Goal: Information Seeking & Learning: Learn about a topic

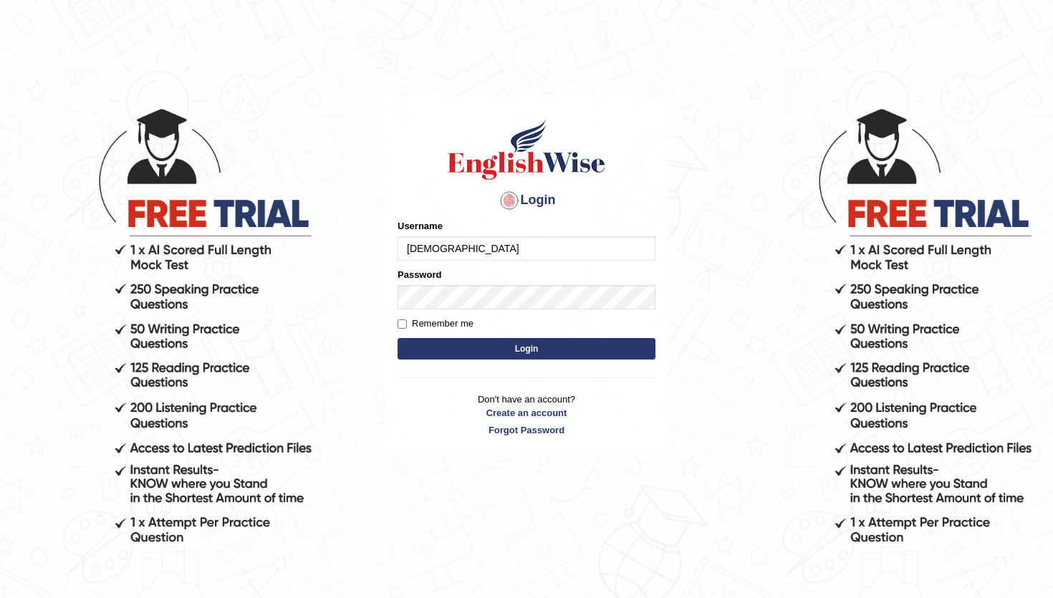
type input "[DEMOGRAPHIC_DATA]"
click at [567, 348] on button "Login" at bounding box center [527, 348] width 258 height 21
type input "abhiew"
click at [491, 355] on button "Login" at bounding box center [527, 348] width 258 height 21
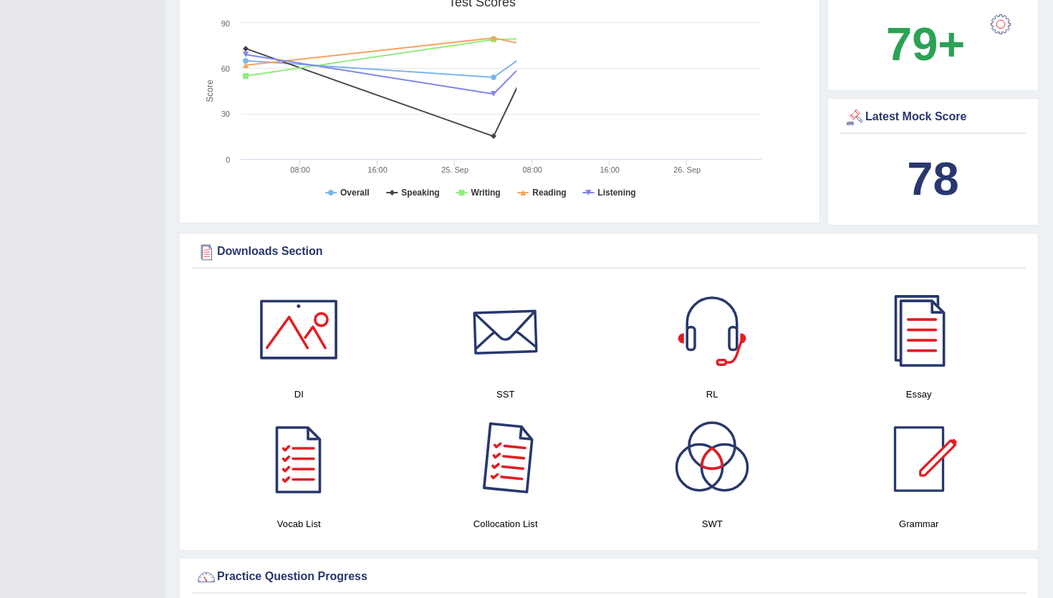
scroll to position [599, 0]
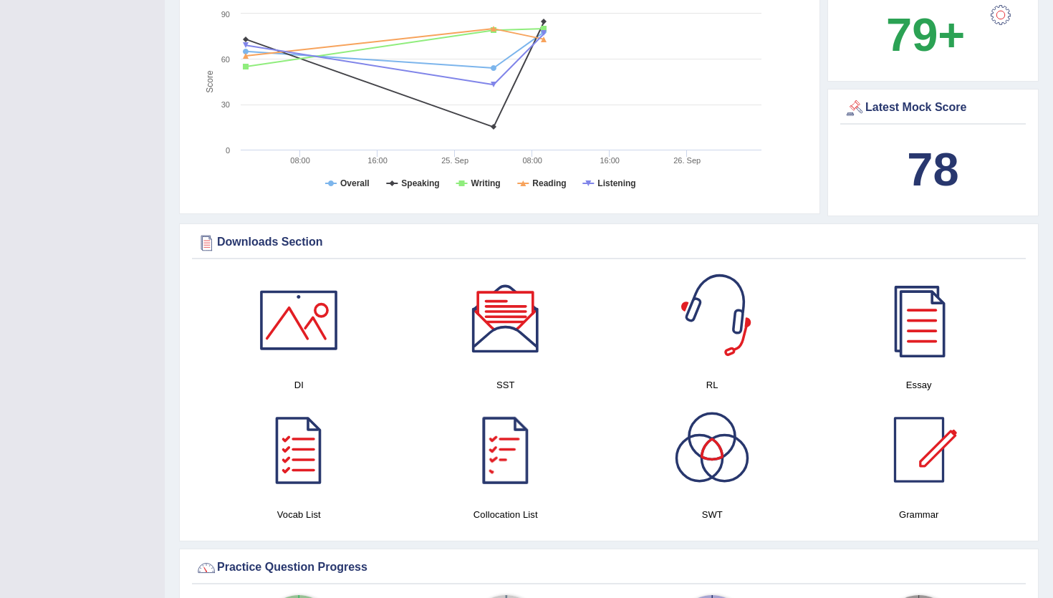
click at [917, 166] on b "78" at bounding box center [933, 169] width 52 height 52
click at [931, 171] on b "78" at bounding box center [933, 169] width 52 height 52
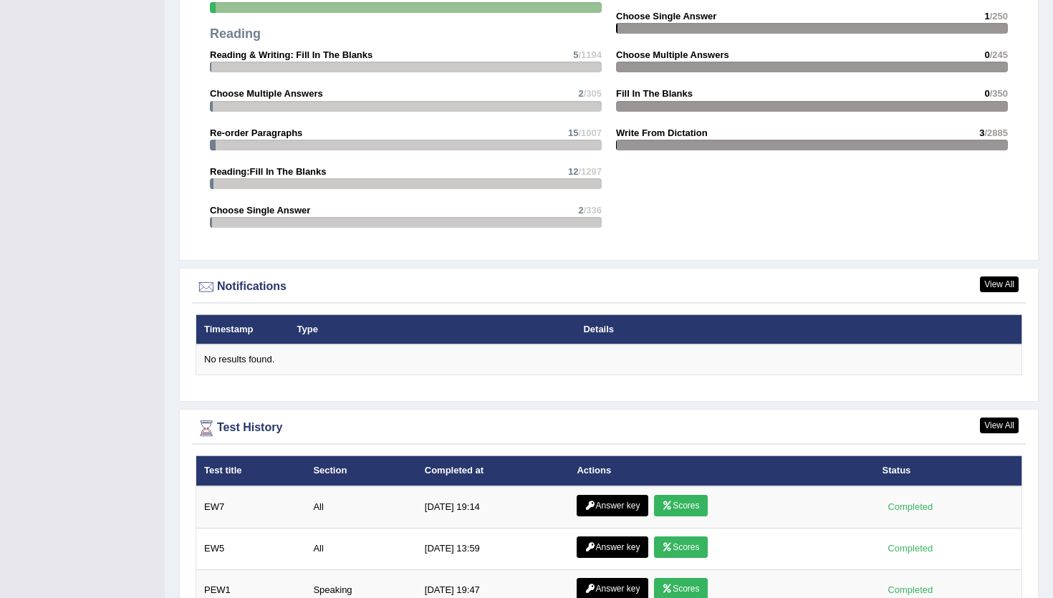
scroll to position [1745, 0]
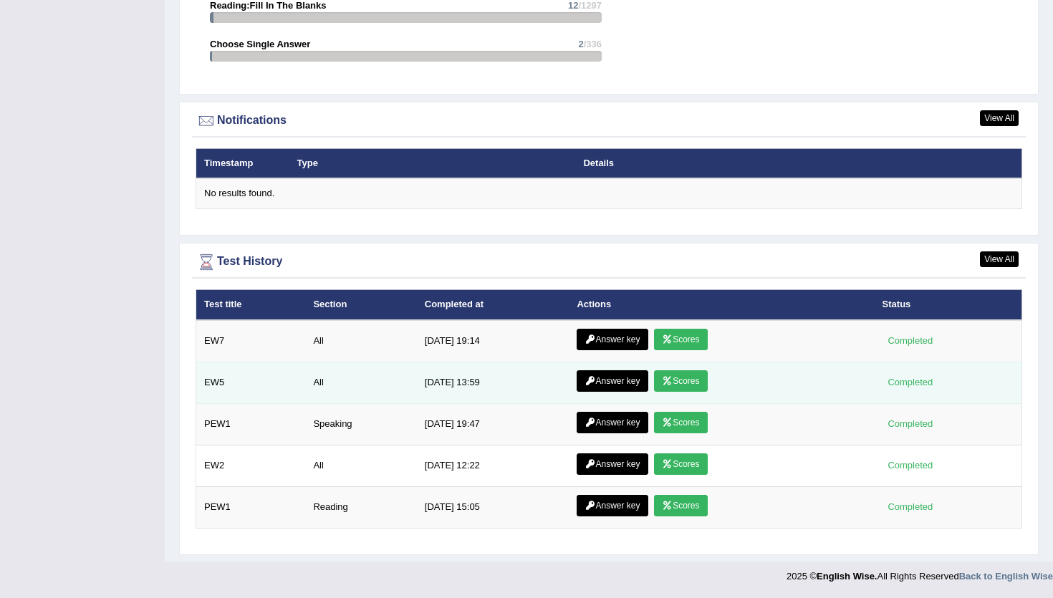
click at [687, 377] on link "Scores" at bounding box center [680, 380] width 53 height 21
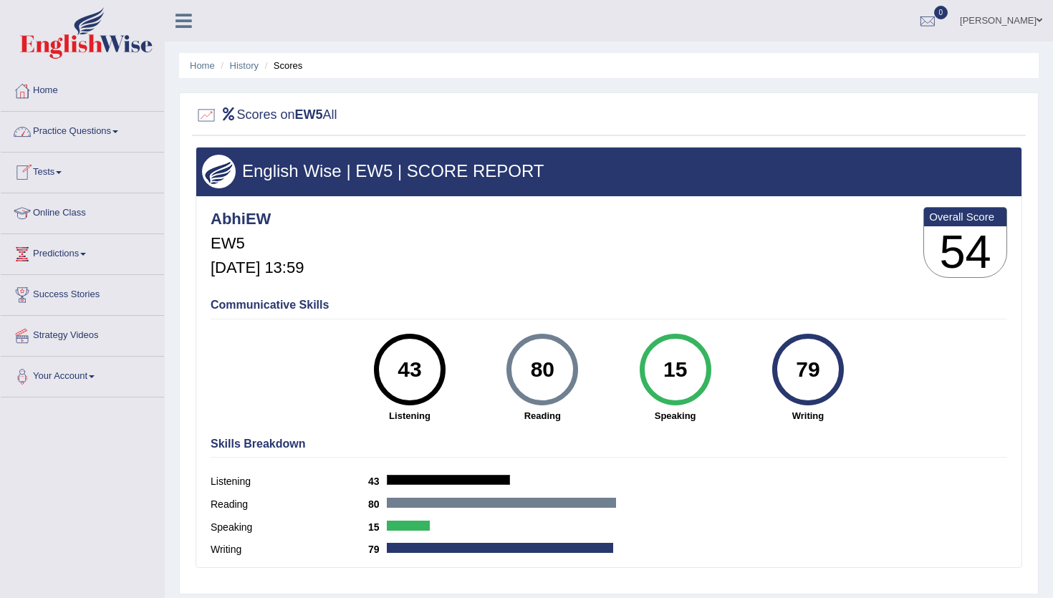
click at [57, 173] on link "Tests" at bounding box center [82, 171] width 163 height 36
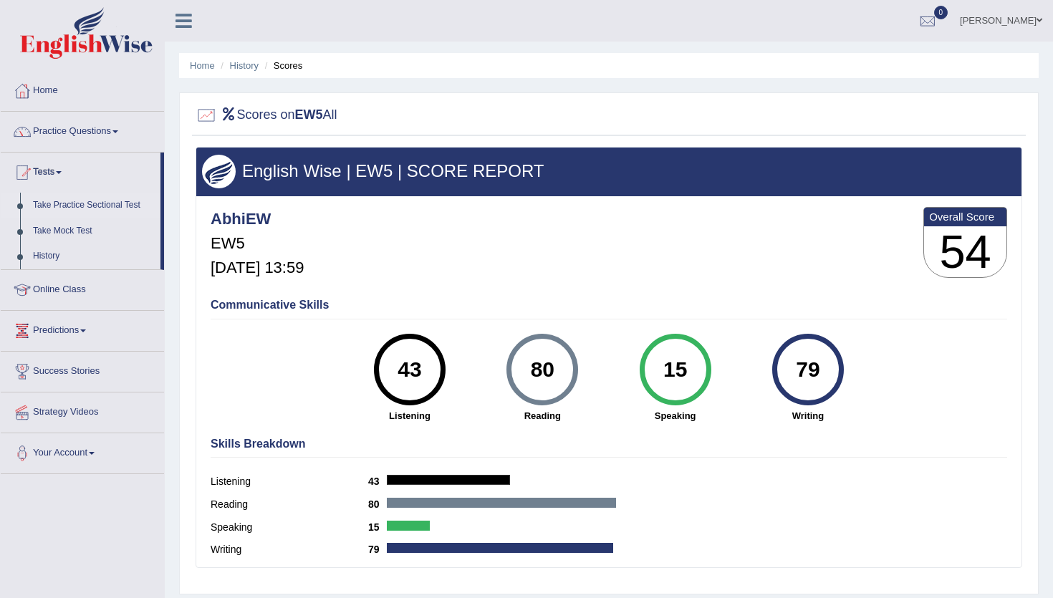
click at [123, 210] on link "Take Practice Sectional Test" at bounding box center [94, 206] width 134 height 26
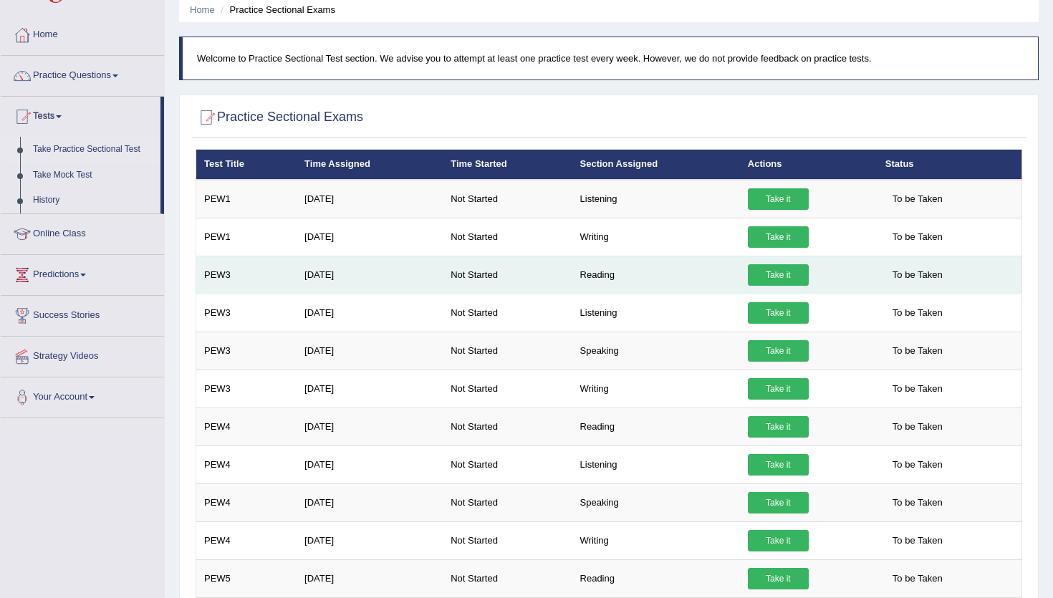
scroll to position [59, 0]
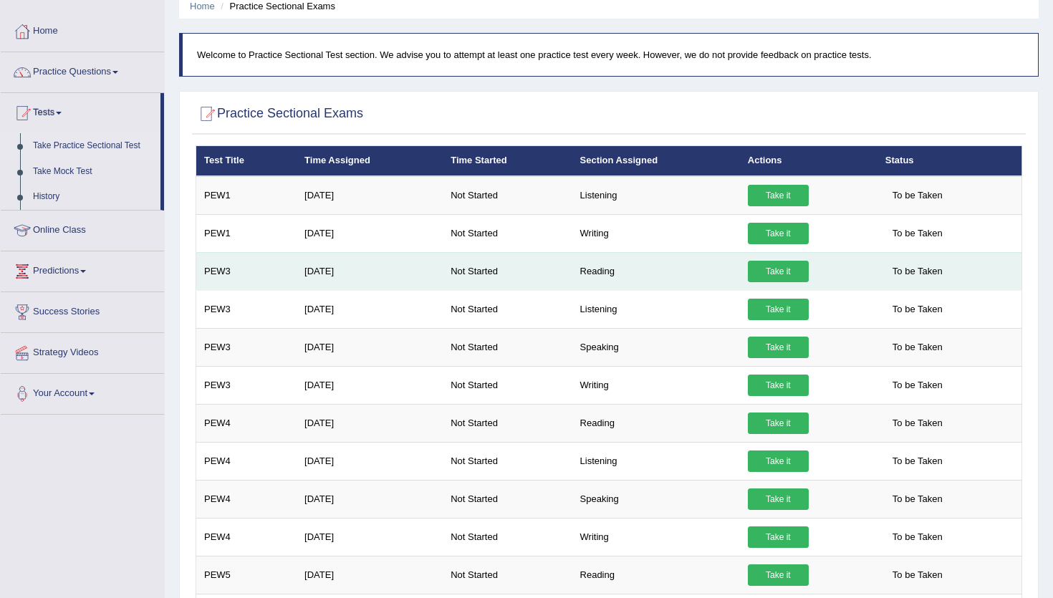
click at [795, 271] on link "Take it" at bounding box center [778, 271] width 61 height 21
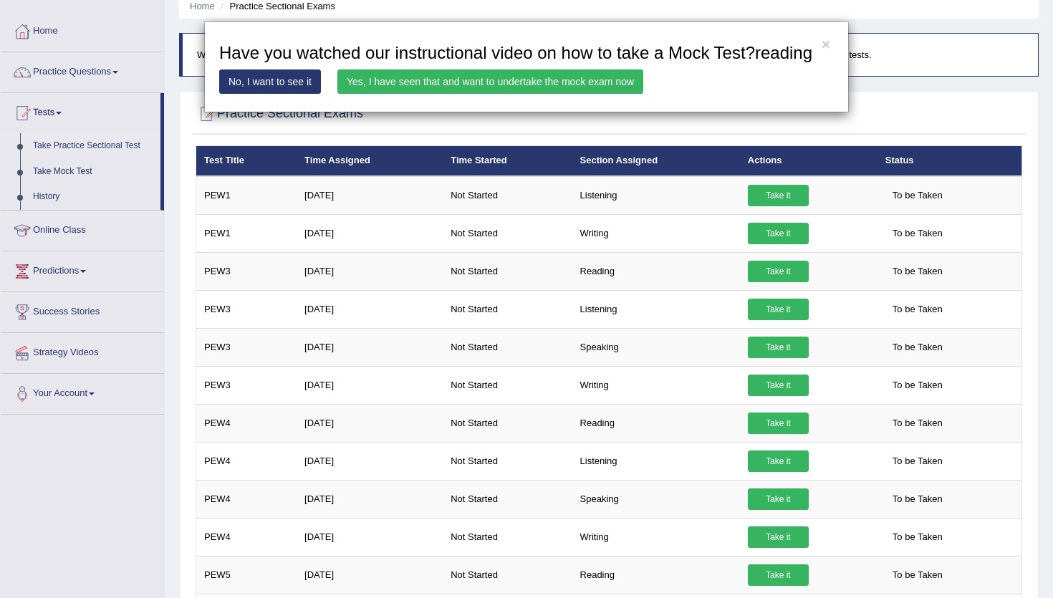
click at [181, 112] on div "× Have you watched our instructional video on how to take a Mock Test?reading N…" at bounding box center [526, 66] width 1053 height 91
click at [825, 44] on button "×" at bounding box center [826, 44] width 9 height 15
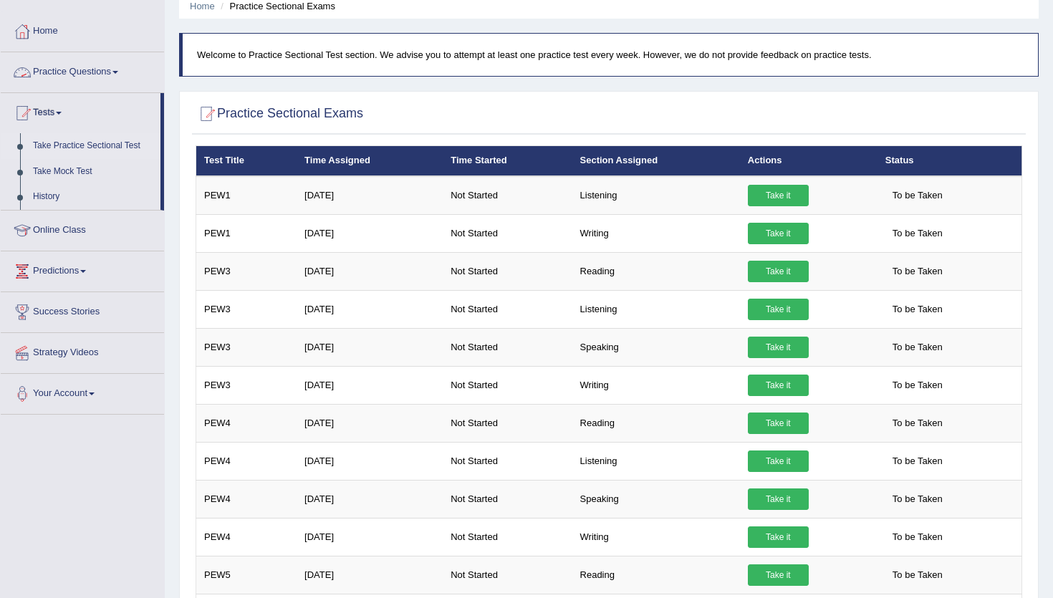
click at [61, 72] on link "Practice Questions" at bounding box center [82, 70] width 163 height 36
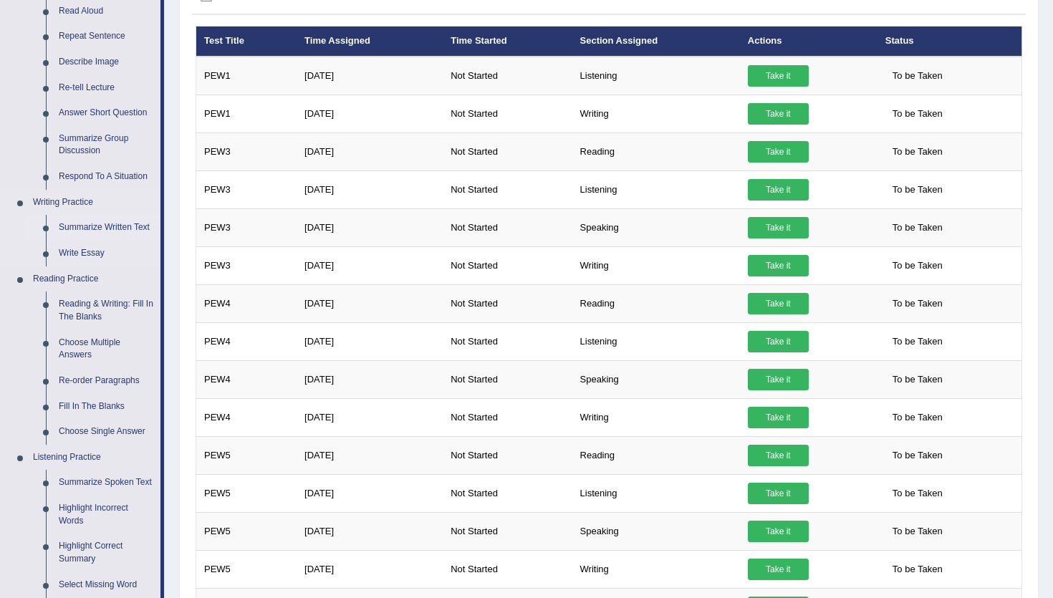
scroll to position [181, 0]
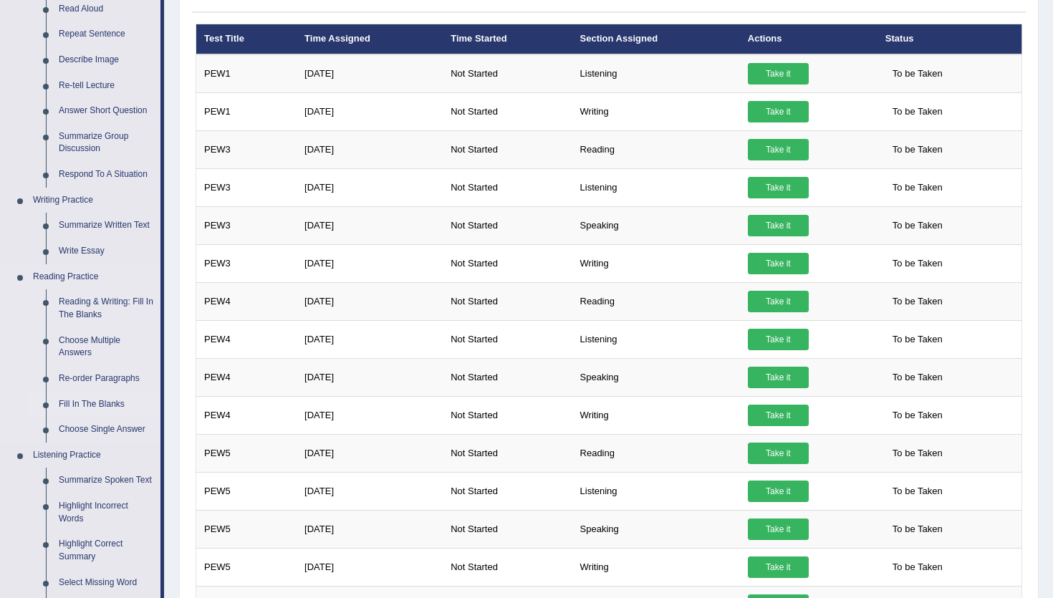
click at [88, 403] on link "Fill In The Blanks" at bounding box center [106, 405] width 108 height 26
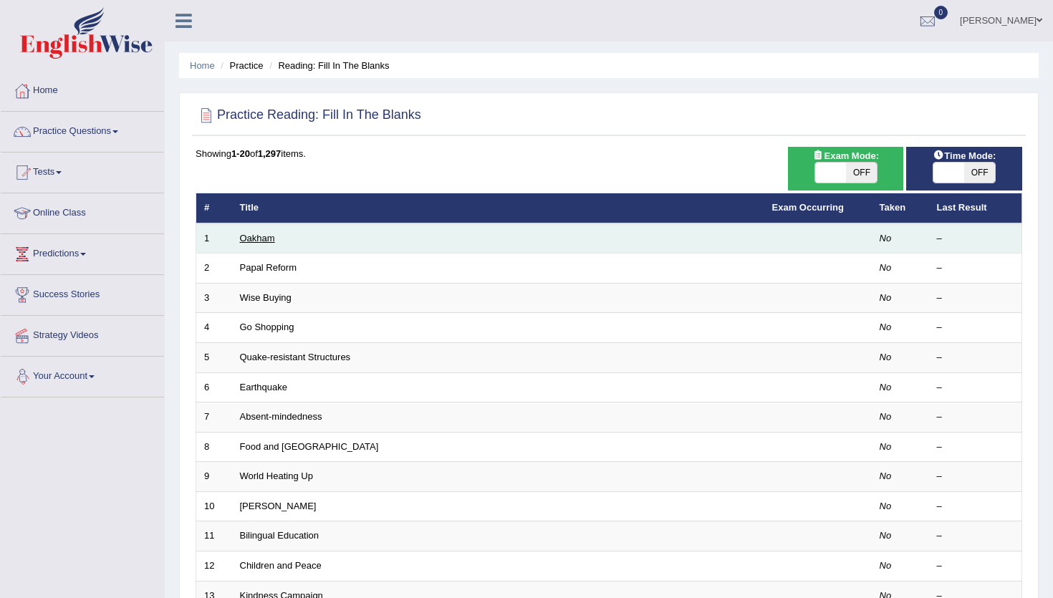
click at [262, 244] on link "Oakham" at bounding box center [257, 238] width 35 height 11
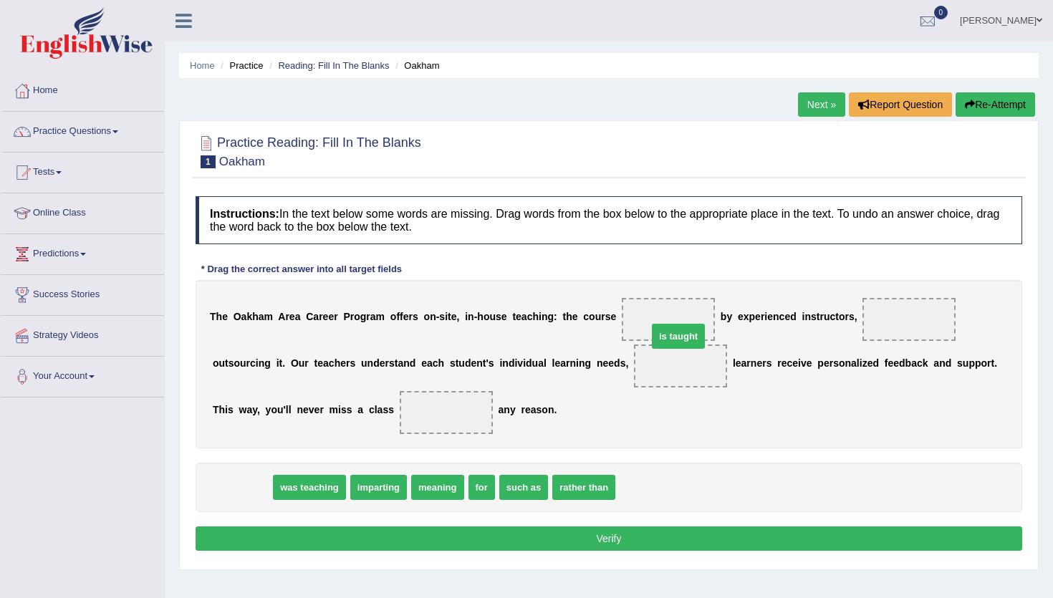
drag, startPoint x: 251, startPoint y: 489, endPoint x: 686, endPoint y: 329, distance: 462.6
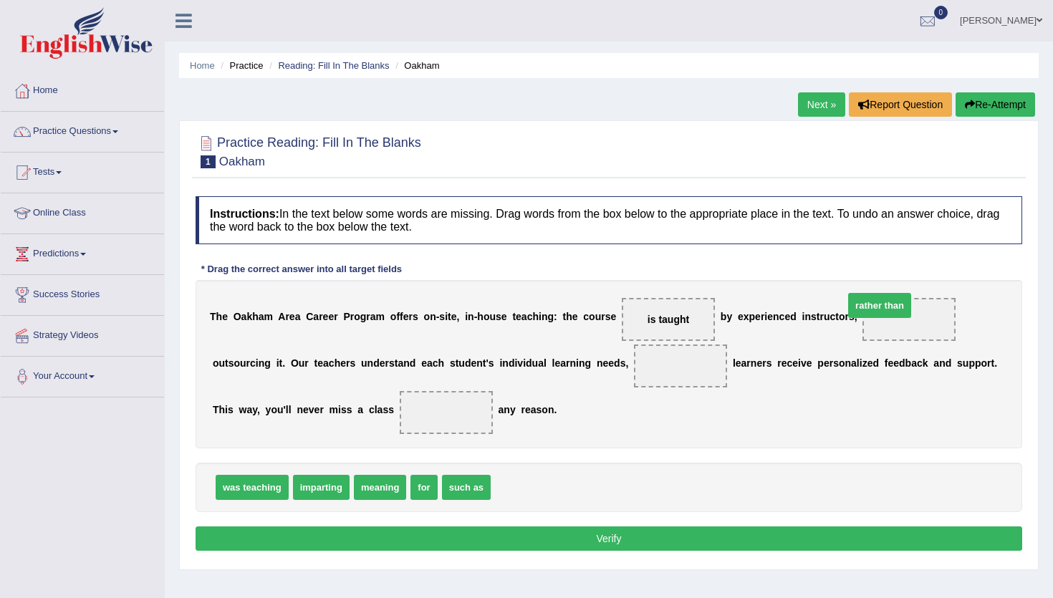
drag, startPoint x: 534, startPoint y: 489, endPoint x: 891, endPoint y: 314, distance: 398.3
drag, startPoint x: 380, startPoint y: 491, endPoint x: 705, endPoint y: 367, distance: 347.4
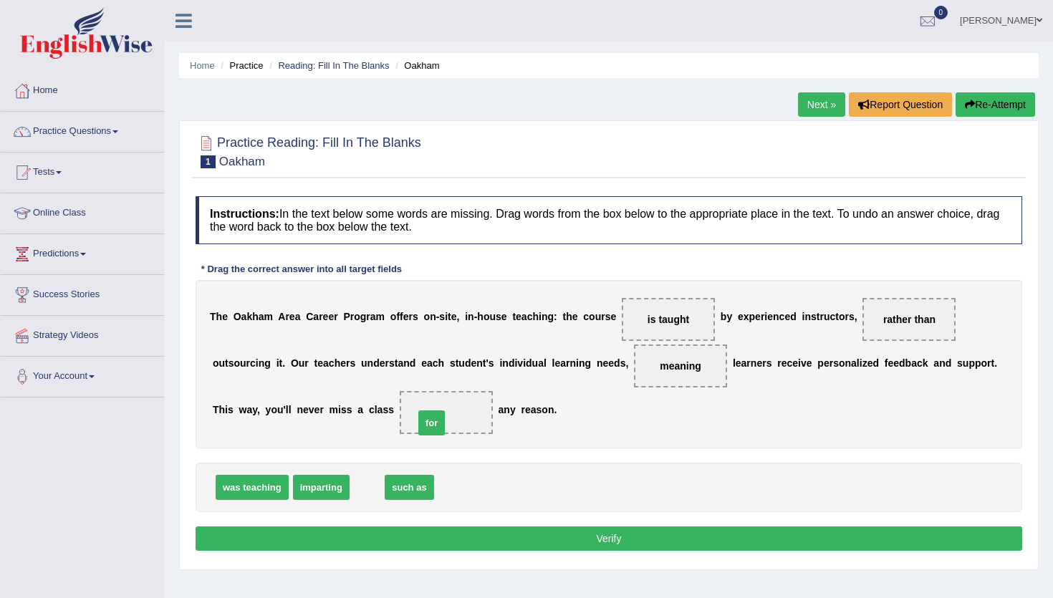
drag, startPoint x: 363, startPoint y: 492, endPoint x: 432, endPoint y: 427, distance: 94.8
click at [443, 535] on button "Verify" at bounding box center [609, 539] width 827 height 24
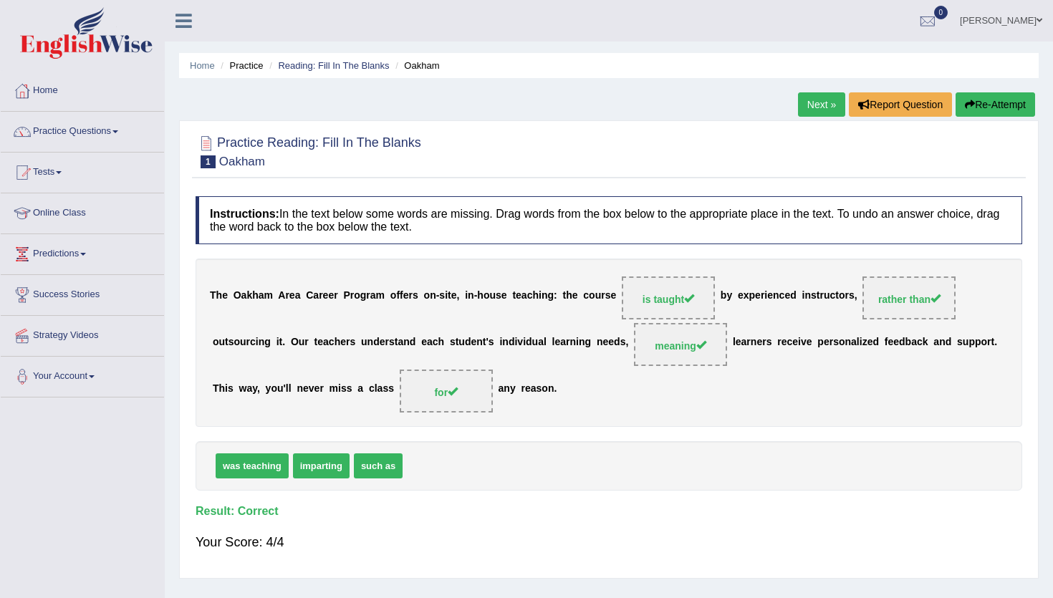
click at [812, 100] on link "Next »" at bounding box center [821, 104] width 47 height 24
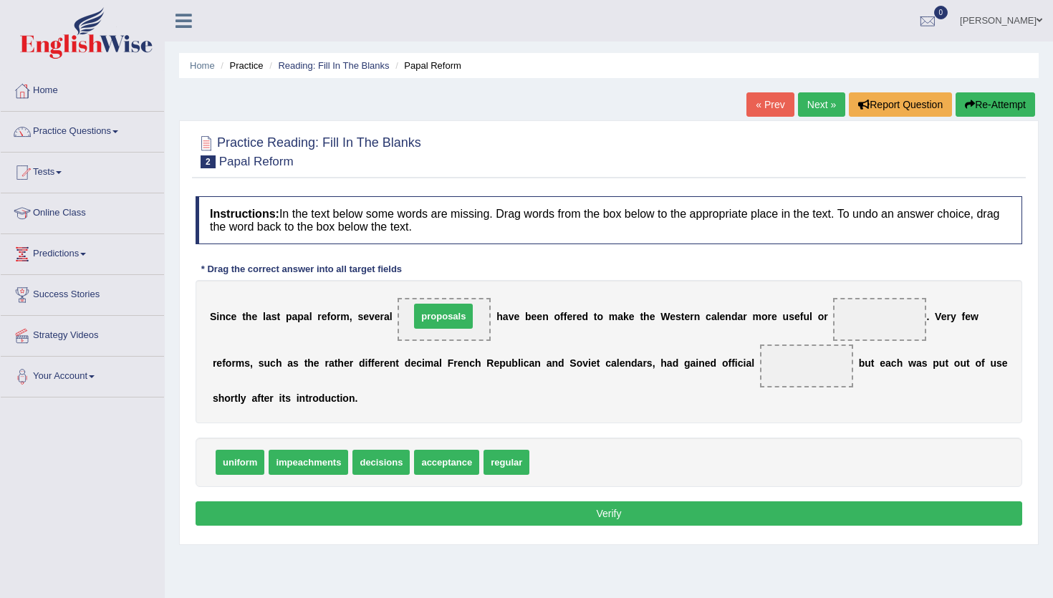
drag, startPoint x: 545, startPoint y: 456, endPoint x: 426, endPoint y: 309, distance: 190.0
drag, startPoint x: 241, startPoint y: 459, endPoint x: 893, endPoint y: 302, distance: 670.4
drag, startPoint x: 599, startPoint y: 426, endPoint x: 395, endPoint y: 460, distance: 206.2
click at [395, 460] on div "impeachments decisions acceptance regular" at bounding box center [609, 462] width 827 height 49
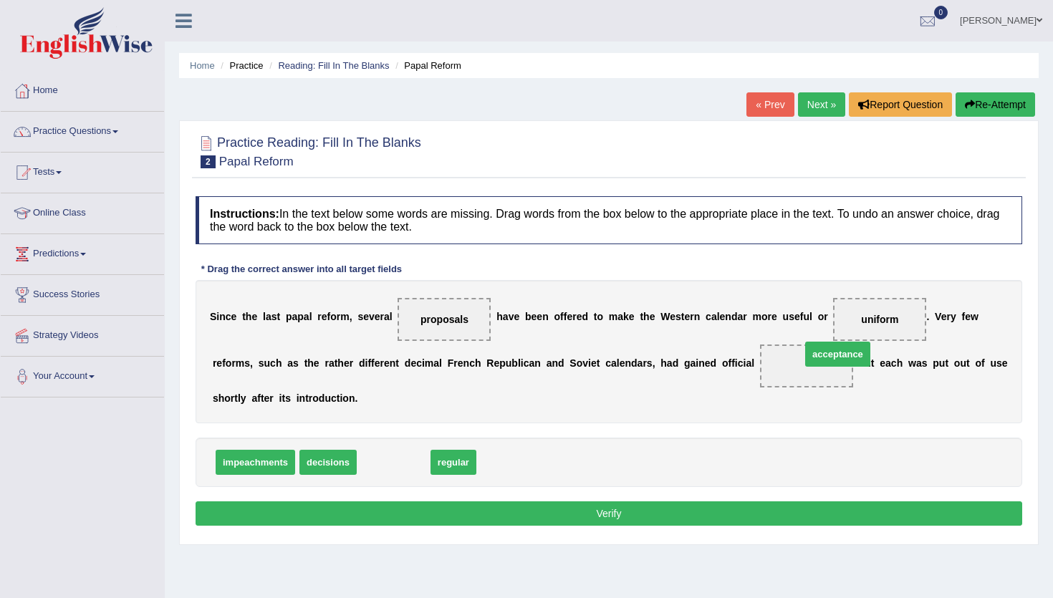
drag, startPoint x: 395, startPoint y: 460, endPoint x: 818, endPoint y: 356, distance: 435.3
click at [640, 509] on button "Verify" at bounding box center [609, 514] width 827 height 24
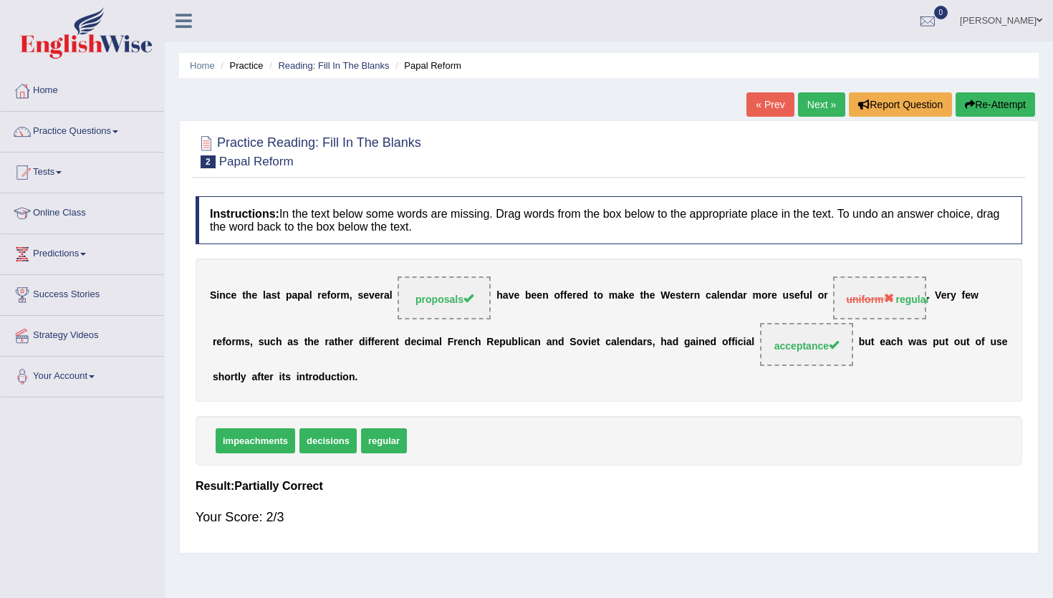
click at [827, 105] on link "Next »" at bounding box center [821, 104] width 47 height 24
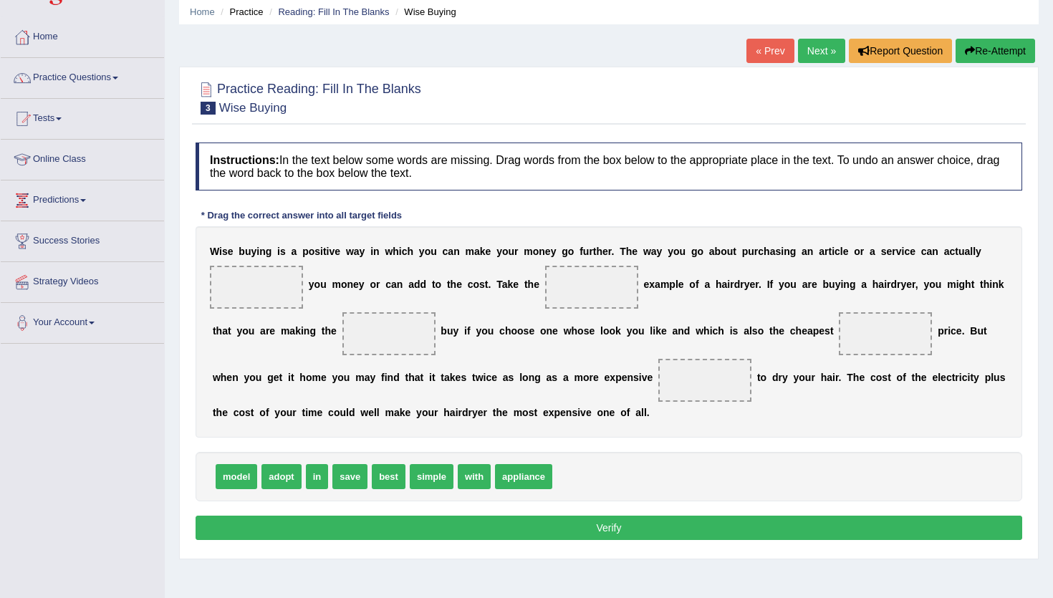
scroll to position [54, 0]
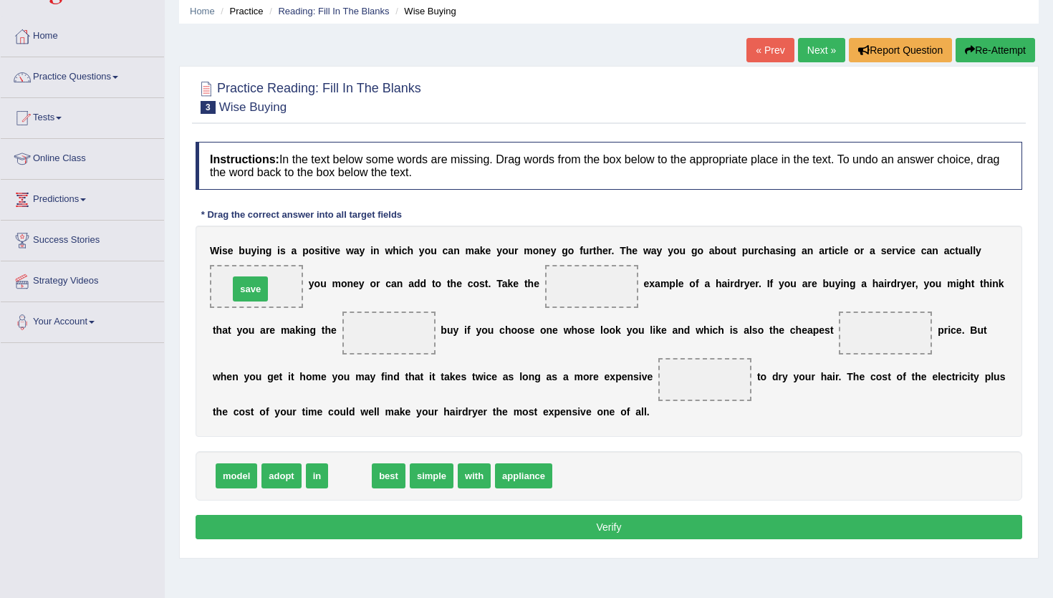
drag, startPoint x: 354, startPoint y: 479, endPoint x: 254, endPoint y: 292, distance: 211.9
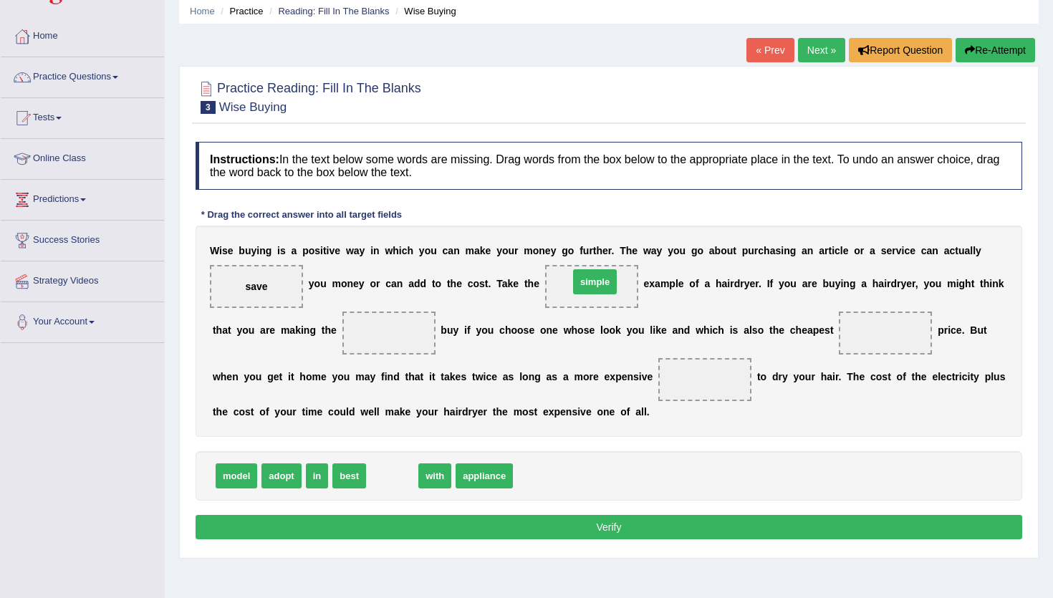
drag, startPoint x: 403, startPoint y: 482, endPoint x: 604, endPoint y: 287, distance: 280.7
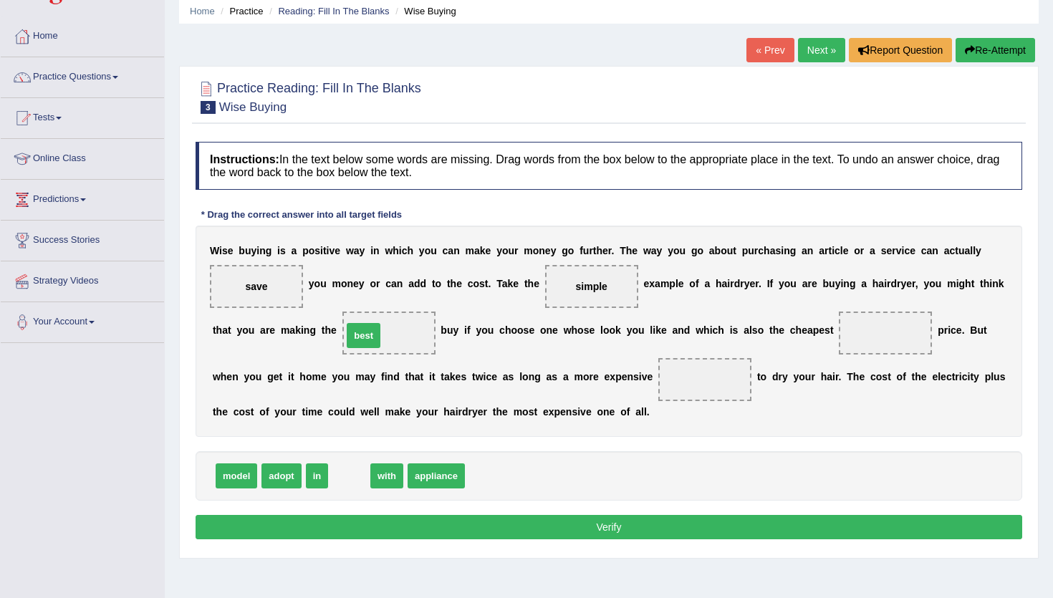
drag, startPoint x: 345, startPoint y: 481, endPoint x: 362, endPoint y: 332, distance: 149.9
drag, startPoint x: 326, startPoint y: 479, endPoint x: 869, endPoint y: 337, distance: 561.3
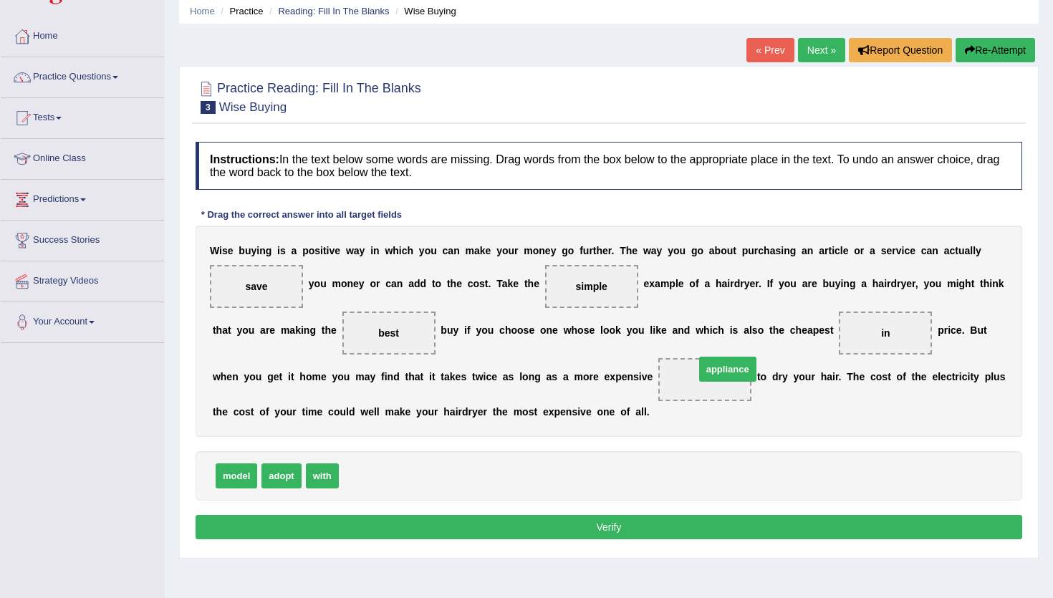
drag, startPoint x: 377, startPoint y: 467, endPoint x: 733, endPoint y: 360, distance: 371.7
drag, startPoint x: 249, startPoint y: 481, endPoint x: 725, endPoint y: 378, distance: 486.8
click at [574, 532] on button "Verify" at bounding box center [609, 527] width 827 height 24
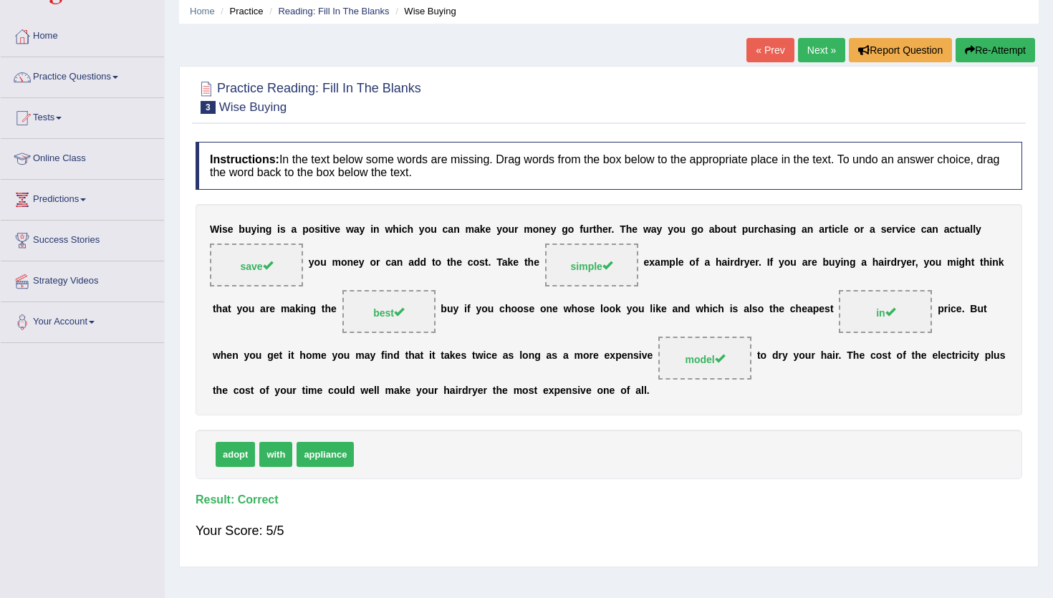
click at [828, 56] on link "Next »" at bounding box center [821, 50] width 47 height 24
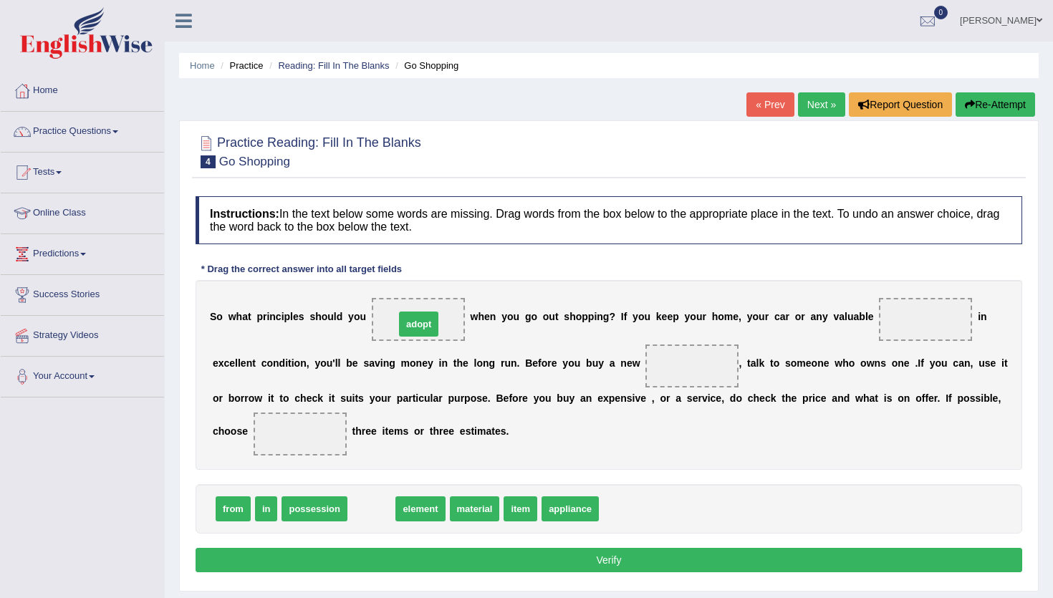
drag, startPoint x: 368, startPoint y: 512, endPoint x: 416, endPoint y: 327, distance: 190.8
click at [820, 118] on div "« Prev Next » Report Question Re-Attempt" at bounding box center [893, 106] width 292 height 28
click at [820, 91] on div "Home Practice Reading: Fill In The Blanks Go Shopping « Prev Next » Report Ques…" at bounding box center [609, 358] width 888 height 716
click at [820, 100] on link "Next »" at bounding box center [821, 104] width 47 height 24
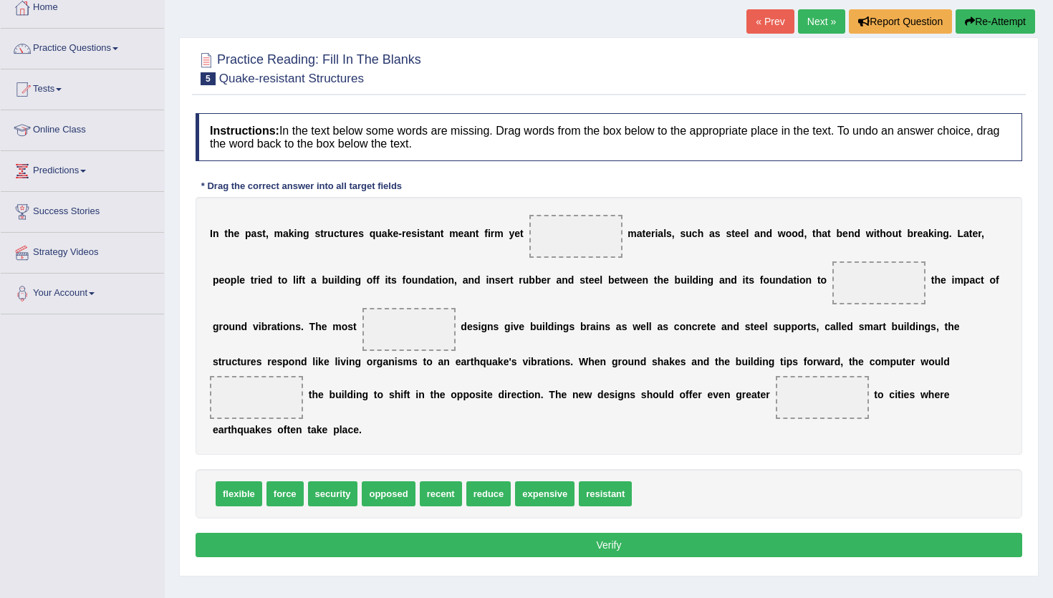
scroll to position [94, 0]
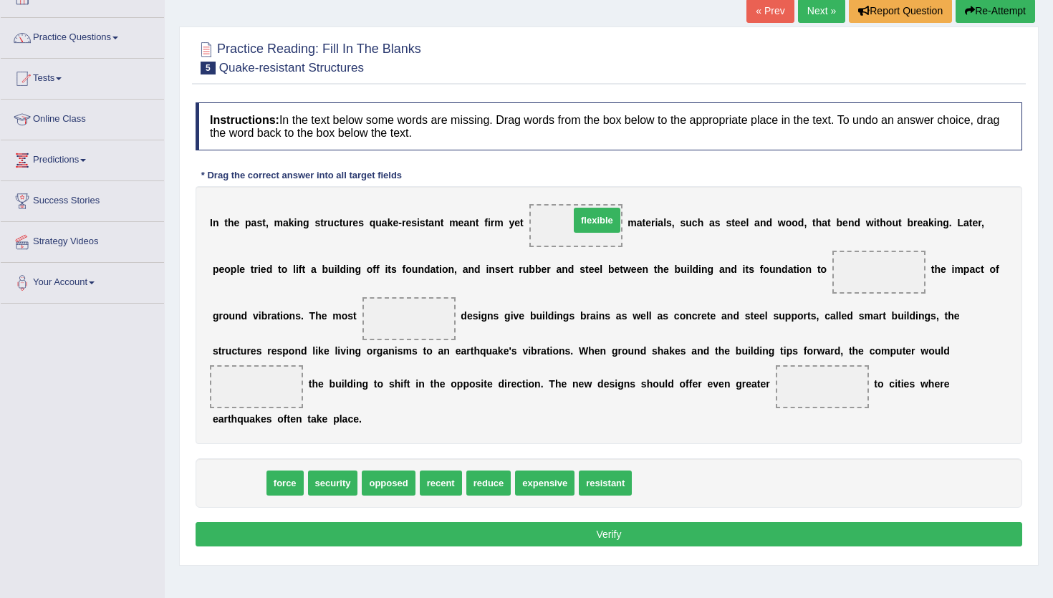
drag, startPoint x: 243, startPoint y: 484, endPoint x: 602, endPoint y: 221, distance: 445.0
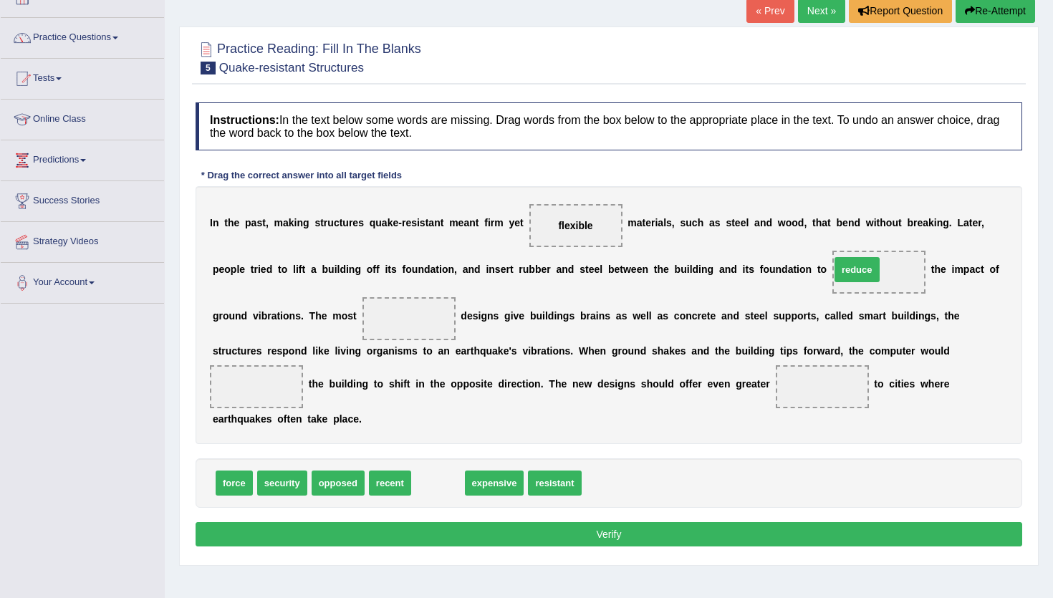
drag, startPoint x: 443, startPoint y: 486, endPoint x: 863, endPoint y: 273, distance: 470.4
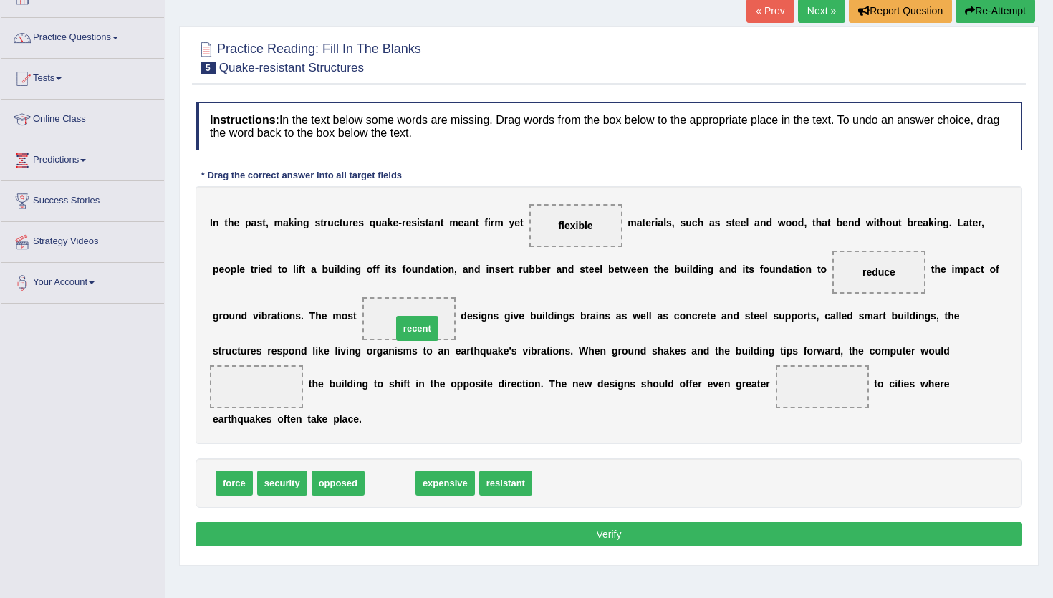
drag, startPoint x: 393, startPoint y: 489, endPoint x: 421, endPoint y: 334, distance: 157.1
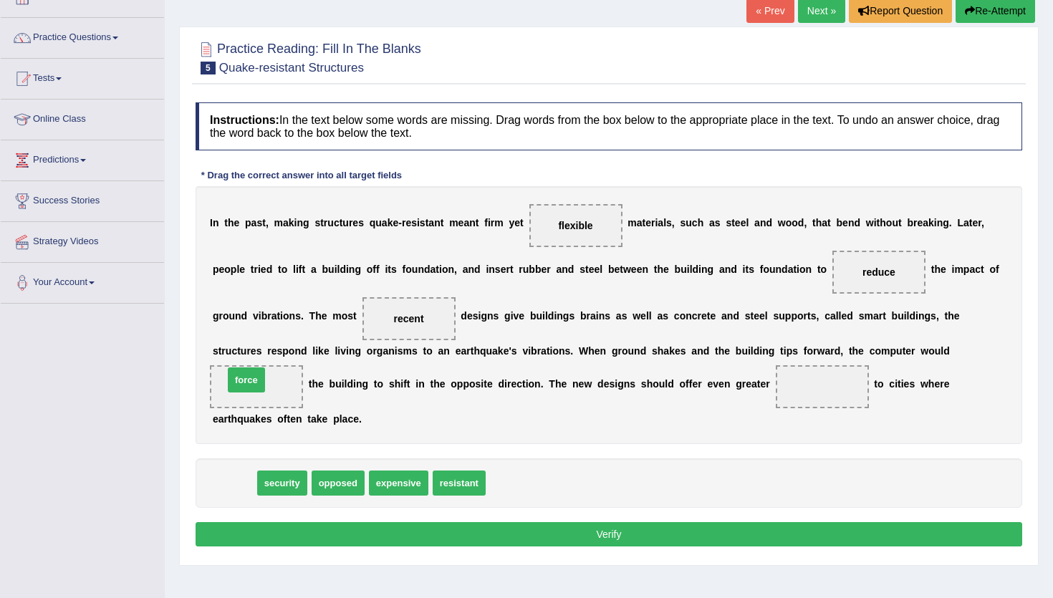
drag, startPoint x: 243, startPoint y: 483, endPoint x: 255, endPoint y: 380, distance: 103.9
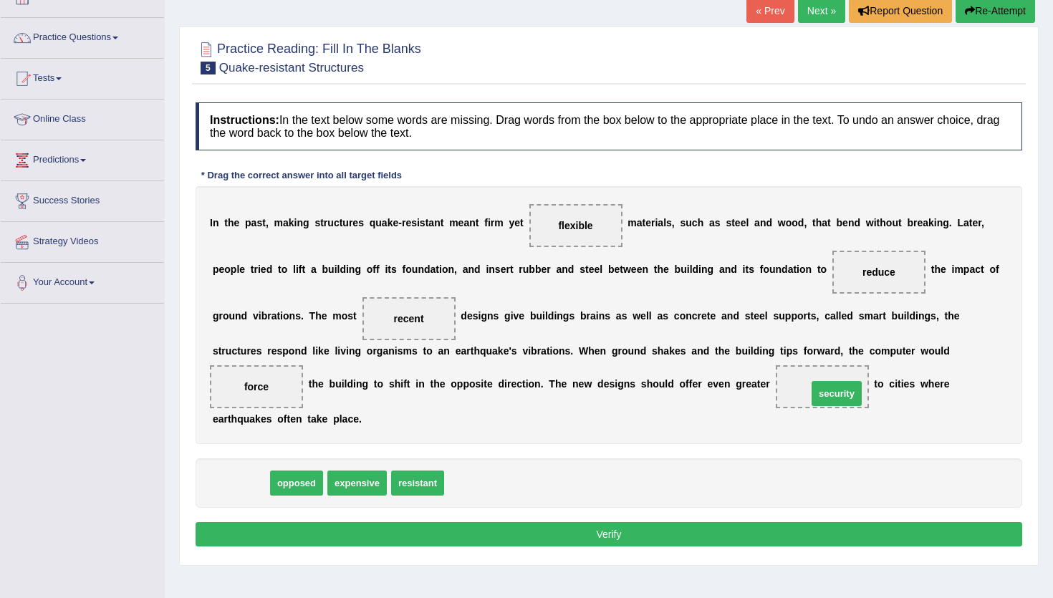
drag, startPoint x: 262, startPoint y: 486, endPoint x: 858, endPoint y: 392, distance: 604.2
click at [646, 528] on button "Verify" at bounding box center [609, 534] width 827 height 24
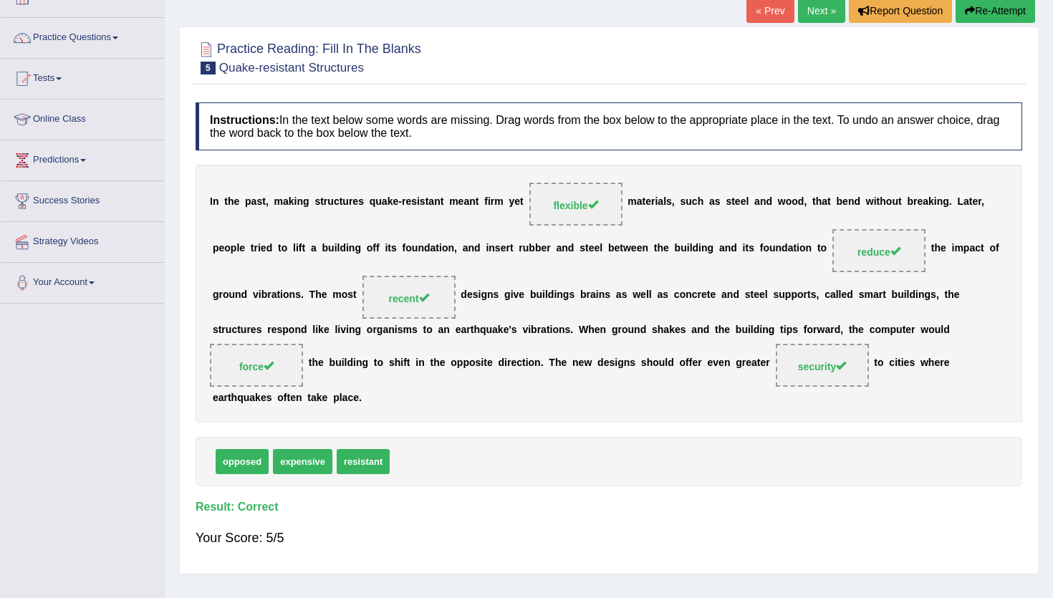
scroll to position [0, 0]
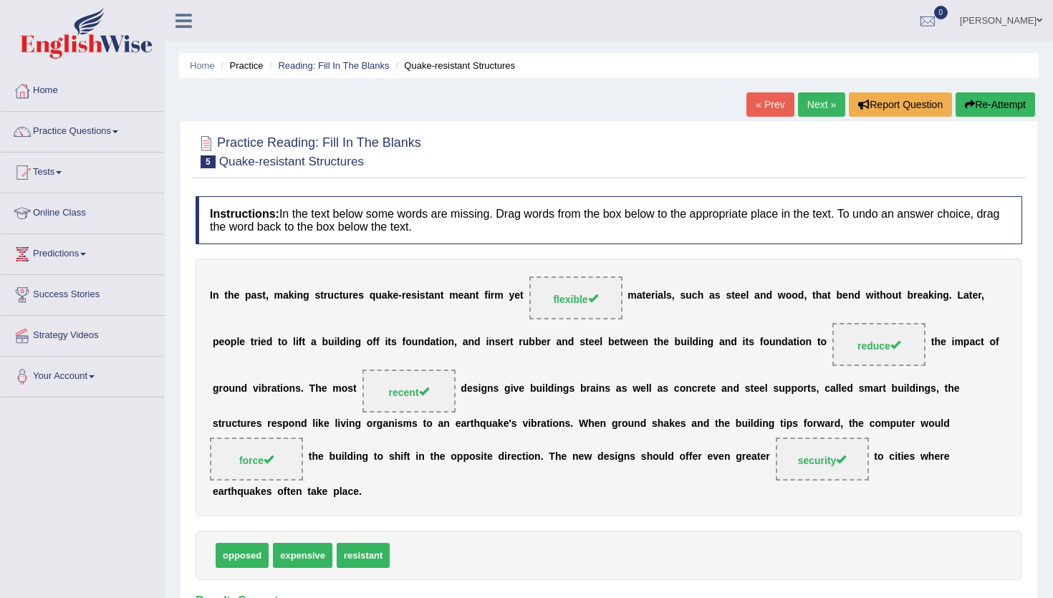
click at [815, 111] on link "Next »" at bounding box center [821, 104] width 47 height 24
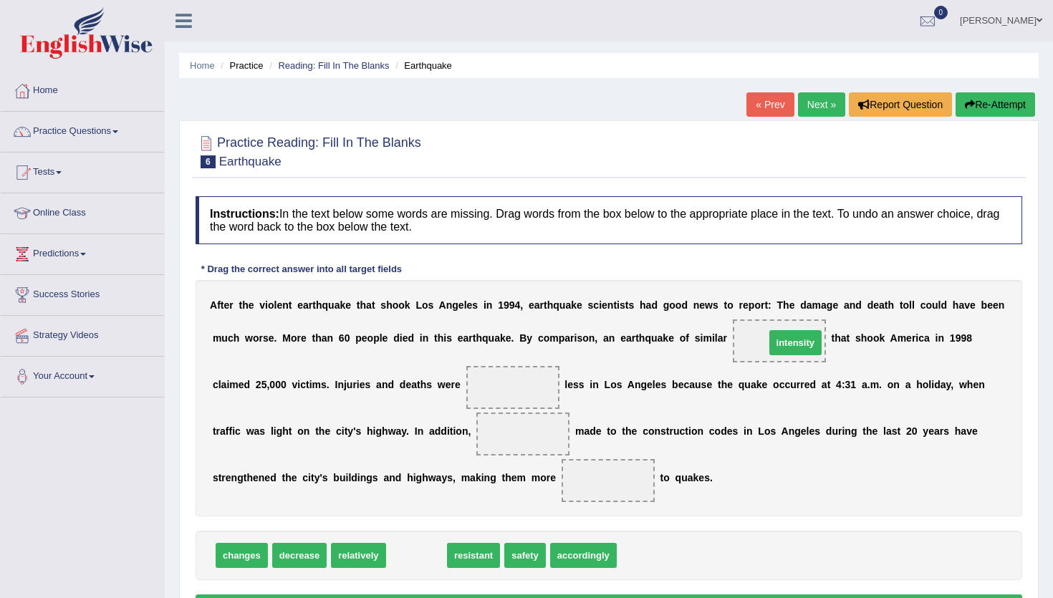
drag, startPoint x: 433, startPoint y: 555, endPoint x: 811, endPoint y: 342, distance: 434.0
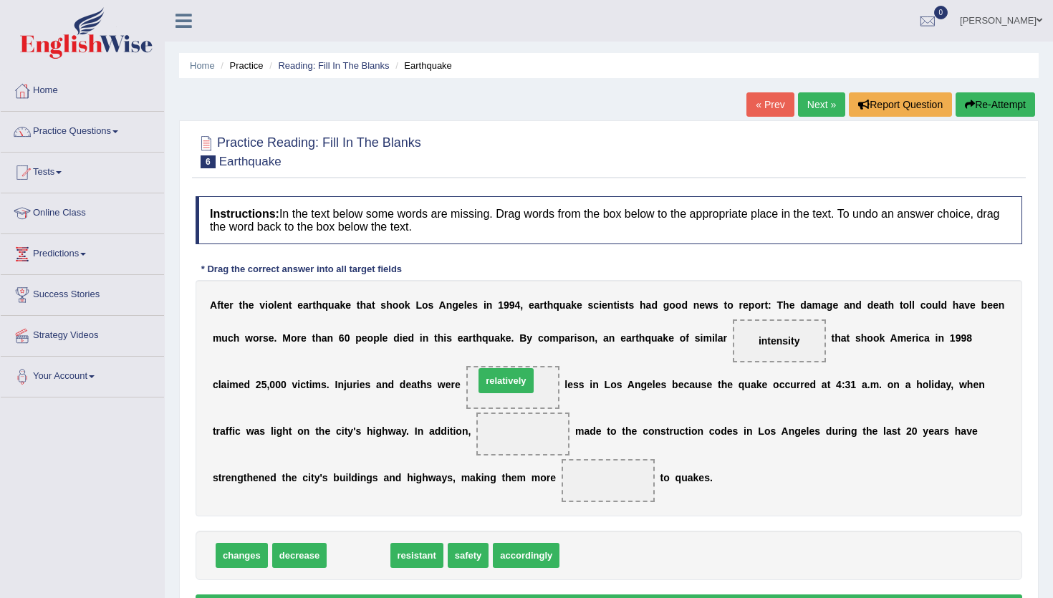
drag, startPoint x: 369, startPoint y: 559, endPoint x: 517, endPoint y: 385, distance: 228.2
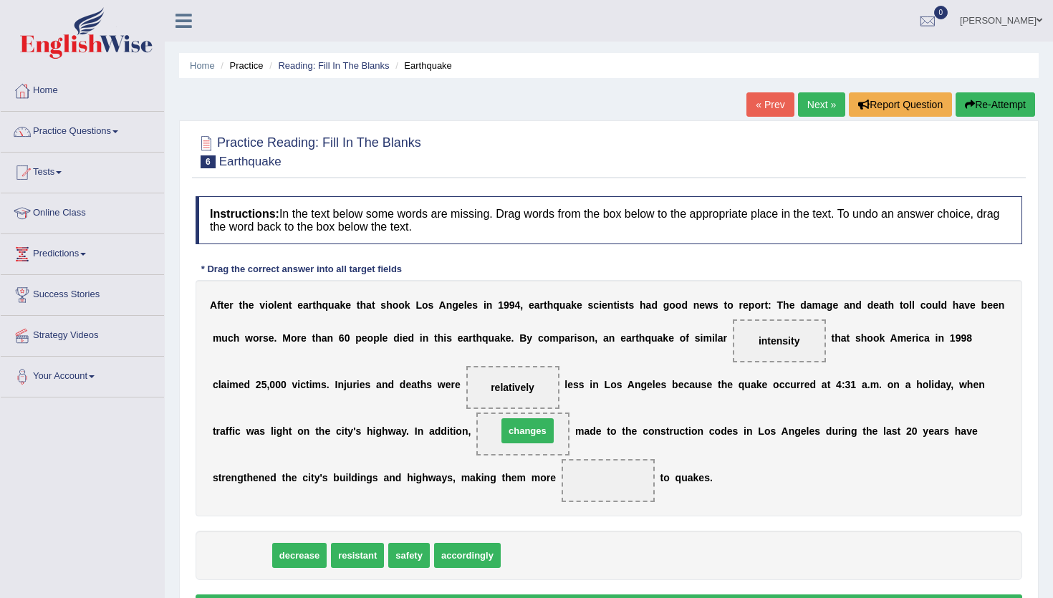
drag, startPoint x: 243, startPoint y: 559, endPoint x: 529, endPoint y: 434, distance: 311.9
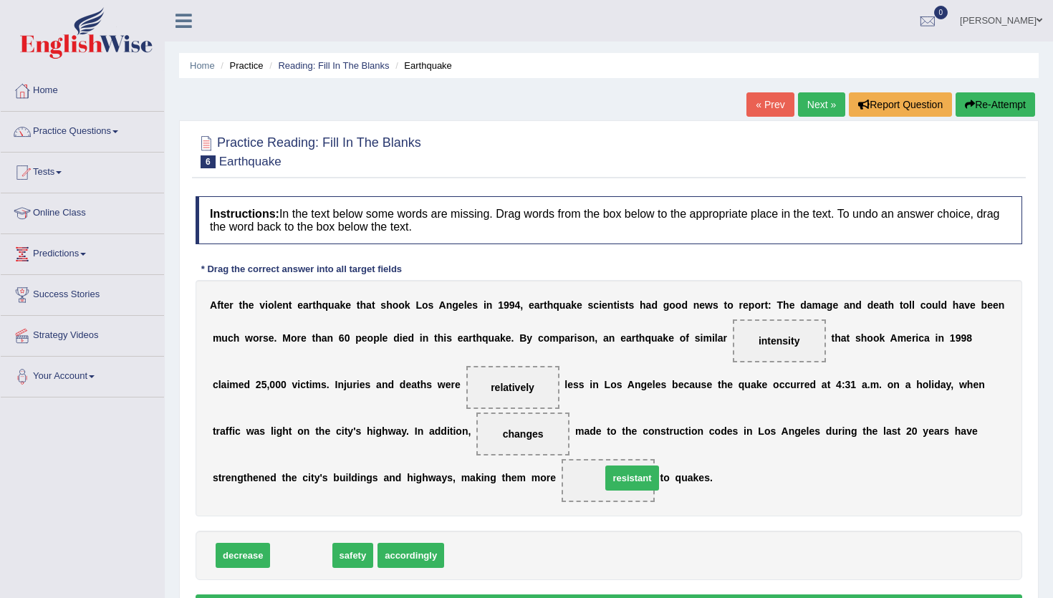
drag, startPoint x: 291, startPoint y: 562, endPoint x: 622, endPoint y: 484, distance: 339.9
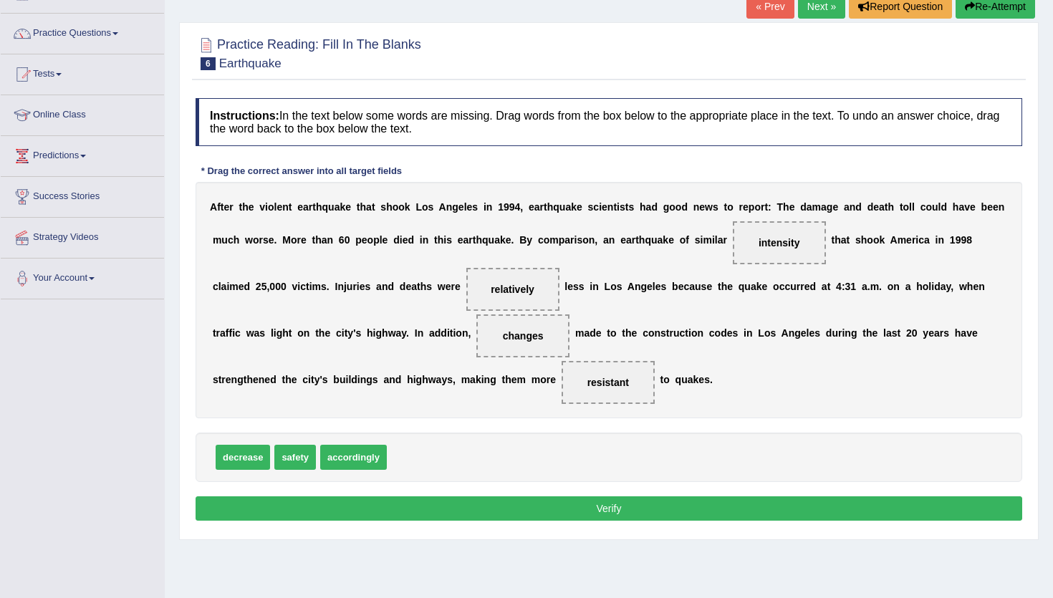
click at [663, 523] on div "Instructions: In the text below some words are missing. Drag words from the box…" at bounding box center [609, 311] width 834 height 441
click at [664, 512] on button "Verify" at bounding box center [609, 509] width 827 height 24
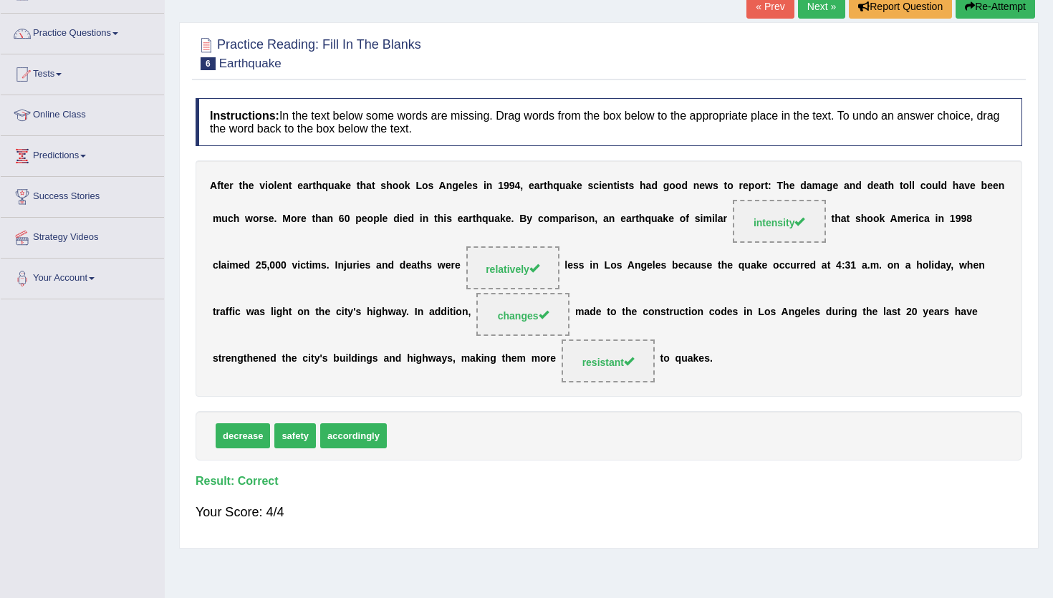
scroll to position [0, 0]
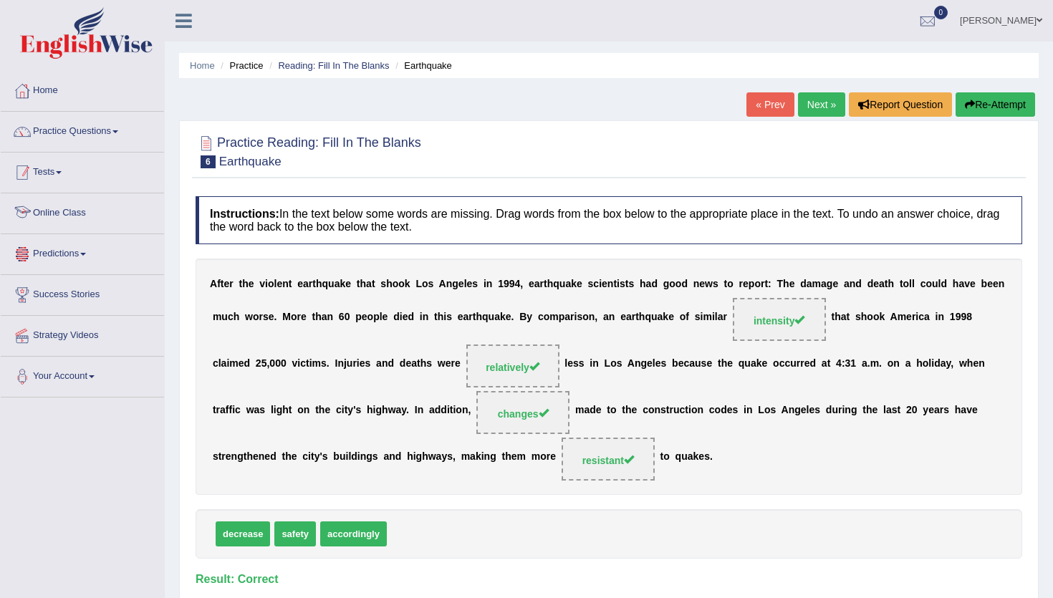
click at [52, 181] on link "Tests" at bounding box center [82, 171] width 163 height 36
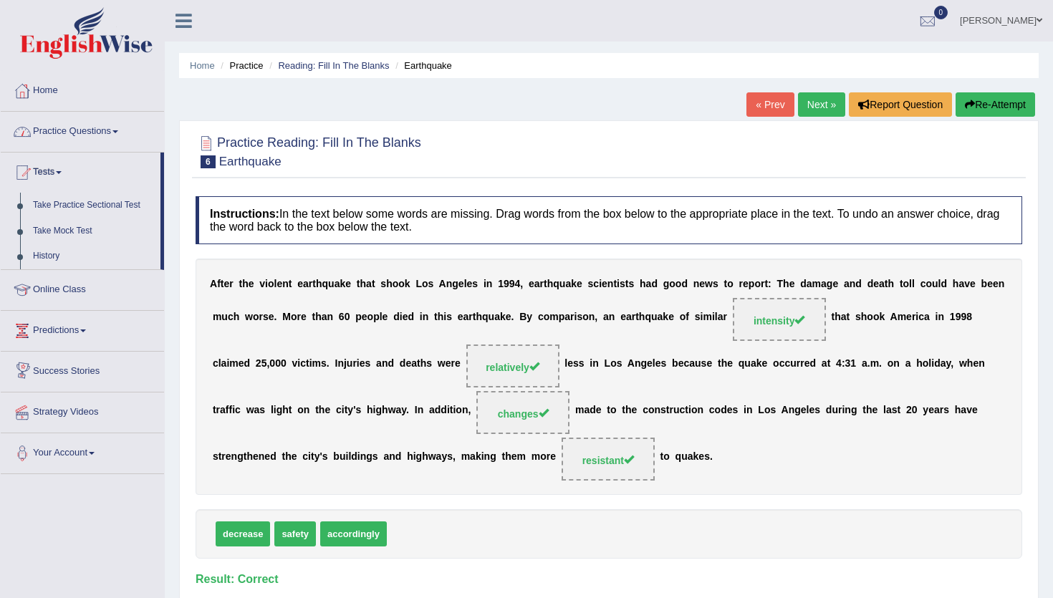
click at [68, 138] on link "Practice Questions" at bounding box center [82, 130] width 163 height 36
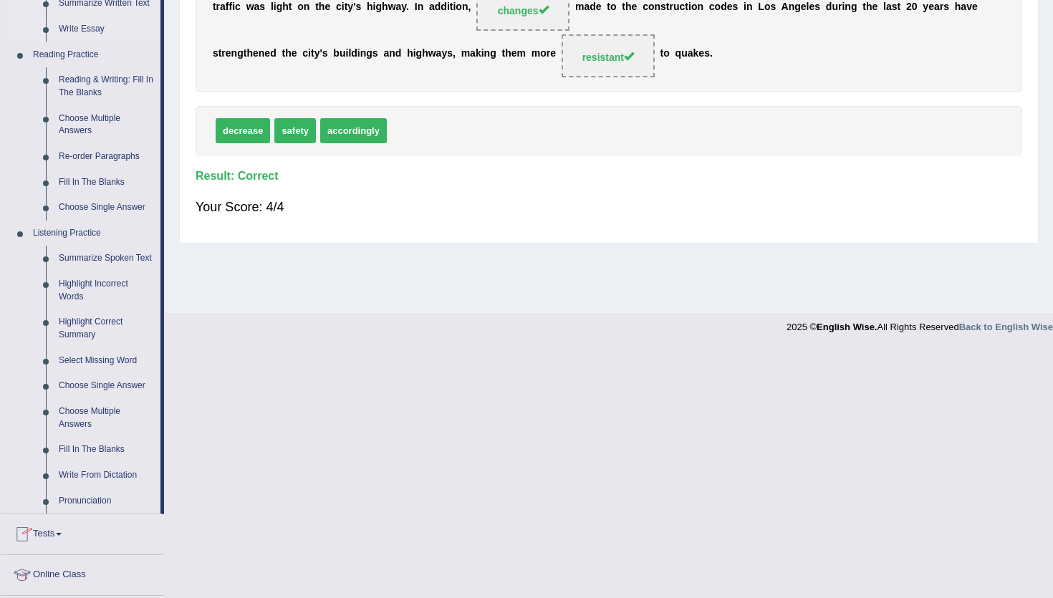
scroll to position [406, 0]
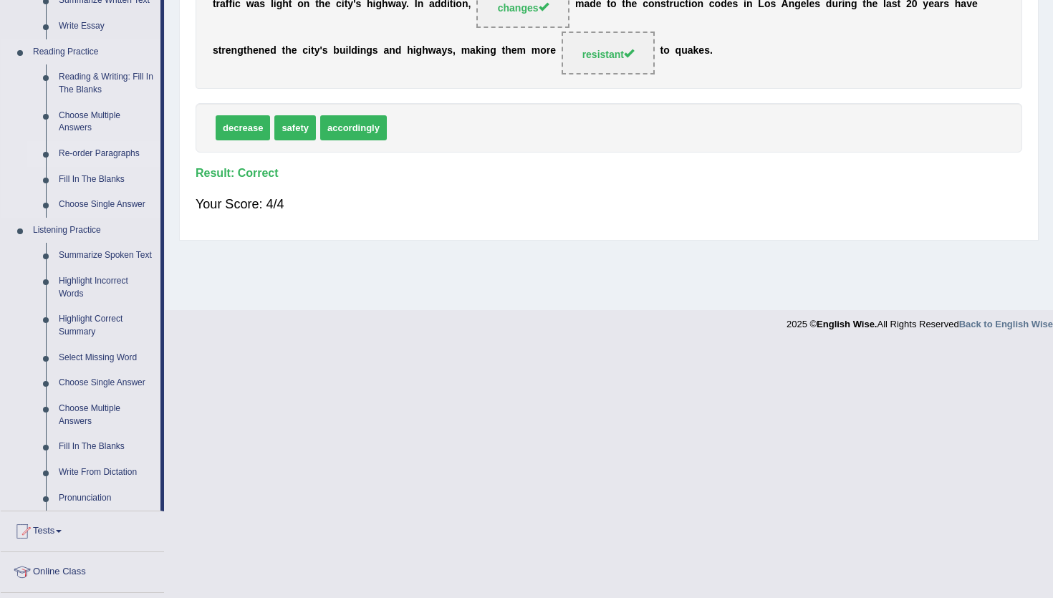
click at [107, 158] on link "Re-order Paragraphs" at bounding box center [106, 154] width 108 height 26
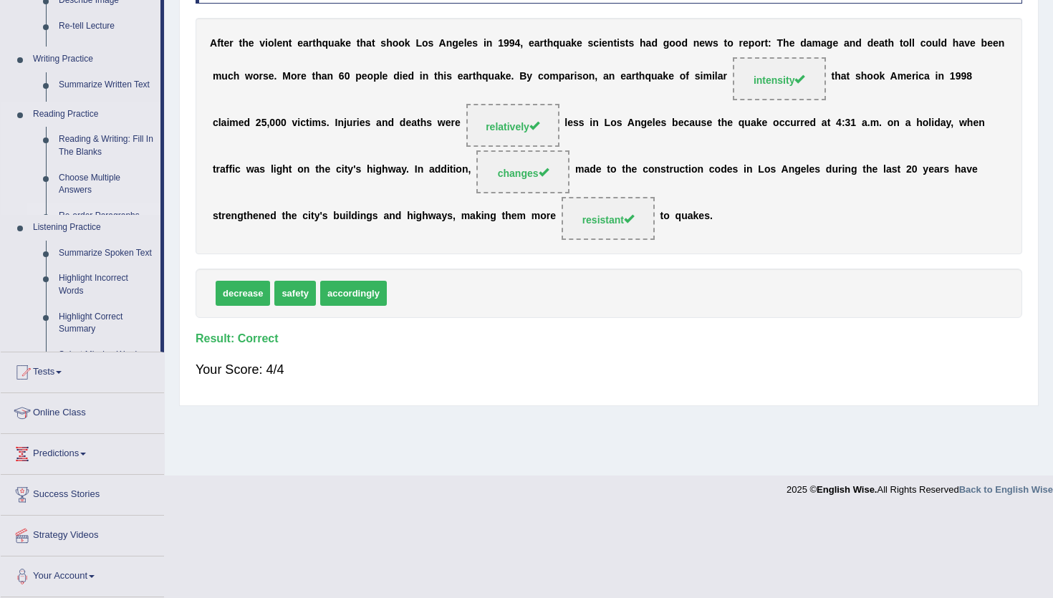
scroll to position [154, 0]
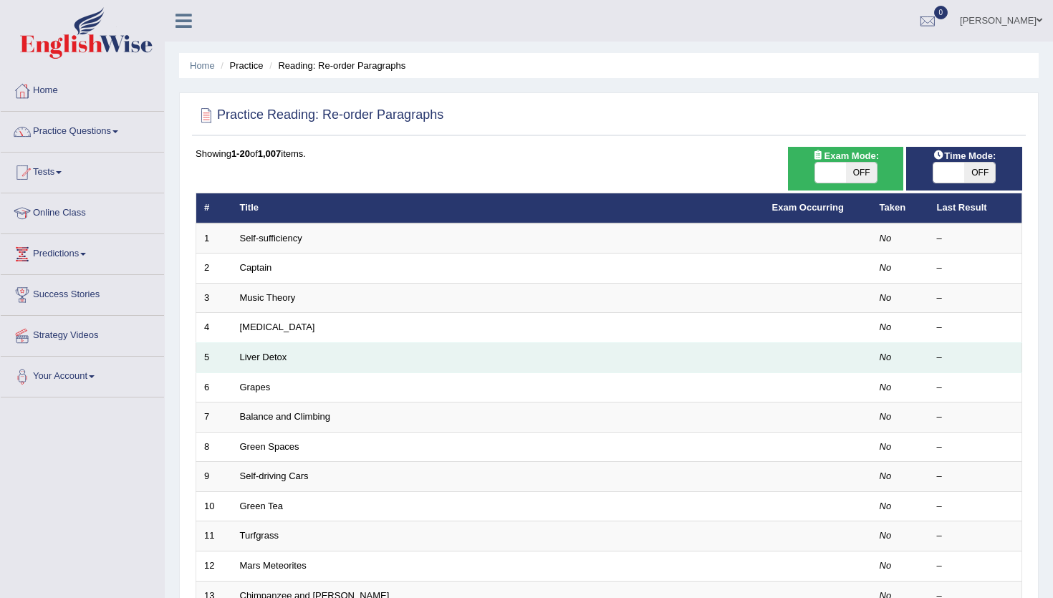
click at [281, 350] on td "Liver Detox" at bounding box center [498, 358] width 532 height 30
click at [279, 357] on link "Liver Detox" at bounding box center [263, 357] width 47 height 11
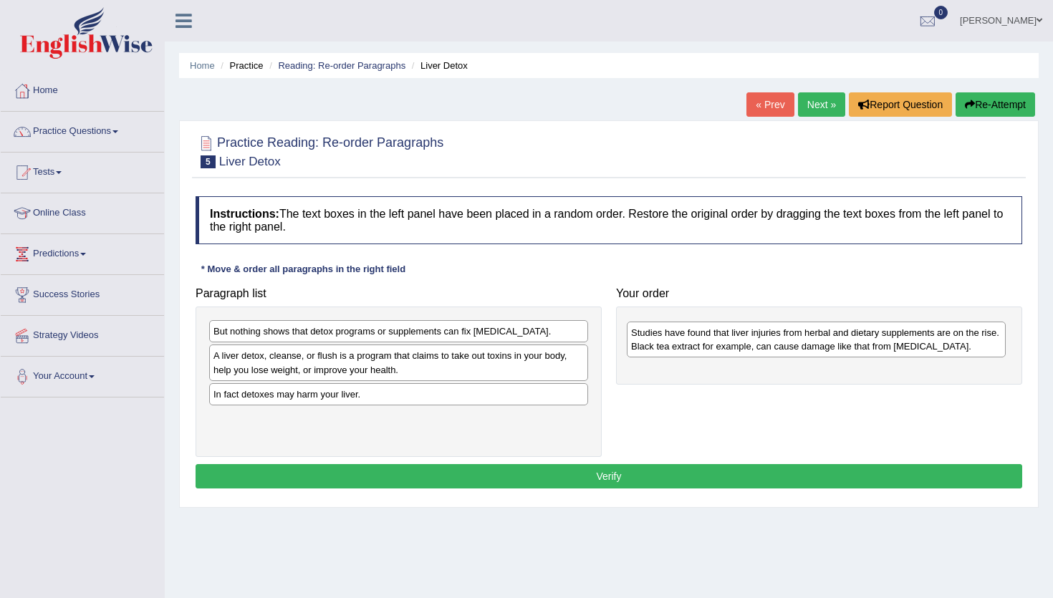
drag, startPoint x: 324, startPoint y: 395, endPoint x: 739, endPoint y: 332, distance: 419.5
click at [739, 332] on div "Studies have found that liver injuries from herbal and dietary supplements are …" at bounding box center [816, 340] width 379 height 36
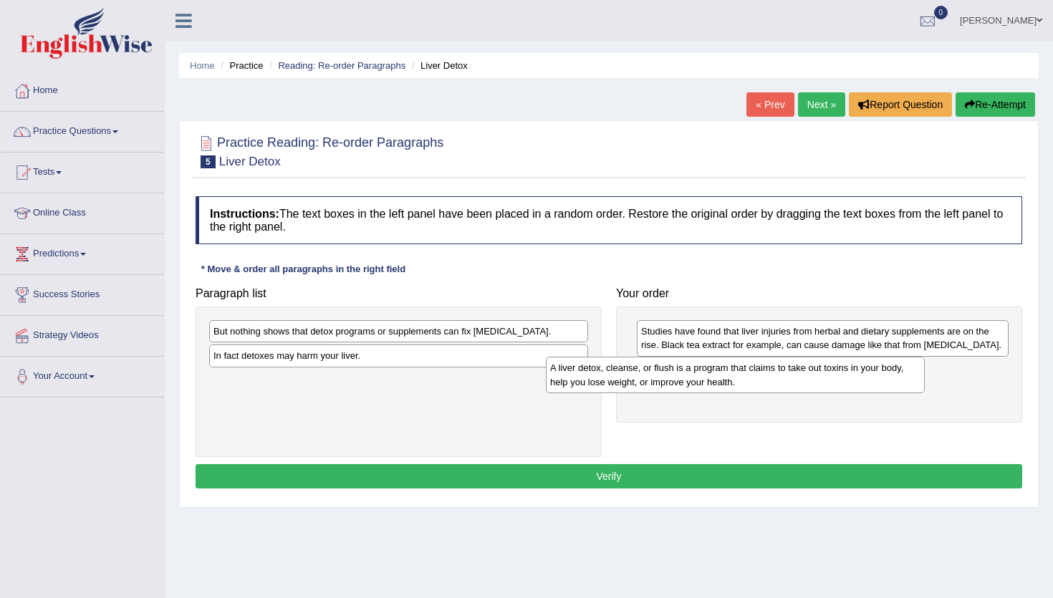
drag, startPoint x: 450, startPoint y: 365, endPoint x: 787, endPoint y: 378, distance: 337.0
click at [787, 378] on div "A liver detox, cleanse, or flush is a program that claims to take out toxins in…" at bounding box center [735, 375] width 379 height 36
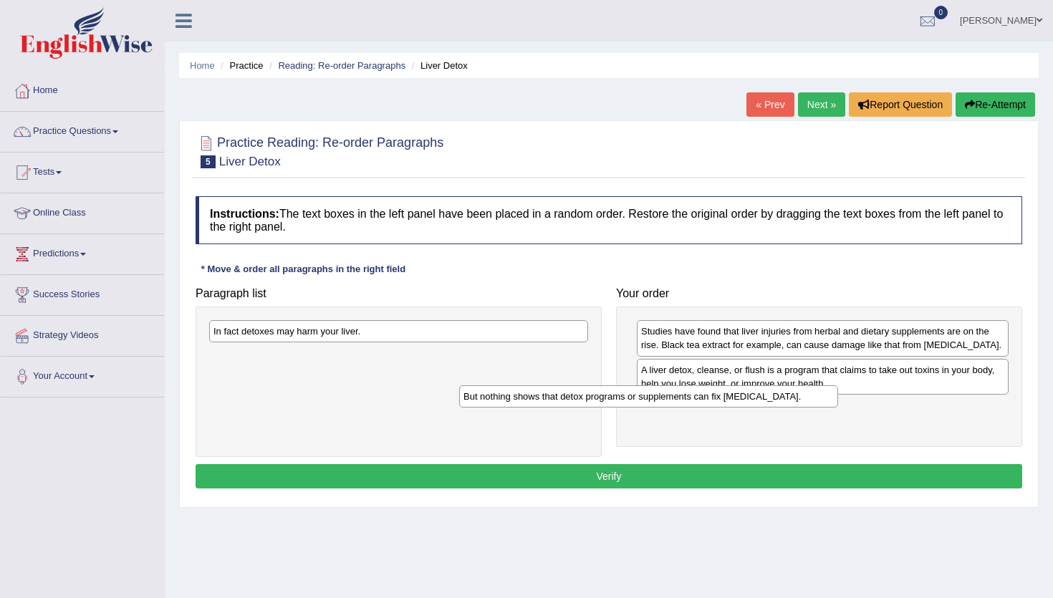
drag, startPoint x: 565, startPoint y: 338, endPoint x: 815, endPoint y: 403, distance: 258.4
click at [815, 403] on div "But nothing shows that detox programs or supplements can fix liver damage." at bounding box center [648, 396] width 379 height 22
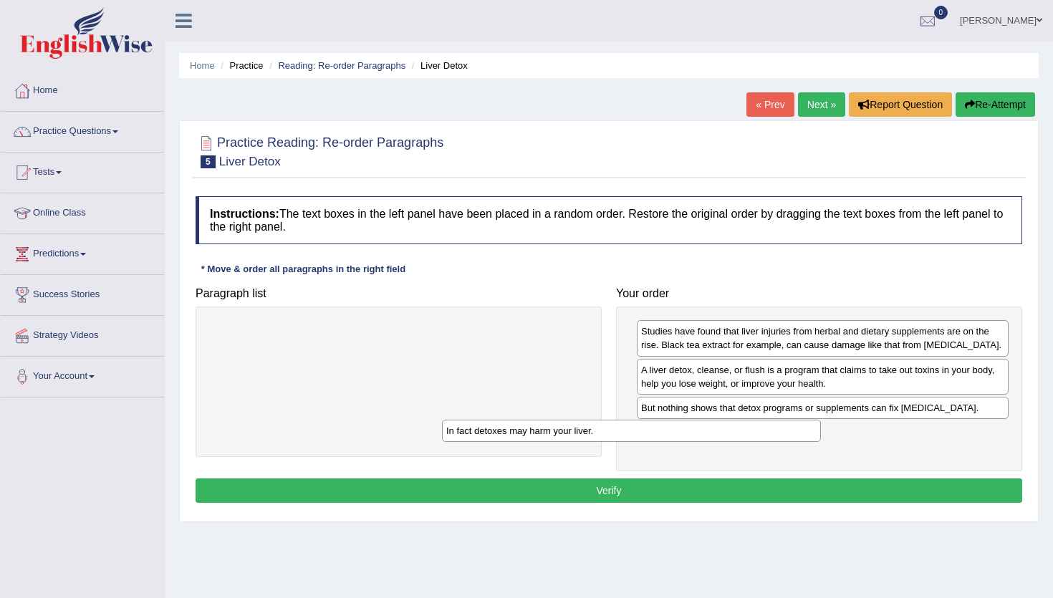
drag, startPoint x: 550, startPoint y: 336, endPoint x: 782, endPoint y: 435, distance: 253.0
click at [782, 436] on div "In fact detoxes may harm your liver." at bounding box center [631, 431] width 379 height 22
click at [707, 495] on button "Verify" at bounding box center [609, 491] width 827 height 24
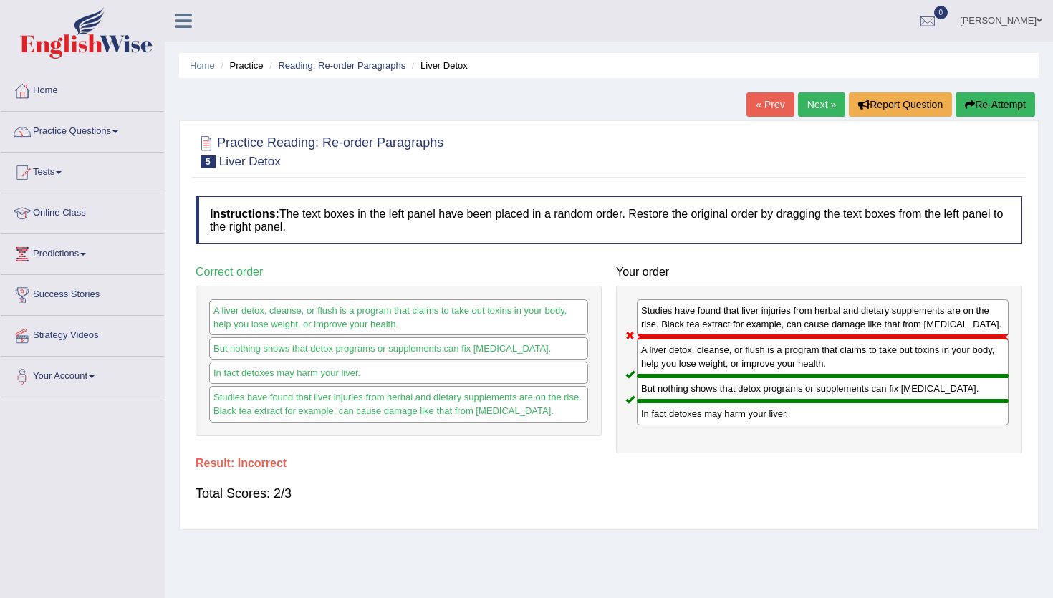
click at [826, 107] on link "Next »" at bounding box center [821, 104] width 47 height 24
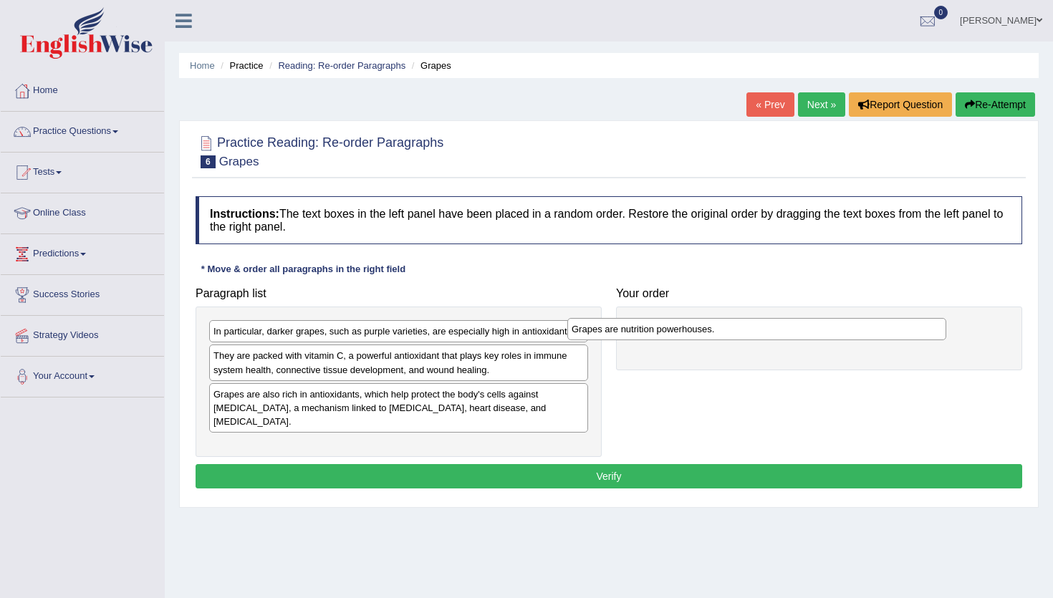
drag, startPoint x: 416, startPoint y: 335, endPoint x: 807, endPoint y: 336, distance: 391.2
click at [807, 336] on div "Grapes are nutrition powerhouses." at bounding box center [756, 329] width 379 height 22
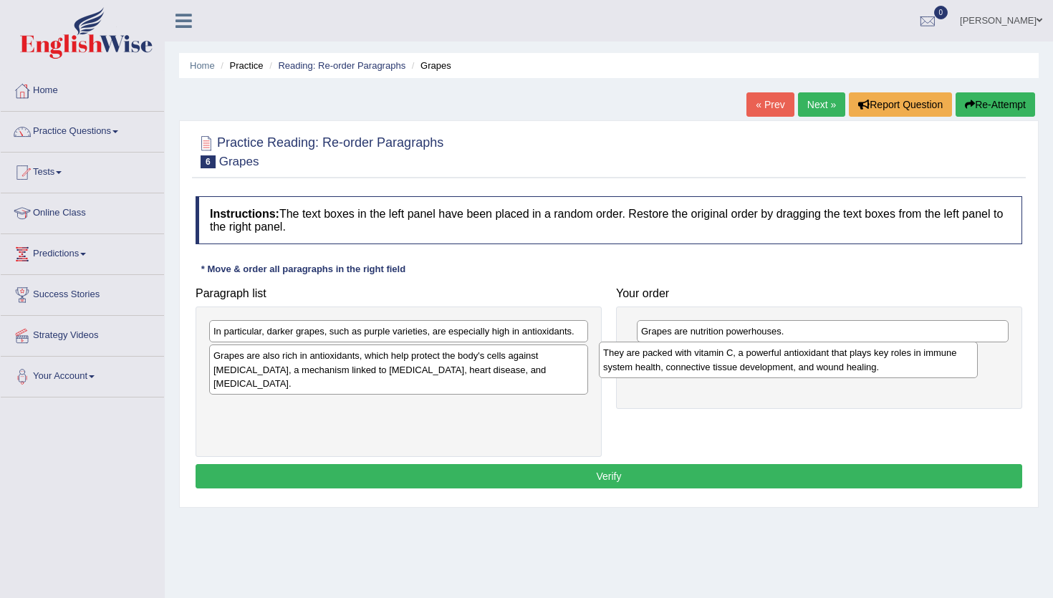
drag, startPoint x: 356, startPoint y: 363, endPoint x: 746, endPoint y: 359, distance: 389.8
click at [746, 360] on div "They are packed with vitamin C, a powerful antioxidant that plays key roles in …" at bounding box center [788, 360] width 379 height 36
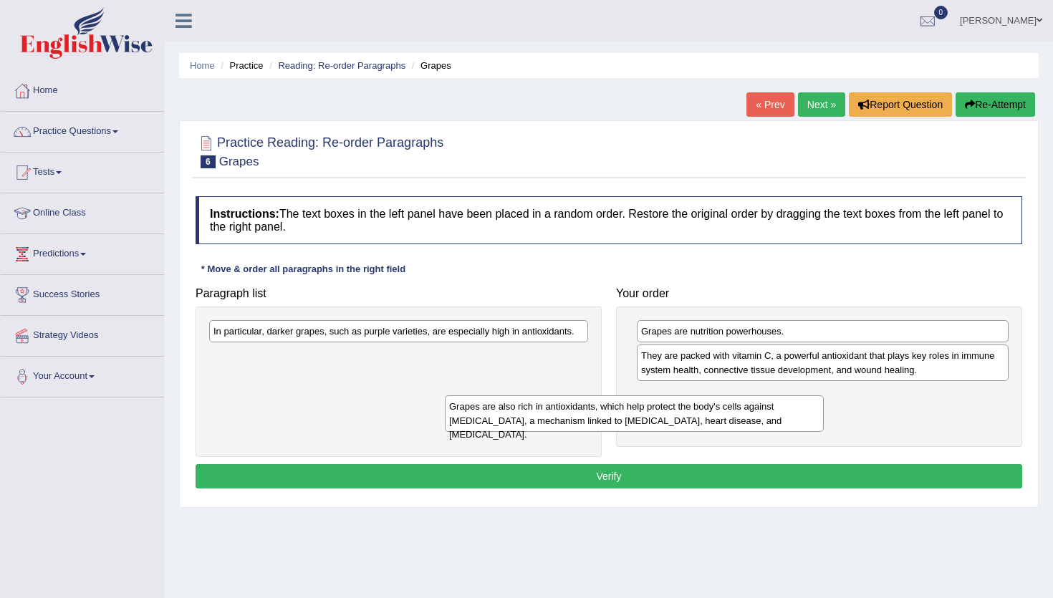
drag, startPoint x: 540, startPoint y: 358, endPoint x: 764, endPoint y: 406, distance: 229.3
click at [765, 406] on div "Grapes are also rich in antioxidants, which help protect the body's cells again…" at bounding box center [634, 413] width 379 height 36
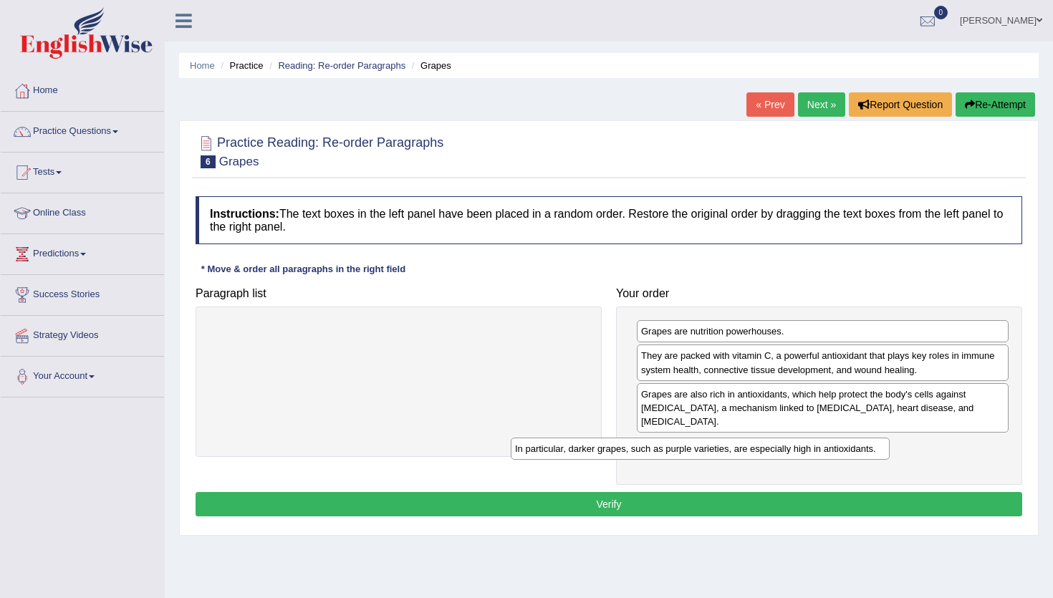
drag, startPoint x: 560, startPoint y: 334, endPoint x: 862, endPoint y: 449, distance: 323.6
click at [862, 449] on div "In particular, darker grapes, such as purple varieties, are especially high in …" at bounding box center [700, 449] width 379 height 22
click at [810, 497] on button "Verify" at bounding box center [609, 504] width 827 height 24
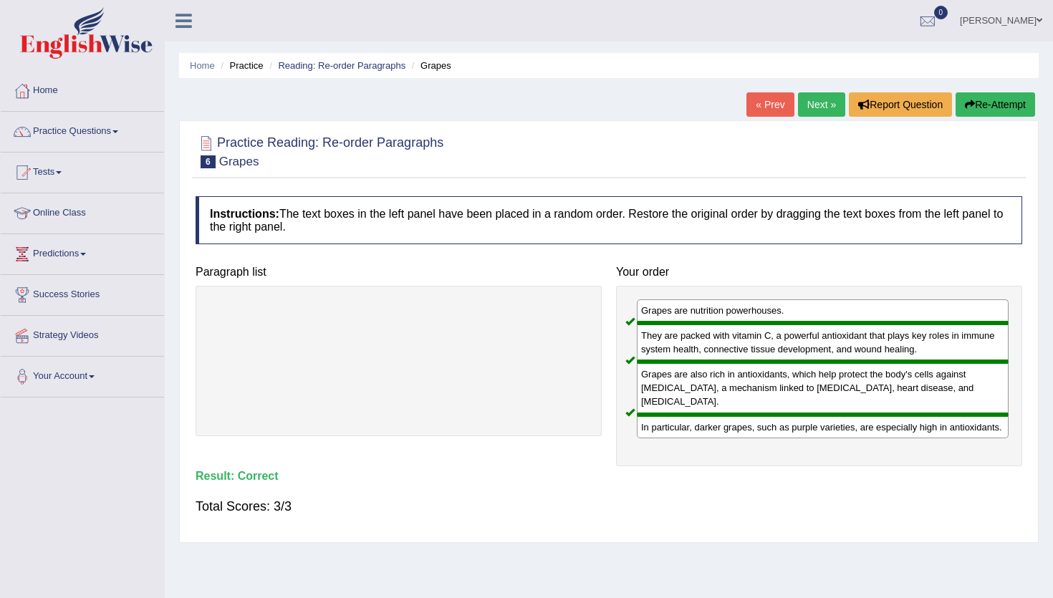
click at [815, 112] on link "Next »" at bounding box center [821, 104] width 47 height 24
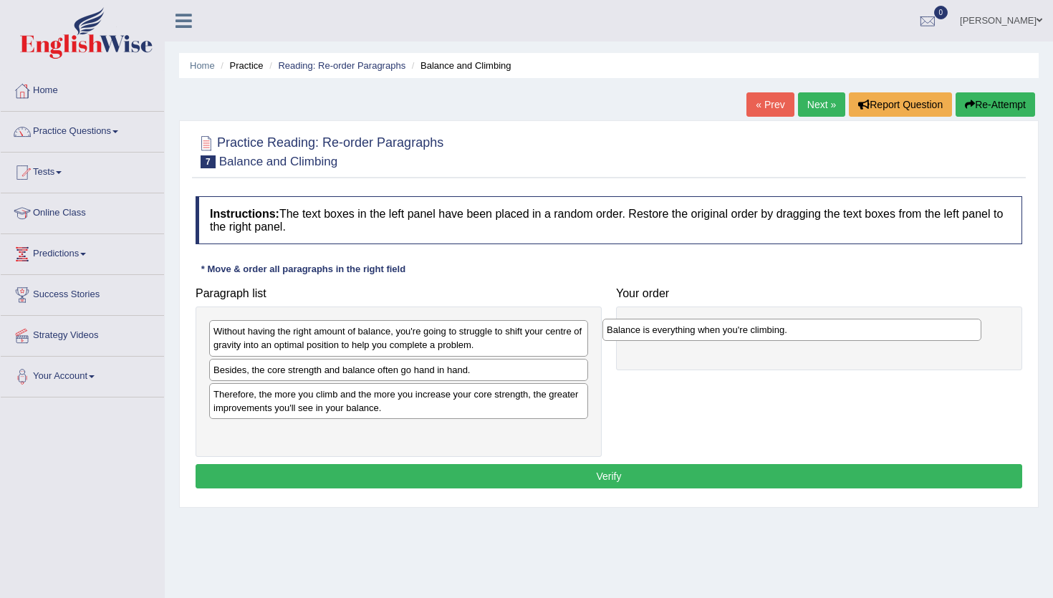
drag, startPoint x: 399, startPoint y: 374, endPoint x: 792, endPoint y: 333, distance: 395.5
click at [792, 333] on div "Balance is everything when you're climbing." at bounding box center [792, 330] width 379 height 22
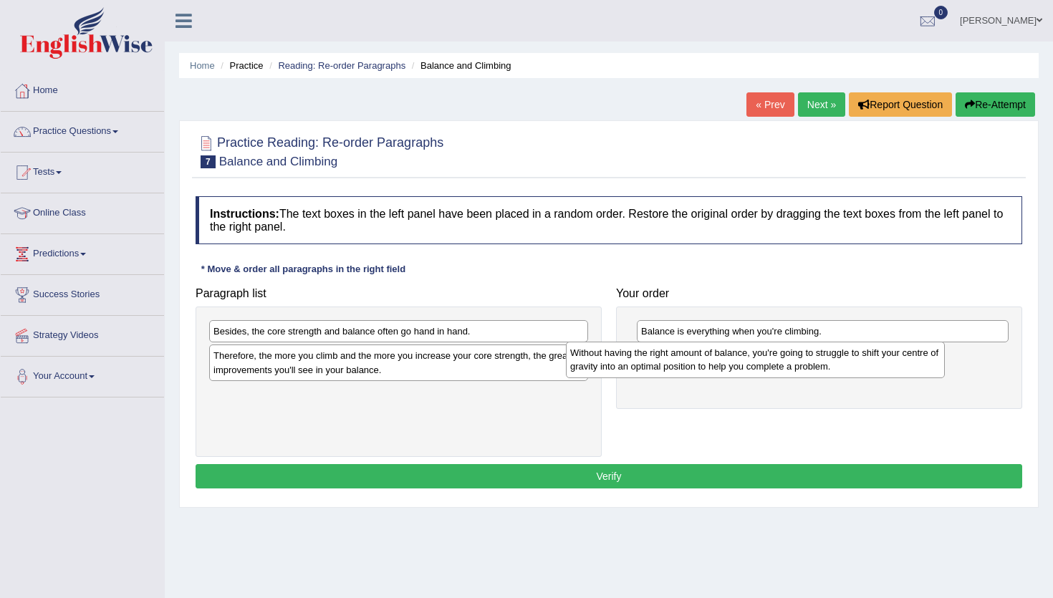
drag, startPoint x: 551, startPoint y: 330, endPoint x: 908, endPoint y: 352, distance: 357.4
click at [908, 352] on div "Without having the right amount of balance, you're going to struggle to shift y…" at bounding box center [755, 360] width 379 height 36
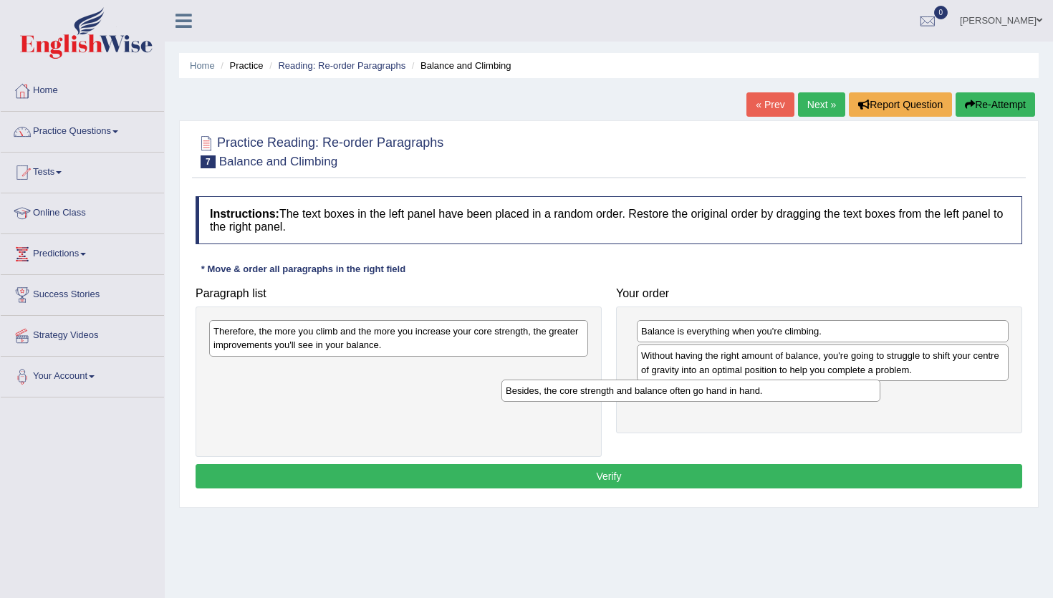
drag, startPoint x: 542, startPoint y: 332, endPoint x: 835, endPoint y: 392, distance: 298.3
click at [835, 392] on div "Besides, the core strength and balance often go hand in hand." at bounding box center [691, 391] width 379 height 22
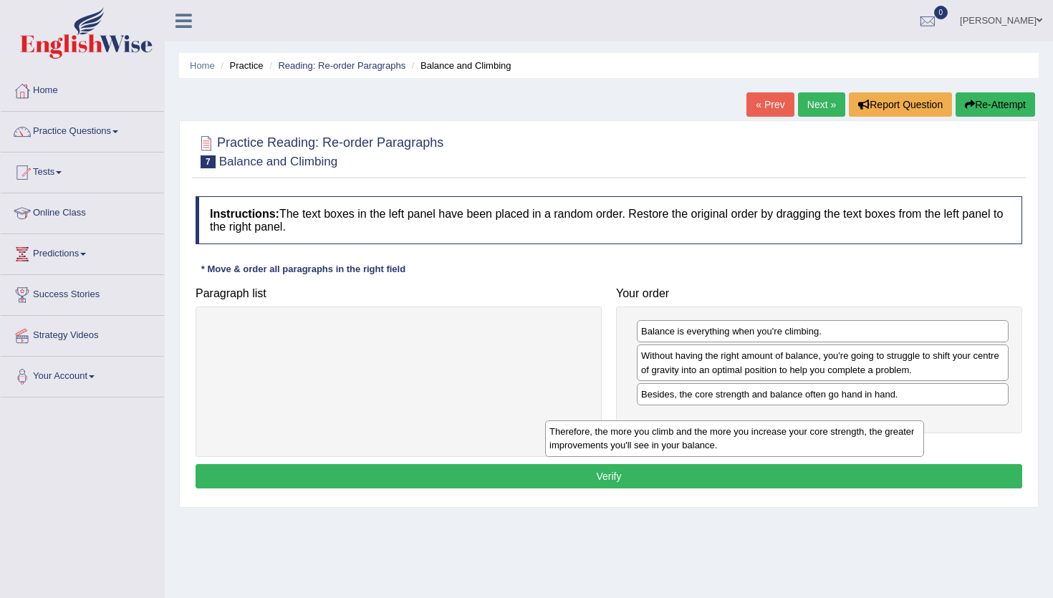
drag, startPoint x: 525, startPoint y: 333, endPoint x: 863, endPoint y: 429, distance: 350.8
click at [863, 429] on div "Therefore, the more you climb and the more you increase your core strength, the…" at bounding box center [734, 439] width 379 height 36
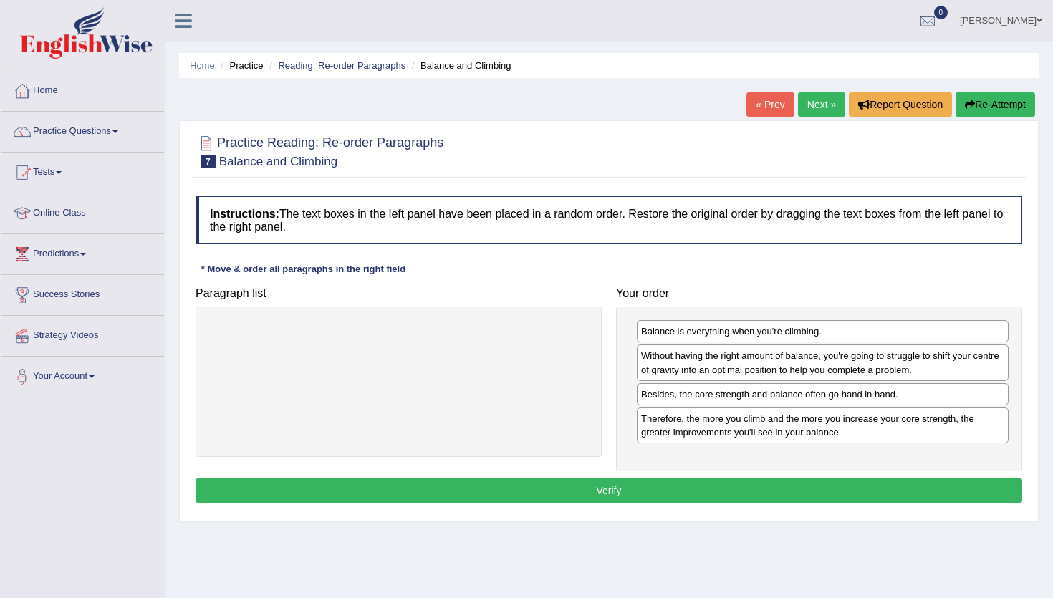
click at [802, 494] on button "Verify" at bounding box center [609, 491] width 827 height 24
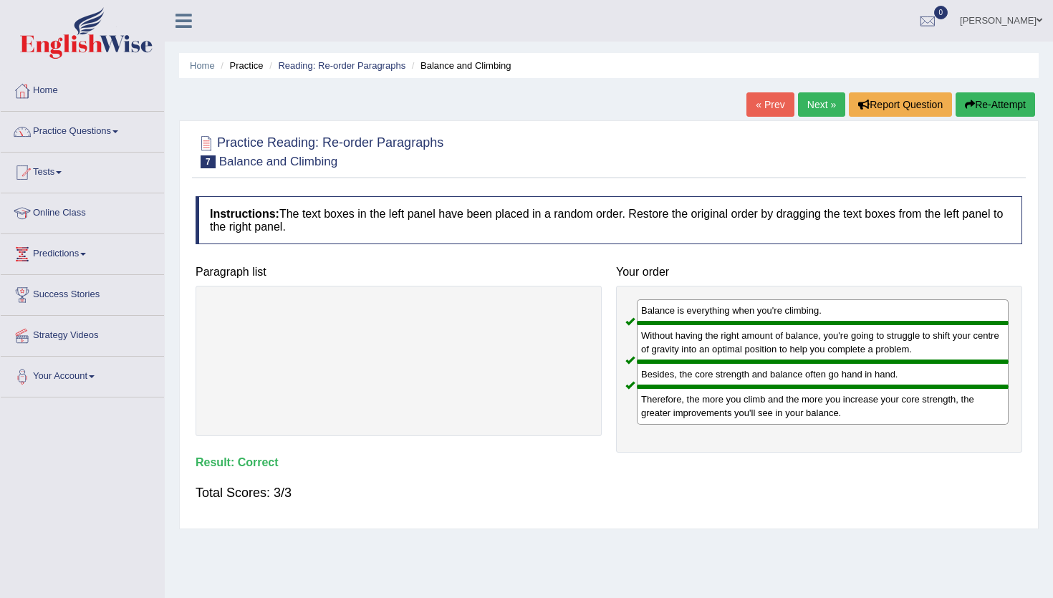
click at [824, 97] on link "Next »" at bounding box center [821, 104] width 47 height 24
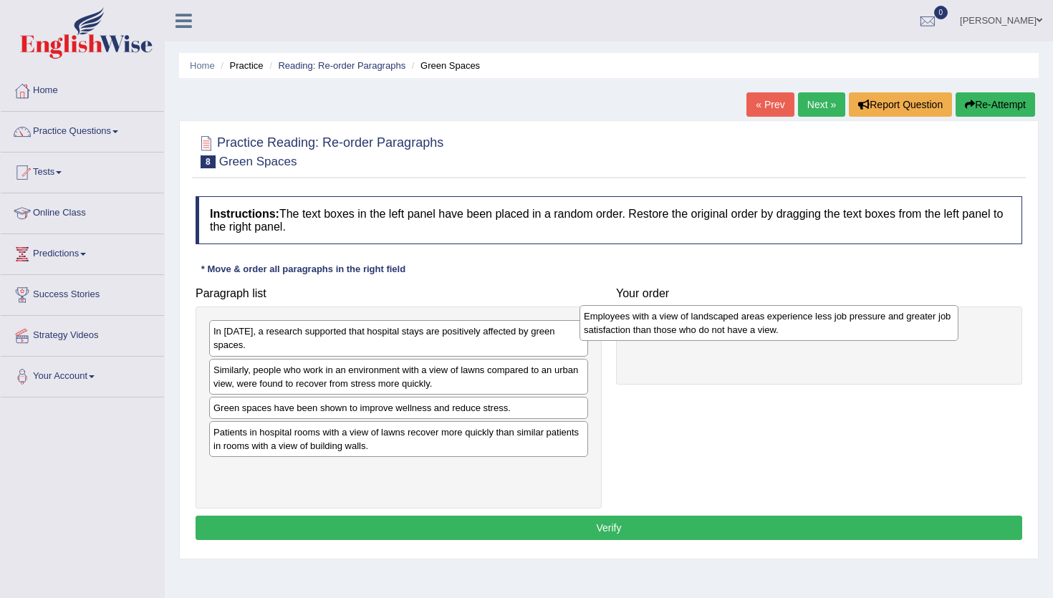
drag, startPoint x: 311, startPoint y: 380, endPoint x: 681, endPoint y: 327, distance: 374.3
click at [681, 327] on div "Employees with a view of landscaped areas experience less job pressure and grea…" at bounding box center [769, 323] width 379 height 36
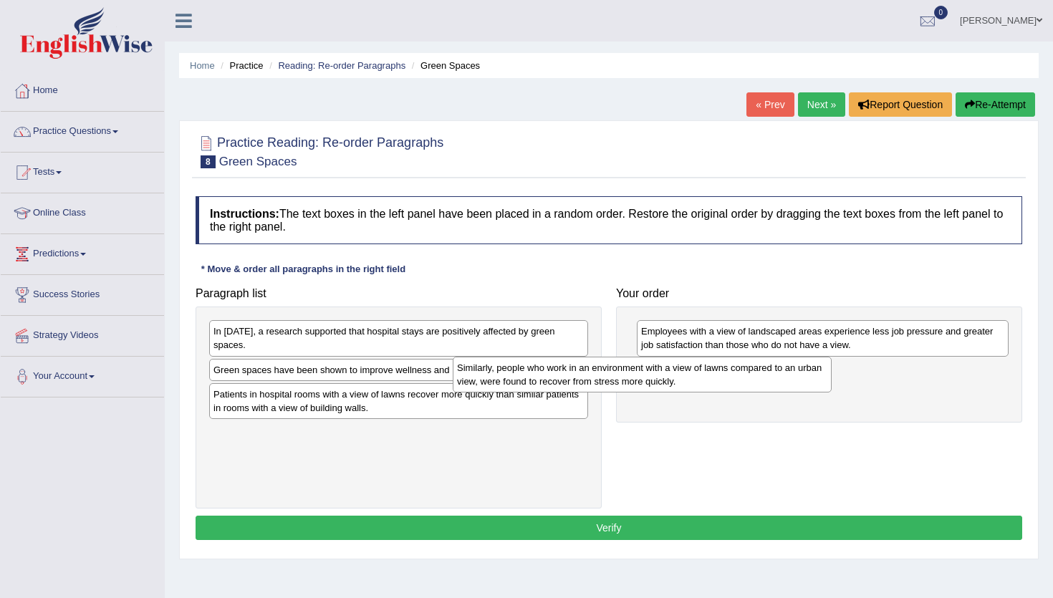
drag, startPoint x: 516, startPoint y: 379, endPoint x: 759, endPoint y: 377, distance: 243.6
click at [759, 377] on div "Similarly, people who work in an environment with a view of lawns compared to a…" at bounding box center [642, 375] width 379 height 36
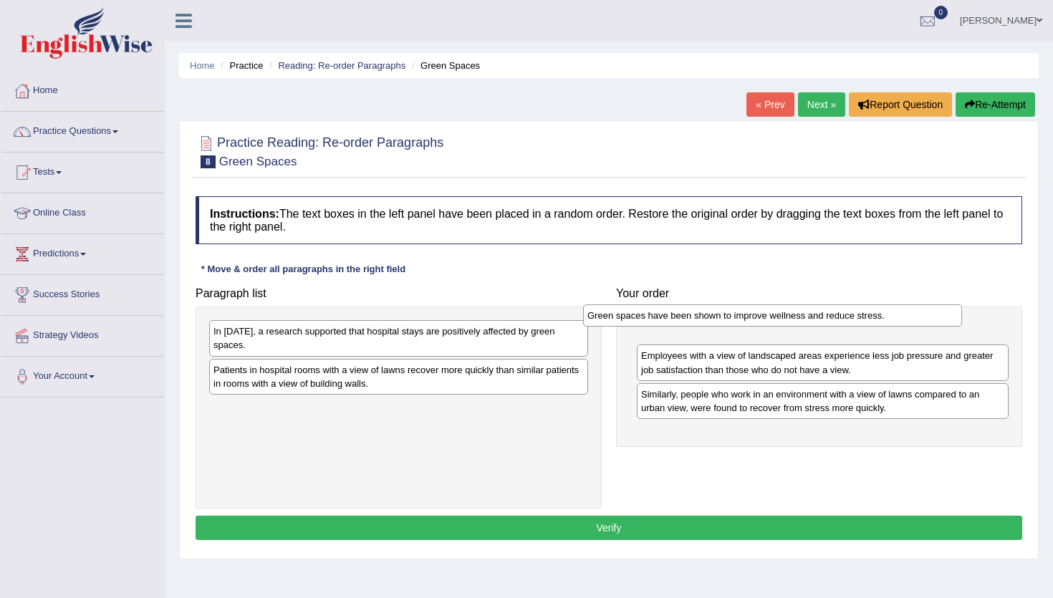
drag, startPoint x: 487, startPoint y: 368, endPoint x: 864, endPoint y: 315, distance: 380.6
click at [864, 315] on div "Green spaces have been shown to improve wellness and reduce stress." at bounding box center [772, 315] width 379 height 22
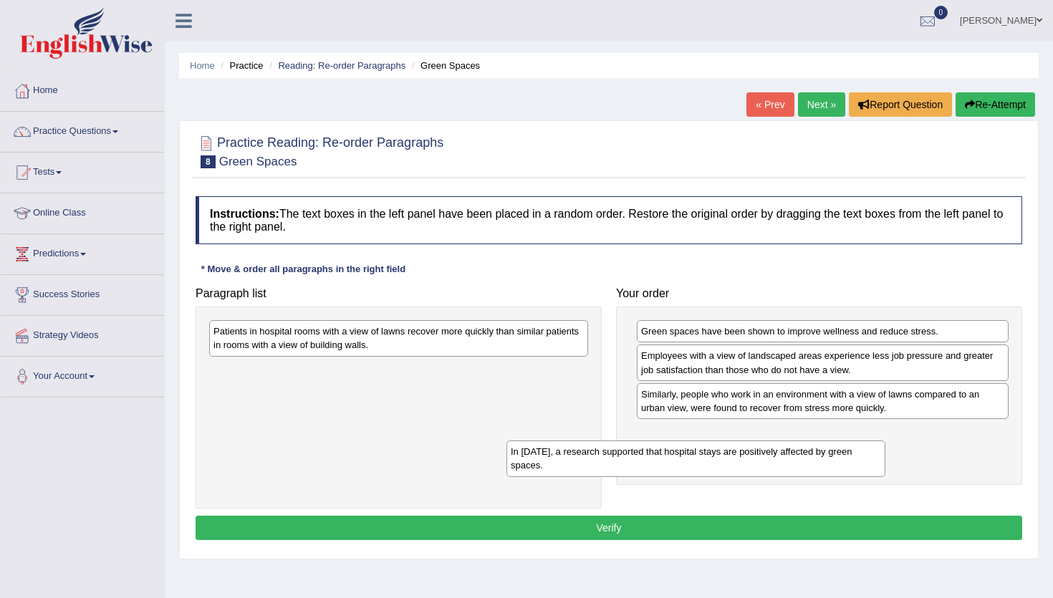
drag, startPoint x: 538, startPoint y: 343, endPoint x: 835, endPoint y: 458, distance: 318.7
click at [835, 458] on div "In 2002, a research supported that hospital stays are positively affected by gr…" at bounding box center [696, 459] width 379 height 36
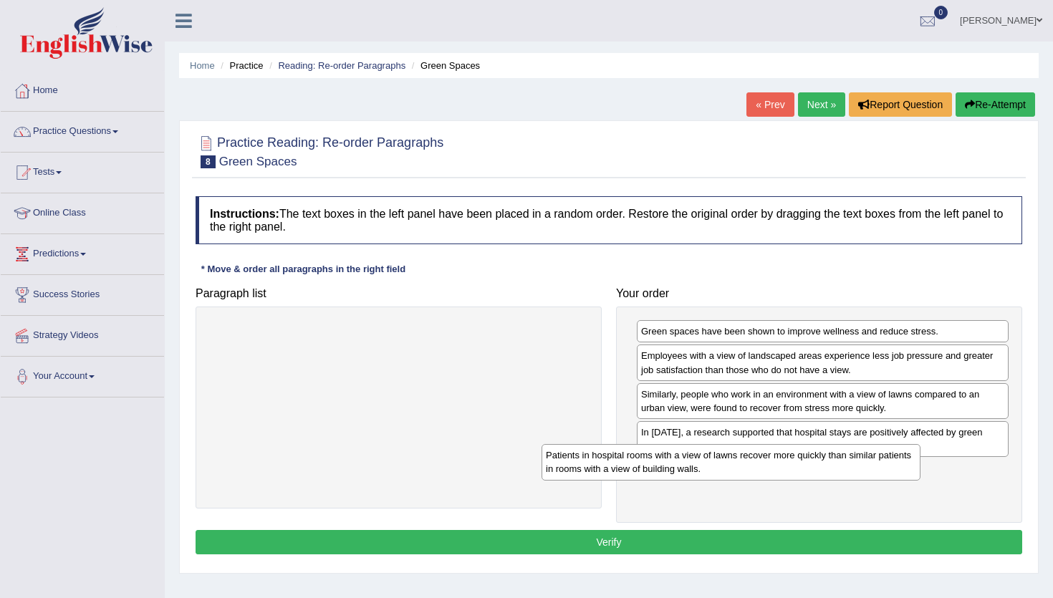
drag, startPoint x: 542, startPoint y: 337, endPoint x: 876, endPoint y: 461, distance: 355.2
click at [876, 461] on div "Patients in hospital rooms with a view of lawns recover more quickly than simil…" at bounding box center [731, 462] width 379 height 36
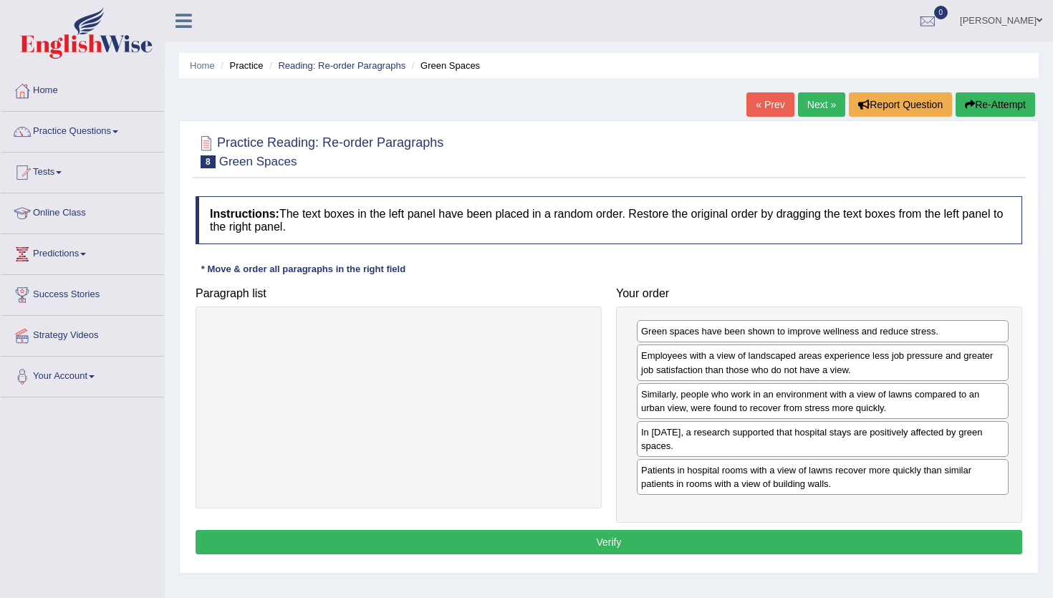
click at [737, 540] on button "Verify" at bounding box center [609, 542] width 827 height 24
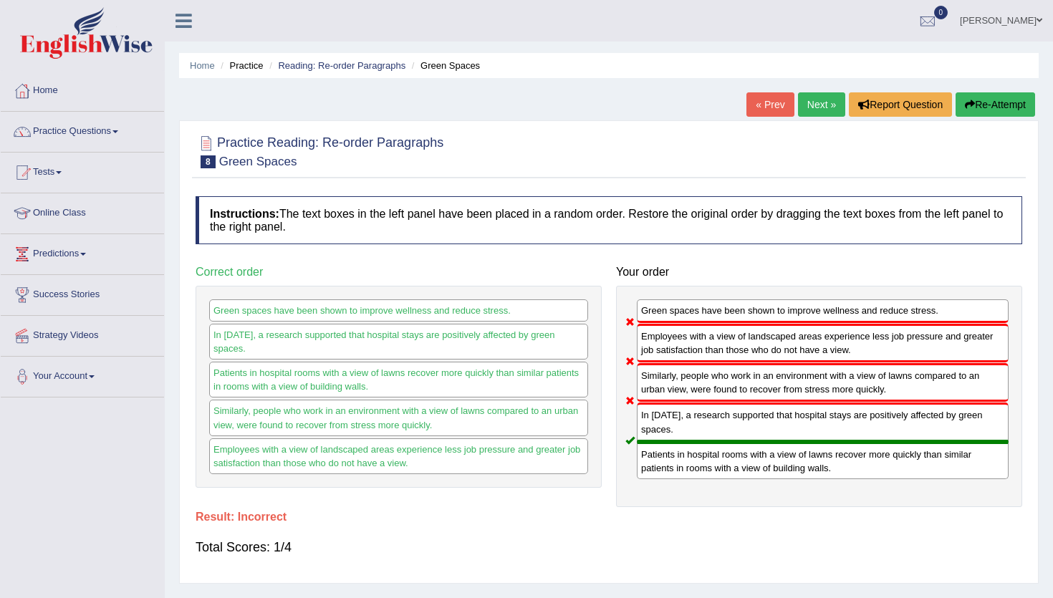
click at [809, 115] on link "Next »" at bounding box center [821, 104] width 47 height 24
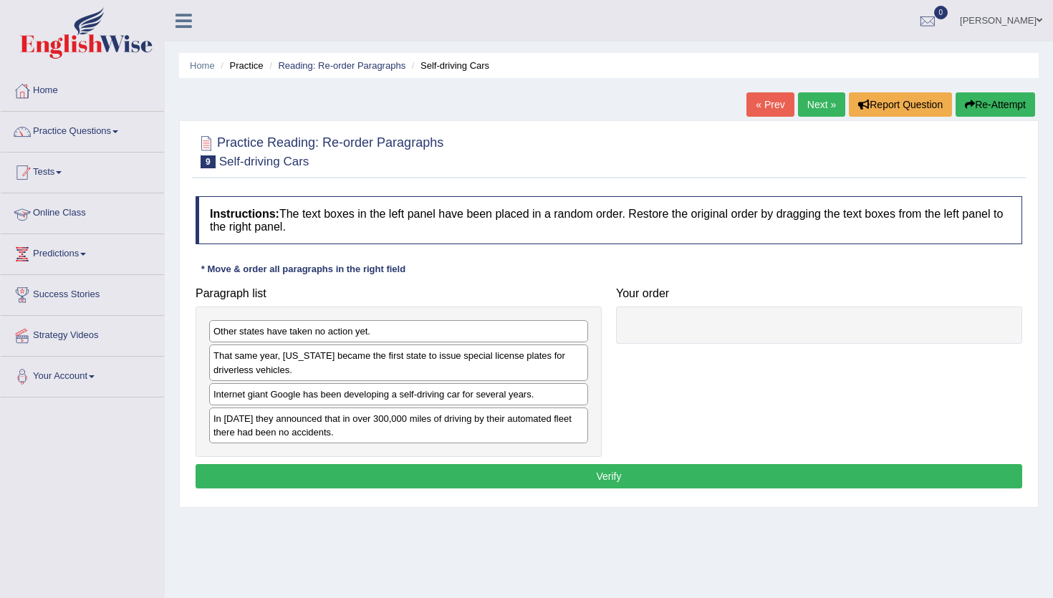
click at [69, 173] on link "Tests" at bounding box center [82, 171] width 163 height 36
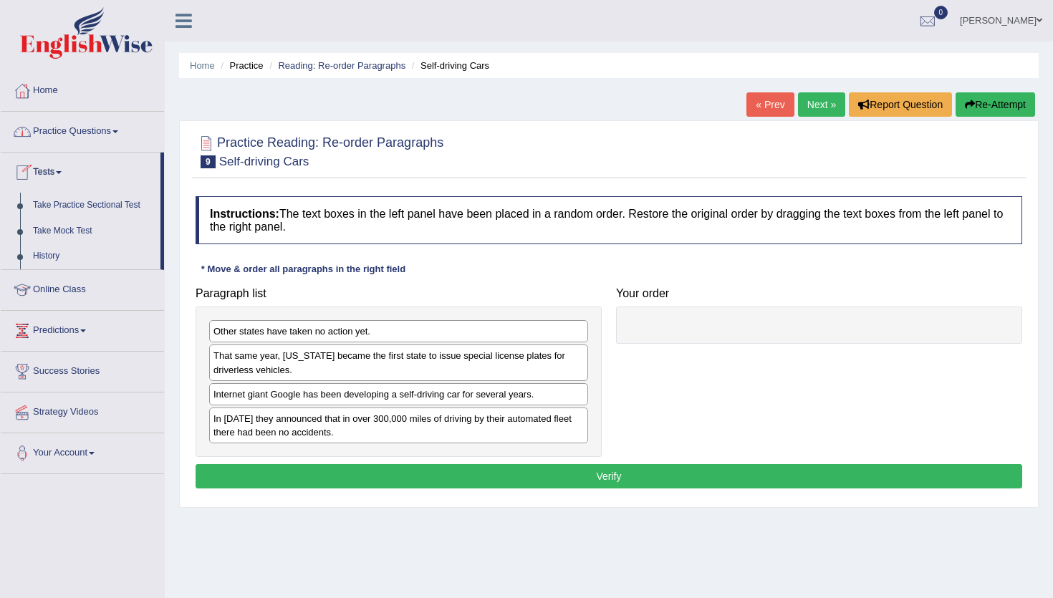
click at [86, 143] on link "Practice Questions" at bounding box center [82, 130] width 163 height 36
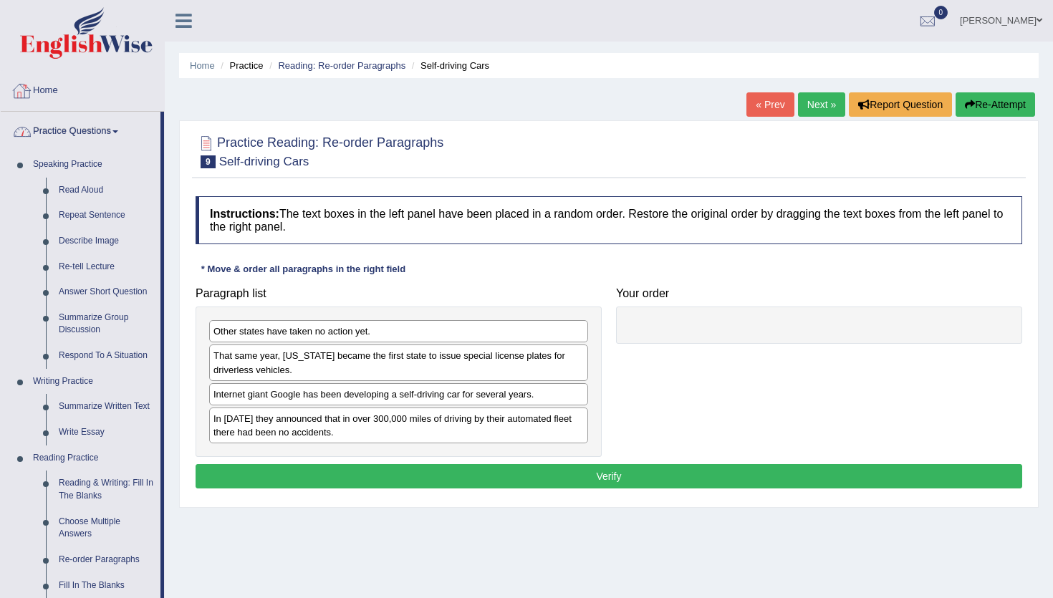
click at [55, 88] on link "Home" at bounding box center [82, 89] width 163 height 36
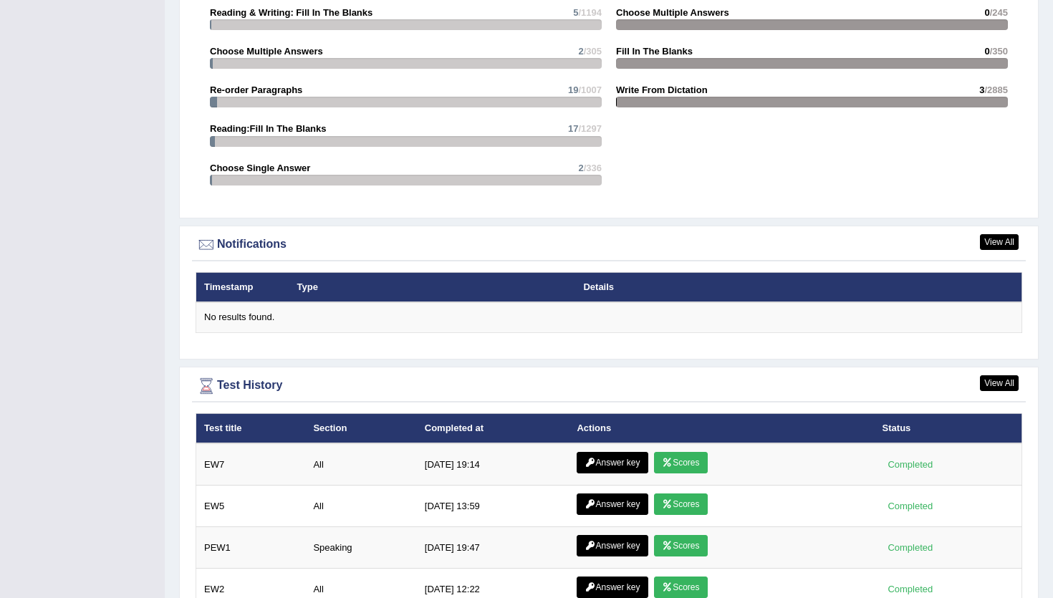
scroll to position [1653, 0]
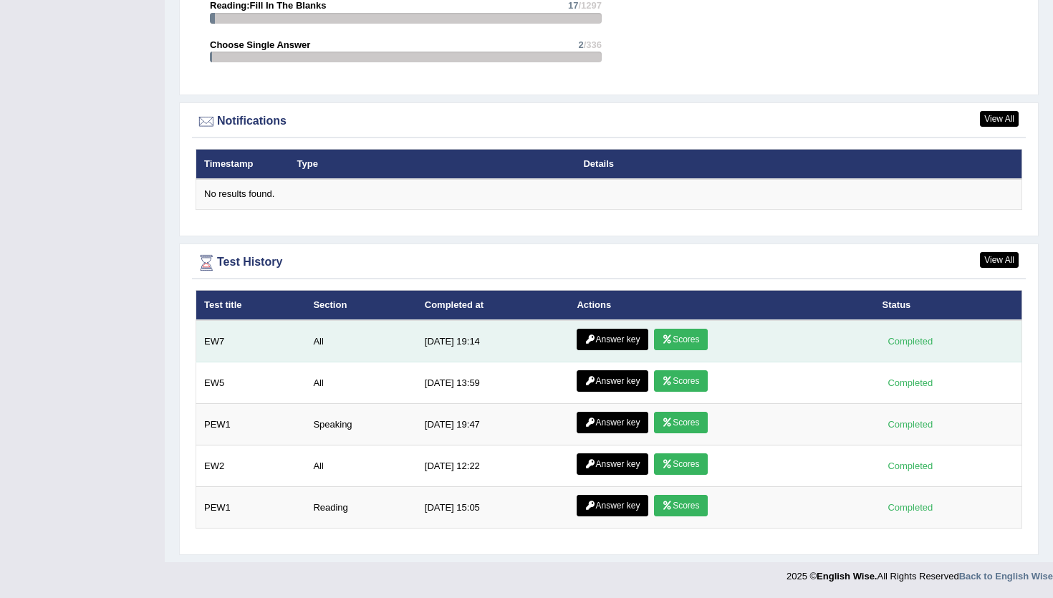
click at [696, 334] on link "Scores" at bounding box center [680, 339] width 53 height 21
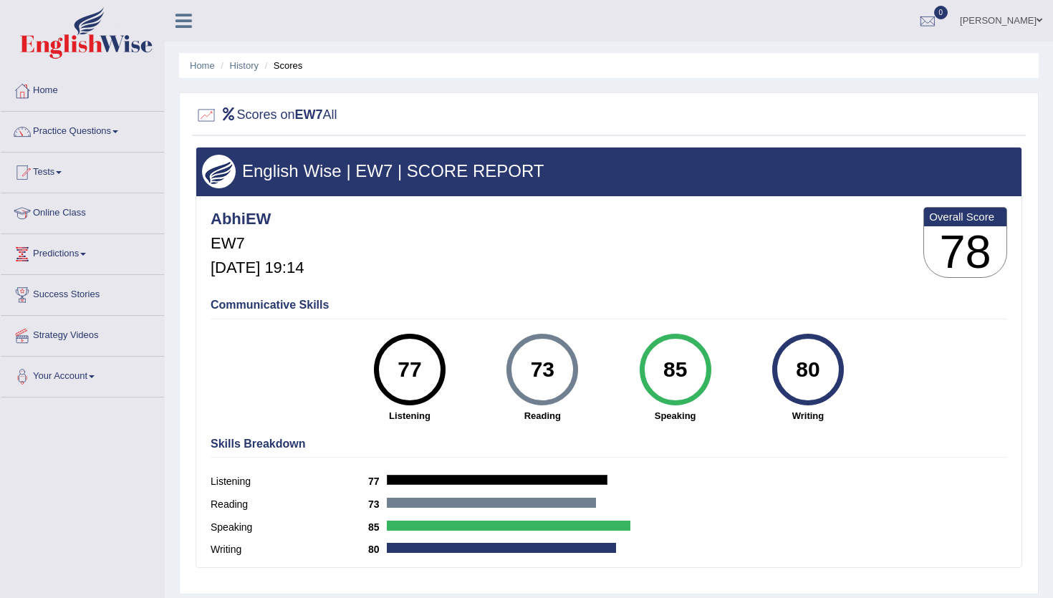
drag, startPoint x: 666, startPoint y: 373, endPoint x: 696, endPoint y: 373, distance: 30.1
click at [696, 373] on div "85" at bounding box center [675, 370] width 52 height 60
drag, startPoint x: 802, startPoint y: 369, endPoint x: 820, endPoint y: 369, distance: 17.9
click at [820, 369] on div "80" at bounding box center [808, 370] width 52 height 60
drag, startPoint x: 530, startPoint y: 367, endPoint x: 562, endPoint y: 365, distance: 32.3
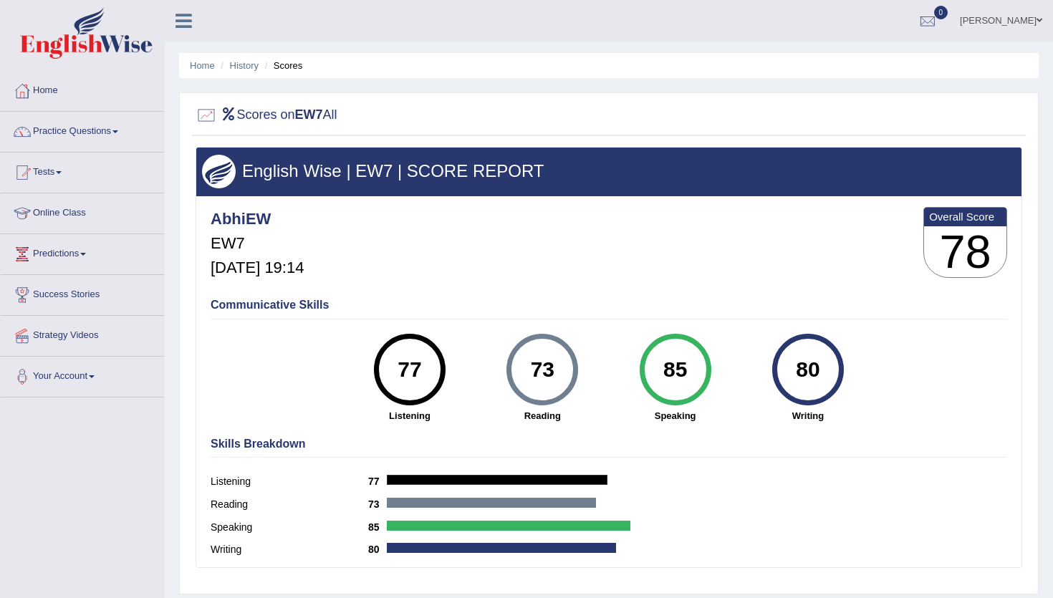
click at [563, 365] on div "73" at bounding box center [543, 370] width 52 height 60
drag, startPoint x: 396, startPoint y: 369, endPoint x: 464, endPoint y: 373, distance: 68.2
click at [464, 372] on div "77 Listening" at bounding box center [409, 378] width 133 height 89
click at [246, 64] on link "History" at bounding box center [244, 65] width 29 height 11
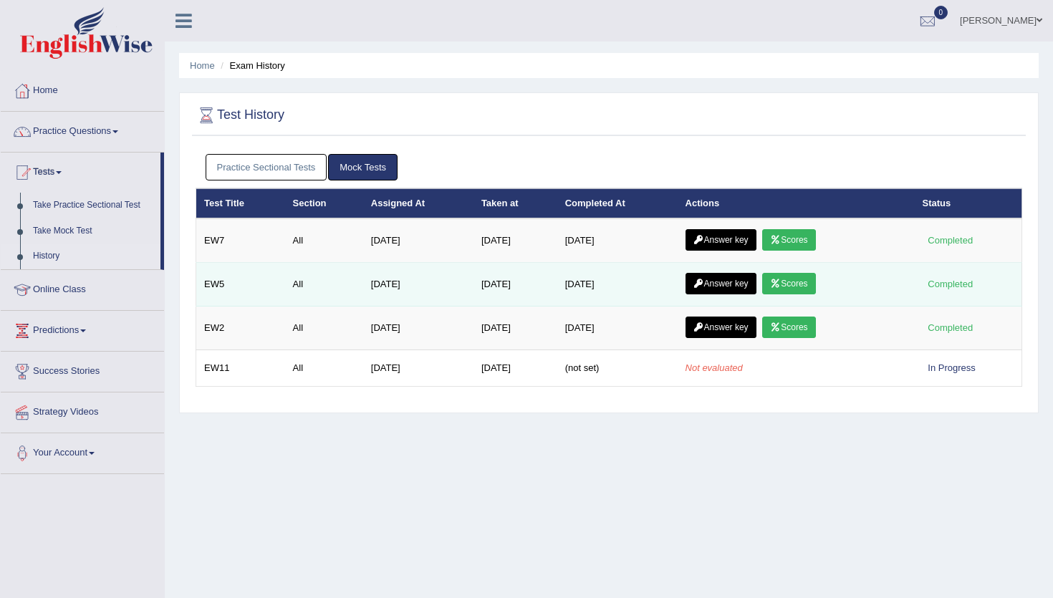
click at [781, 287] on icon at bounding box center [775, 283] width 11 height 9
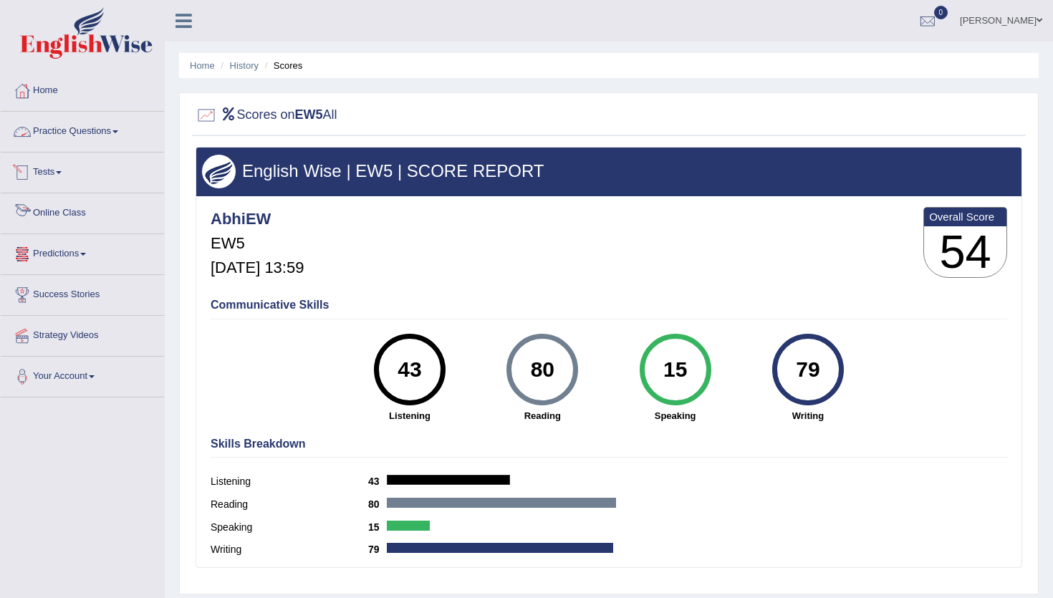
click at [64, 252] on link "Predictions" at bounding box center [82, 252] width 163 height 36
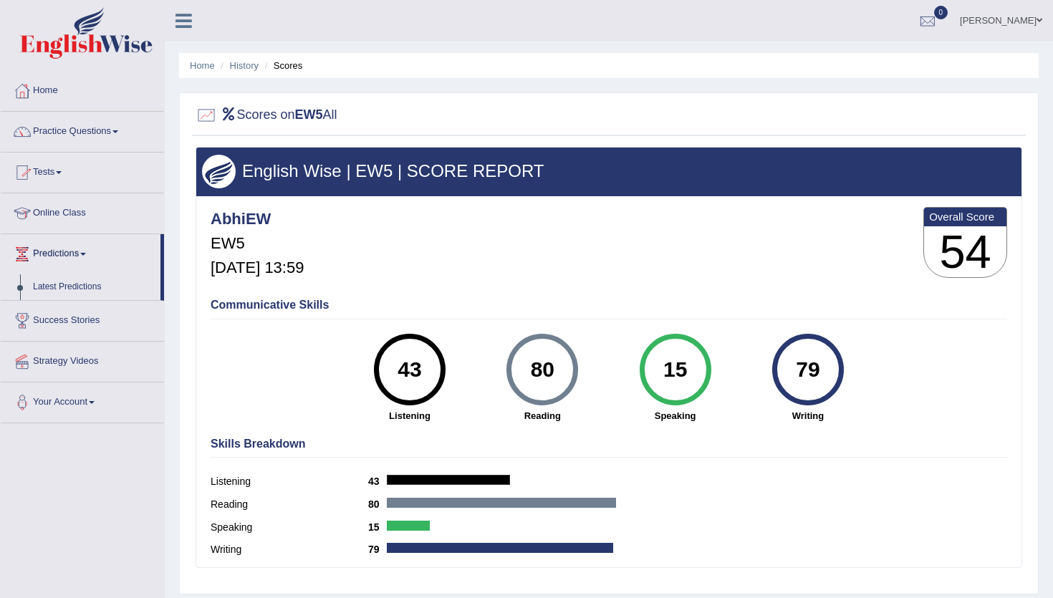
click at [58, 178] on link "Tests" at bounding box center [82, 171] width 163 height 36
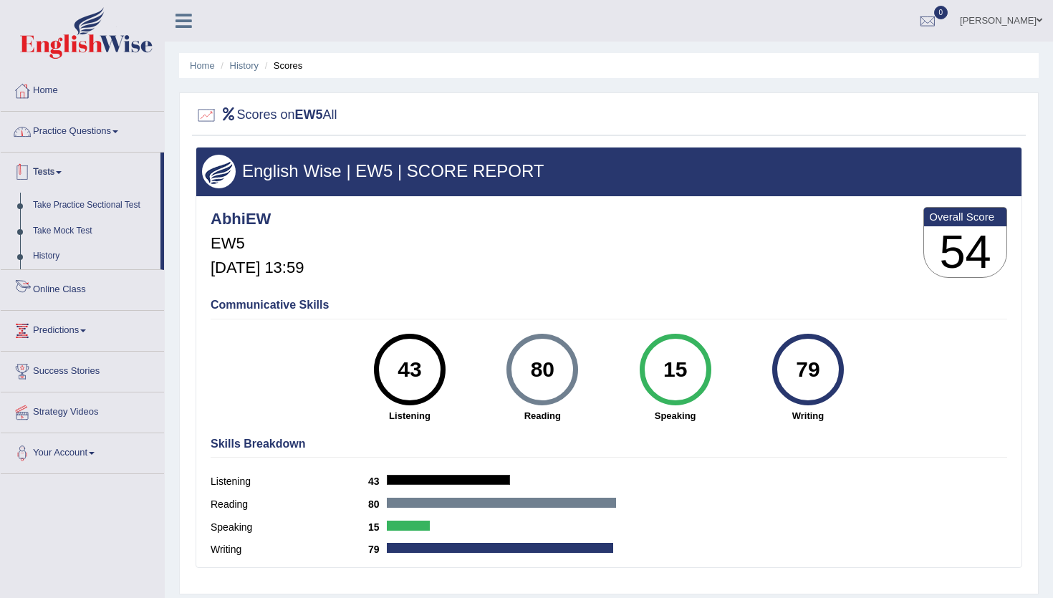
click at [93, 135] on link "Practice Questions" at bounding box center [82, 130] width 163 height 36
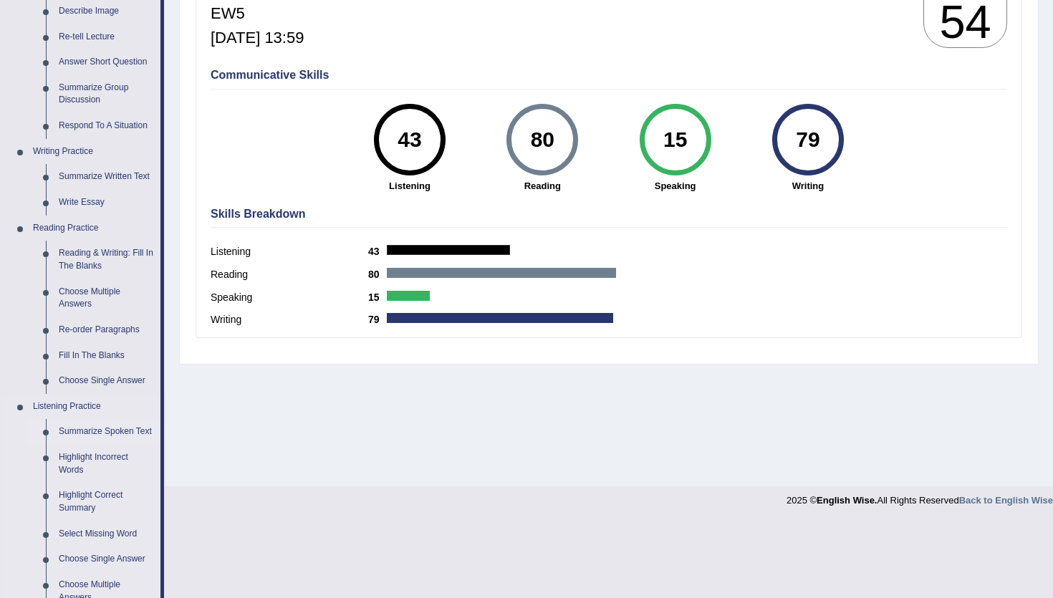
scroll to position [225, 0]
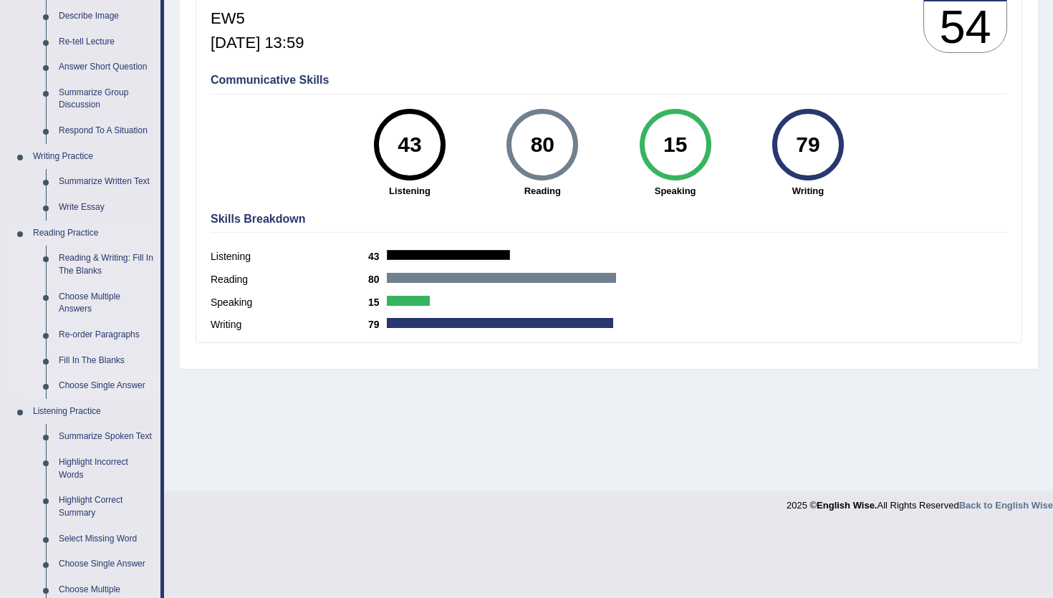
click at [94, 383] on link "Choose Single Answer" at bounding box center [106, 386] width 108 height 26
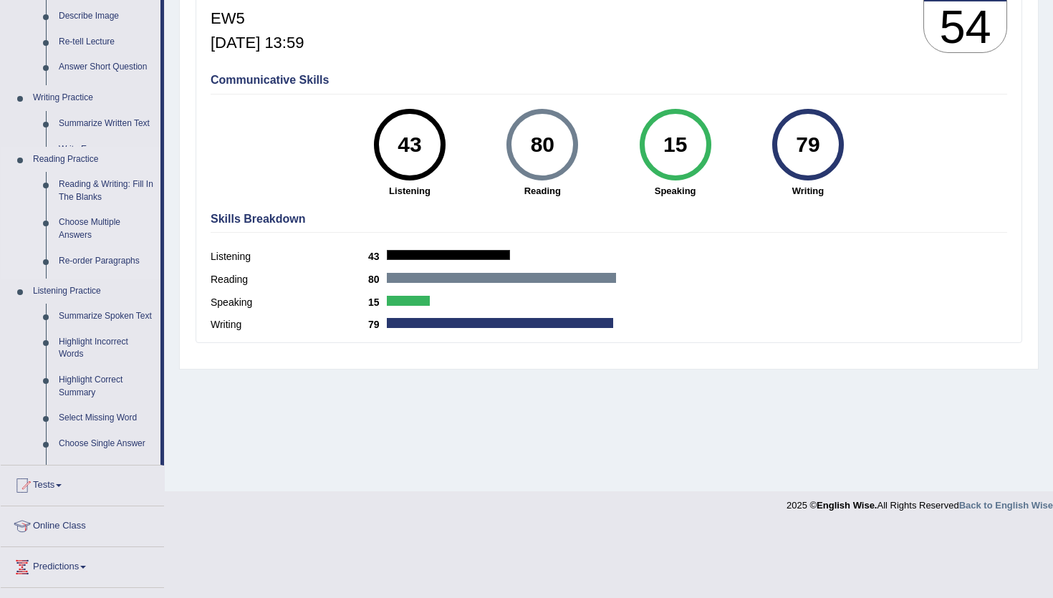
scroll to position [189, 0]
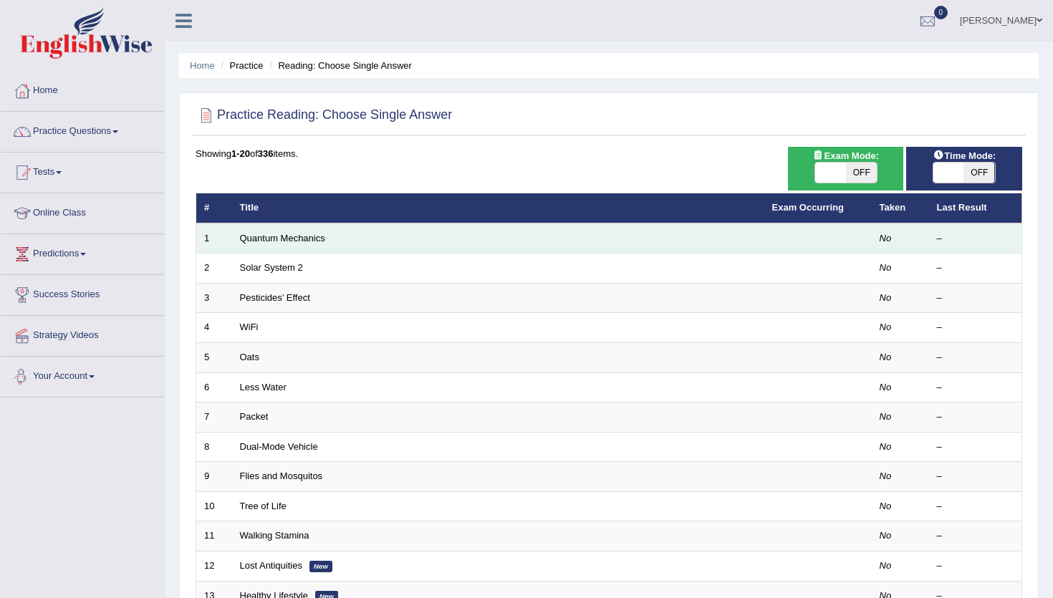
click at [281, 247] on td "Quantum Mechanics" at bounding box center [498, 239] width 532 height 30
click at [287, 244] on link "Quantum Mechanics" at bounding box center [282, 238] width 85 height 11
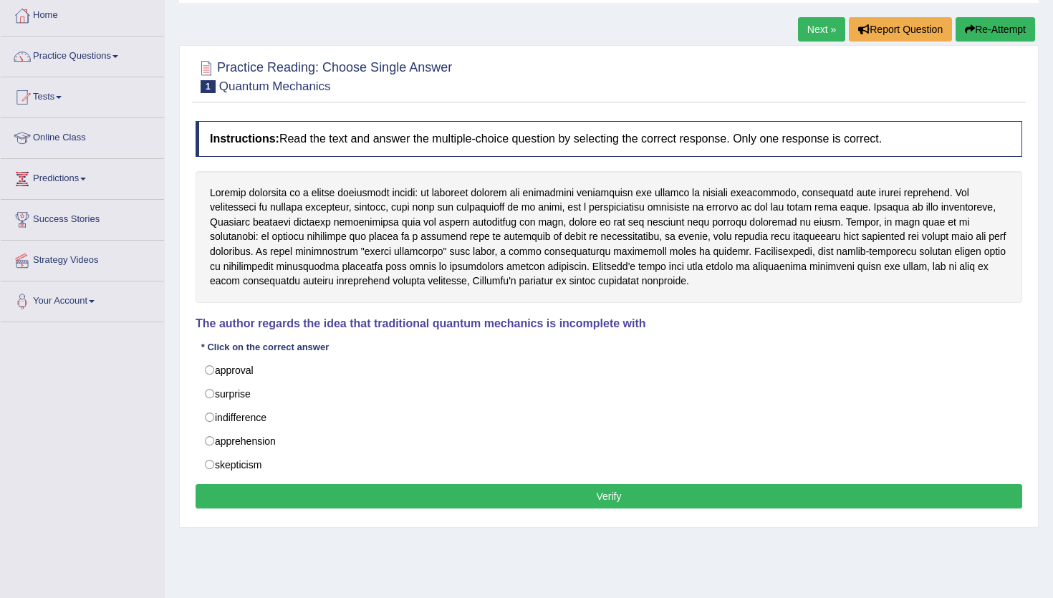
scroll to position [87, 0]
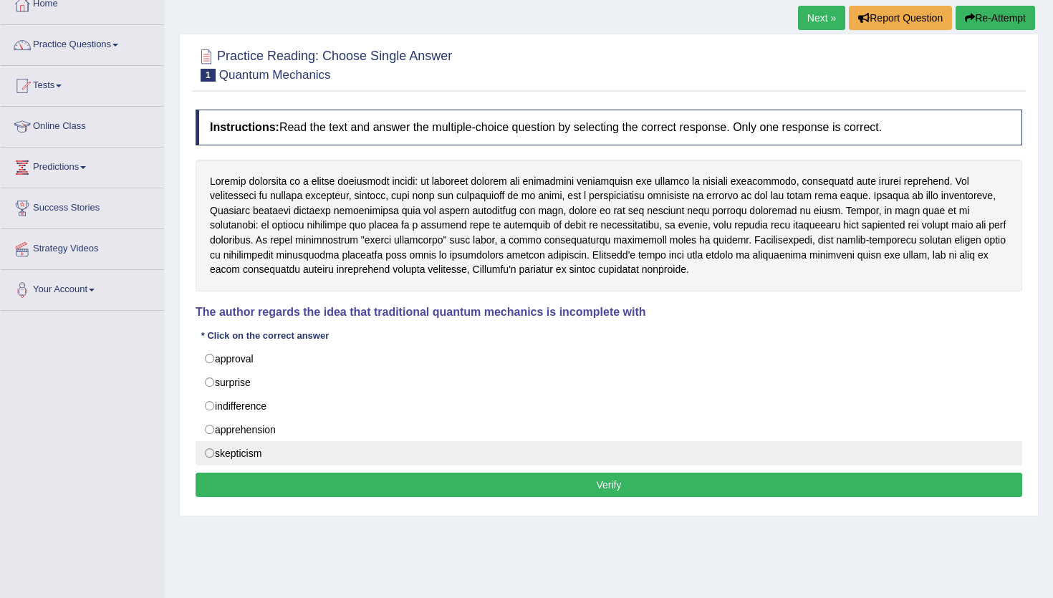
click at [257, 459] on label "skepticism" at bounding box center [609, 453] width 827 height 24
radio input "true"
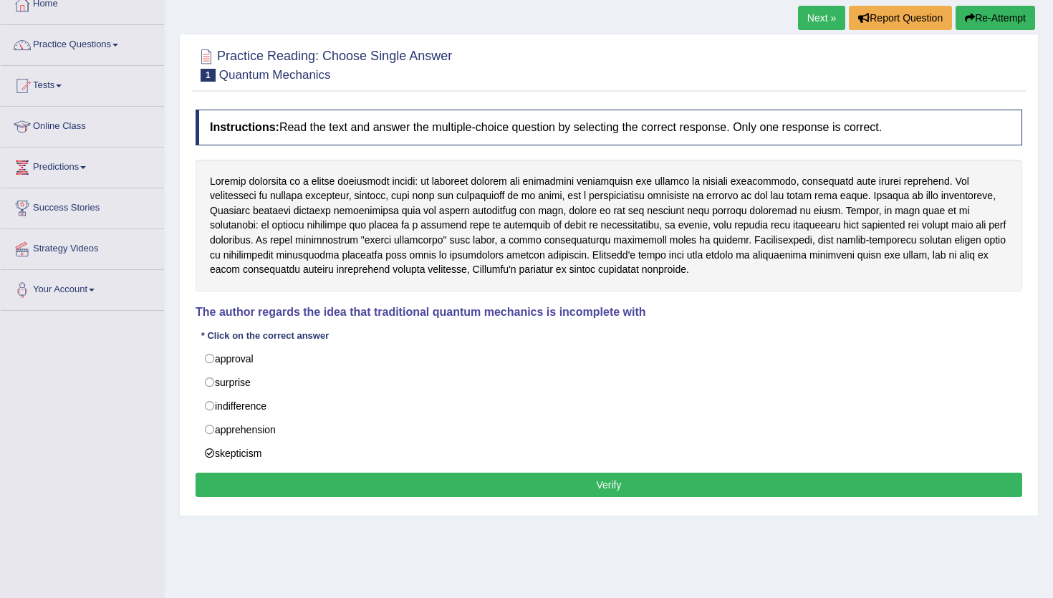
click at [287, 482] on button "Verify" at bounding box center [609, 485] width 827 height 24
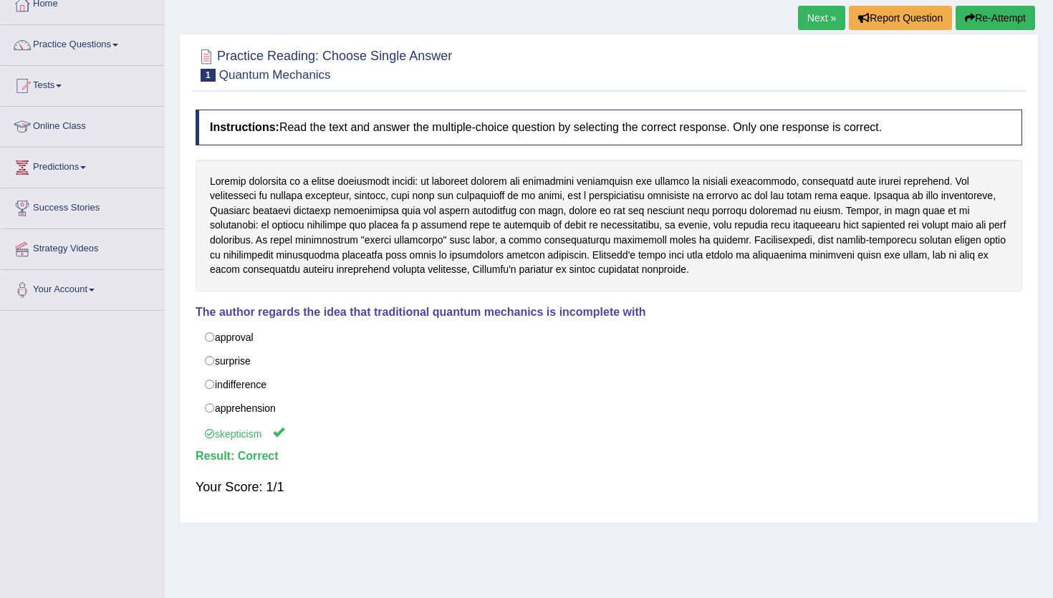
click at [827, 20] on link "Next »" at bounding box center [821, 18] width 47 height 24
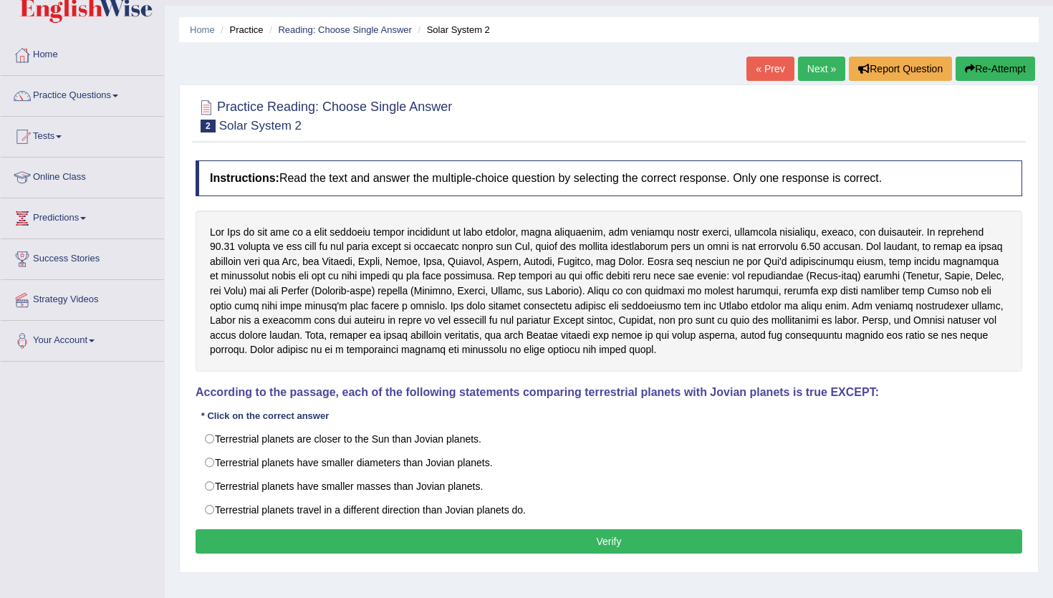
scroll to position [37, 0]
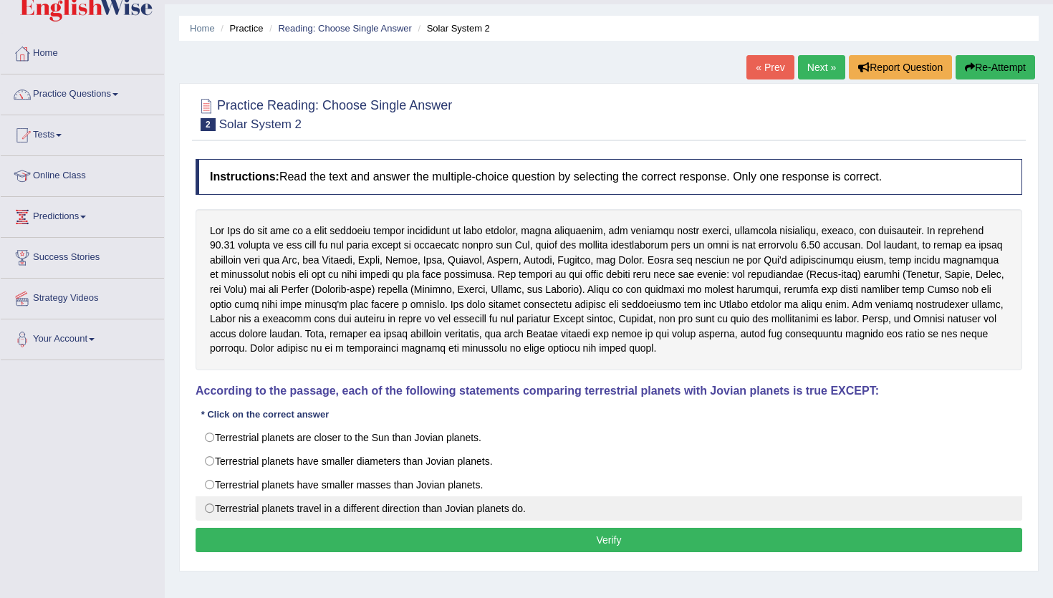
click at [495, 510] on label "Terrestrial planets travel in a different direction than Jovian planets do." at bounding box center [609, 509] width 827 height 24
radio input "true"
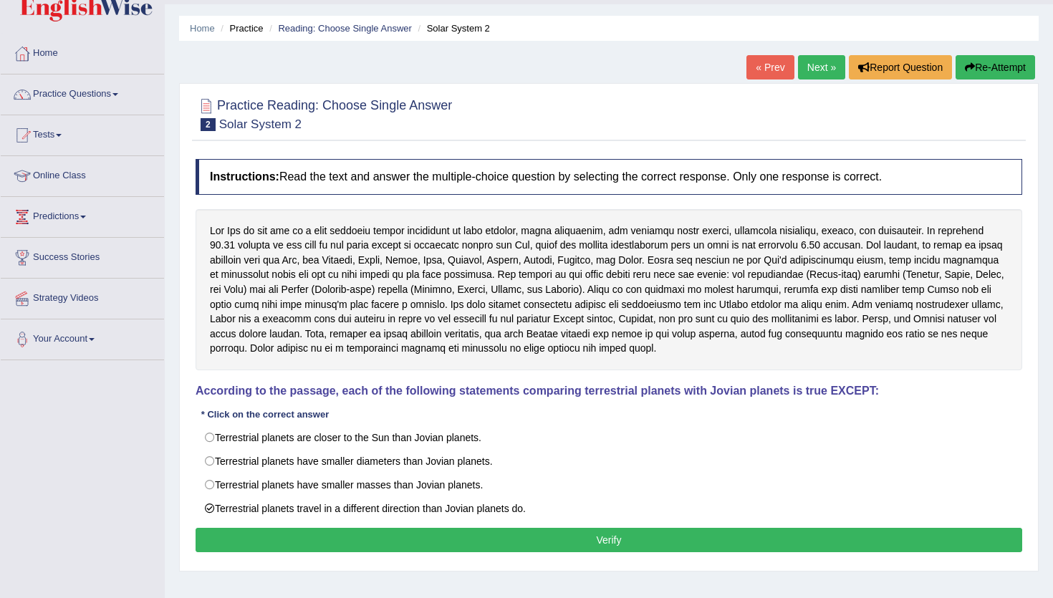
click at [494, 537] on button "Verify" at bounding box center [609, 540] width 827 height 24
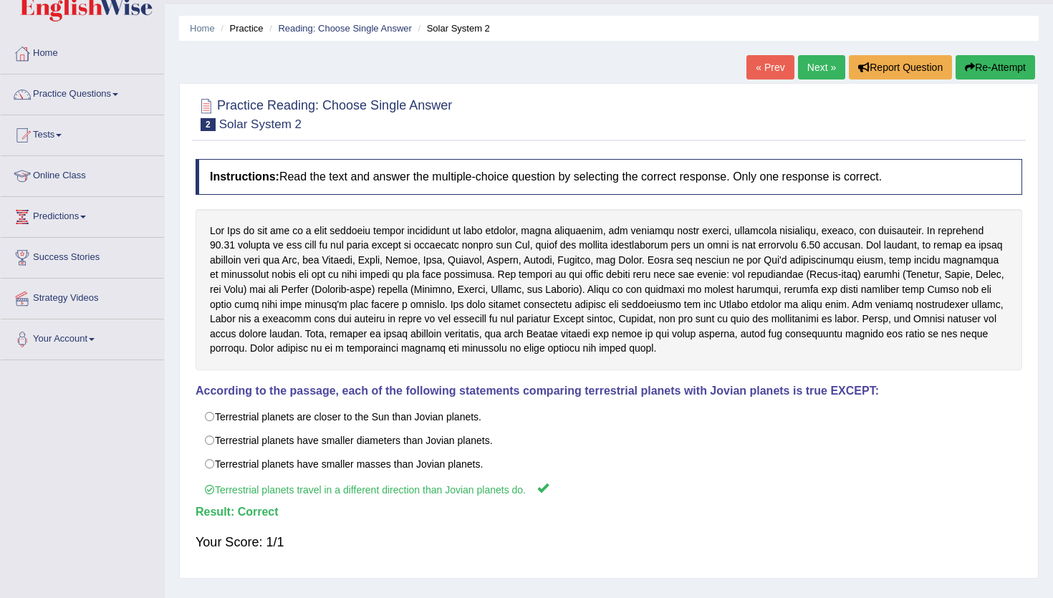
click at [820, 67] on link "Next »" at bounding box center [821, 67] width 47 height 24
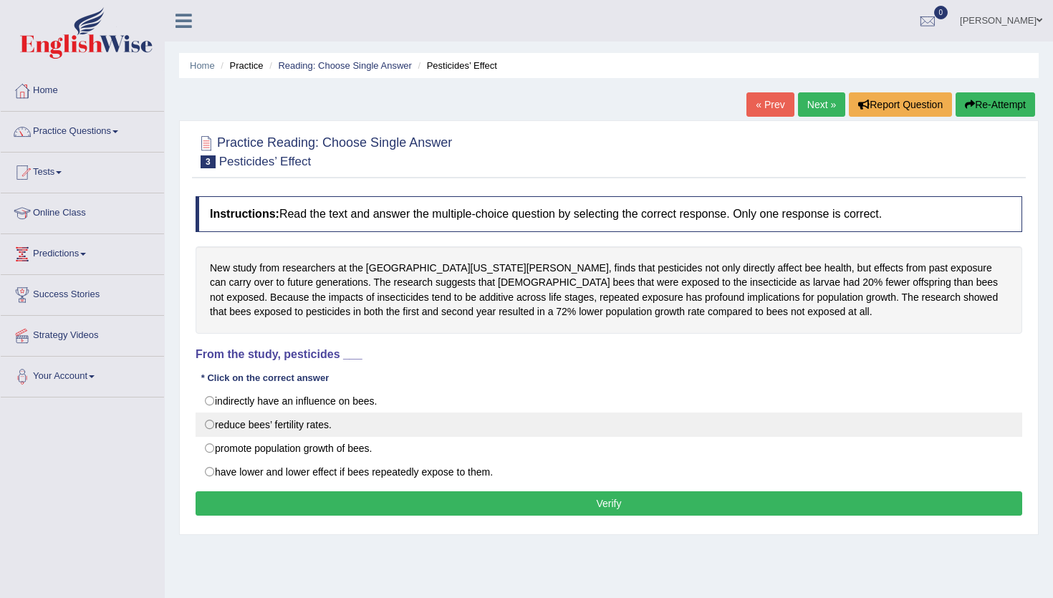
click at [322, 416] on label "reduce bees’ fertility rates." at bounding box center [609, 425] width 827 height 24
radio input "true"
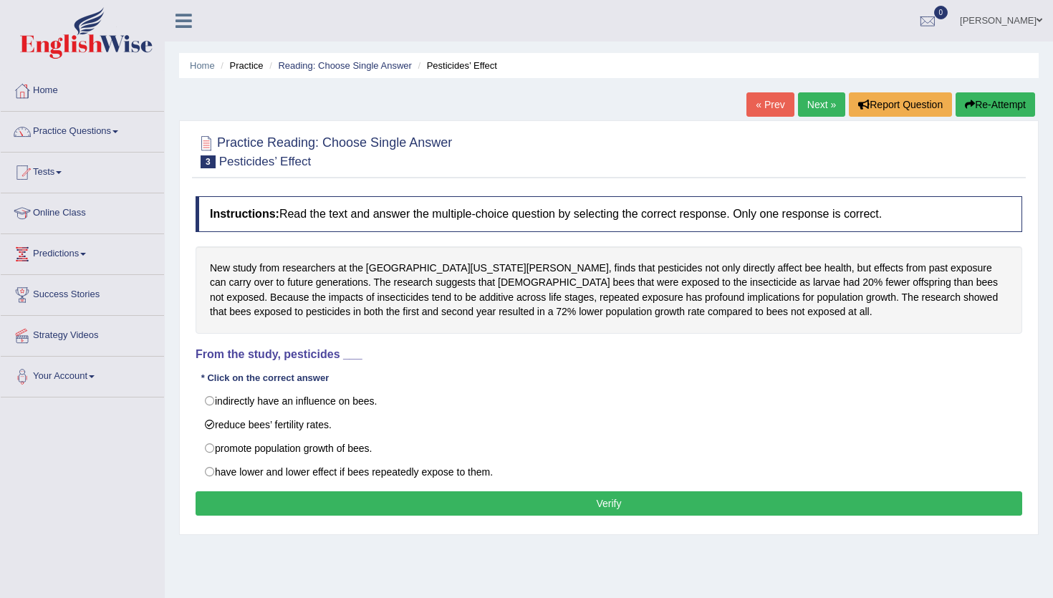
click at [337, 499] on button "Verify" at bounding box center [609, 503] width 827 height 24
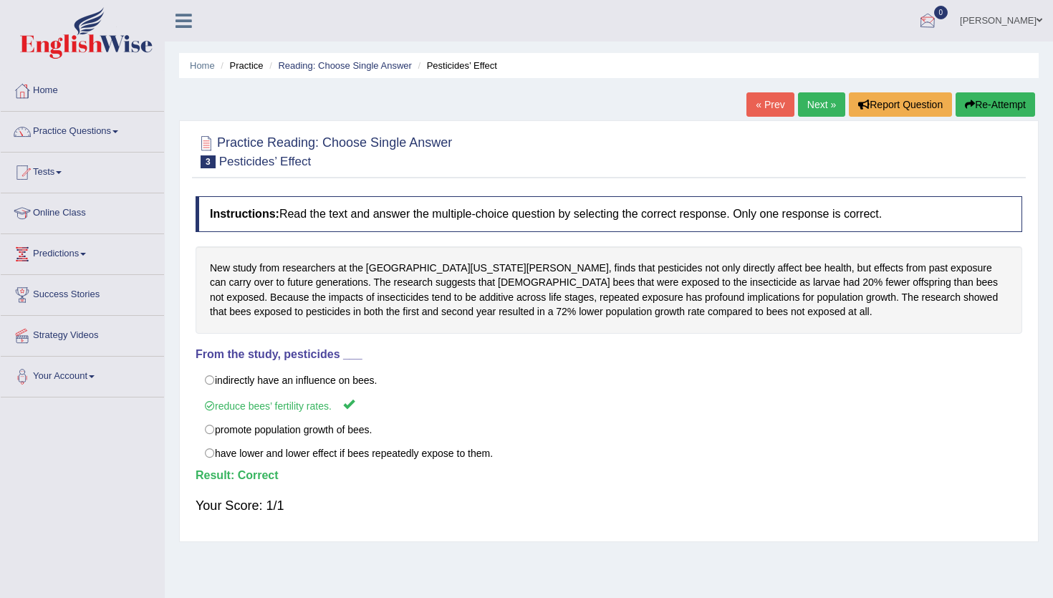
click at [823, 109] on link "Next »" at bounding box center [821, 104] width 47 height 24
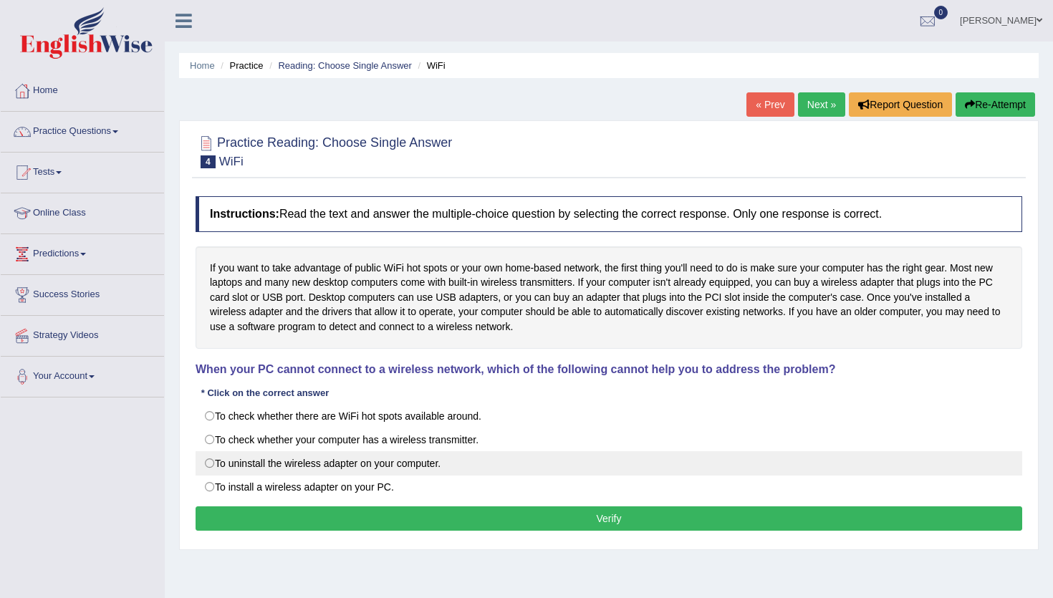
click at [457, 464] on label "To uninstall the wireless adapter on your computer." at bounding box center [609, 463] width 827 height 24
radio input "true"
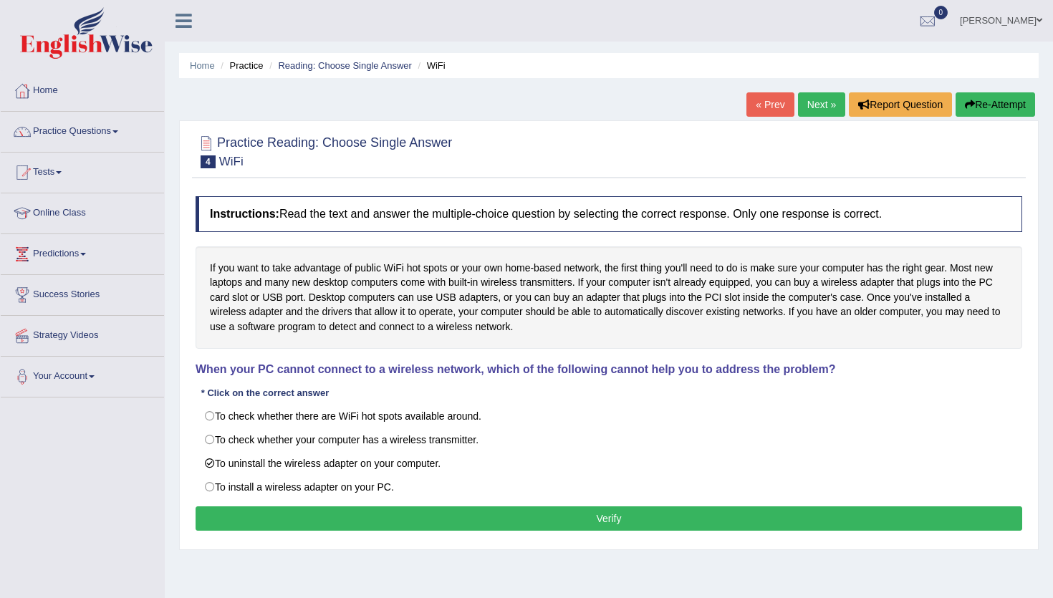
click at [450, 511] on button "Verify" at bounding box center [609, 519] width 827 height 24
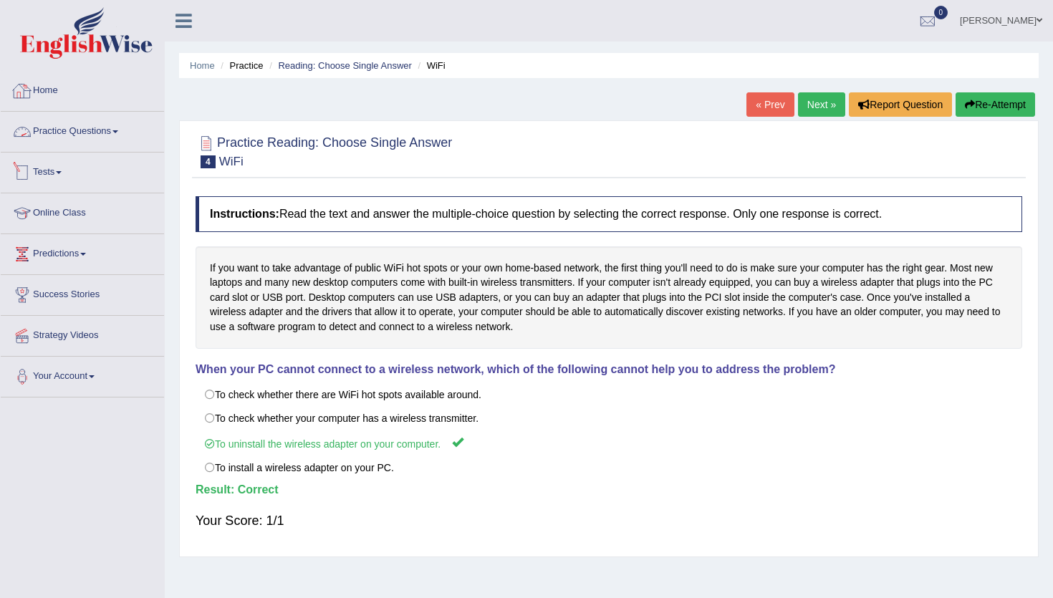
click at [37, 82] on link "Home" at bounding box center [82, 89] width 163 height 36
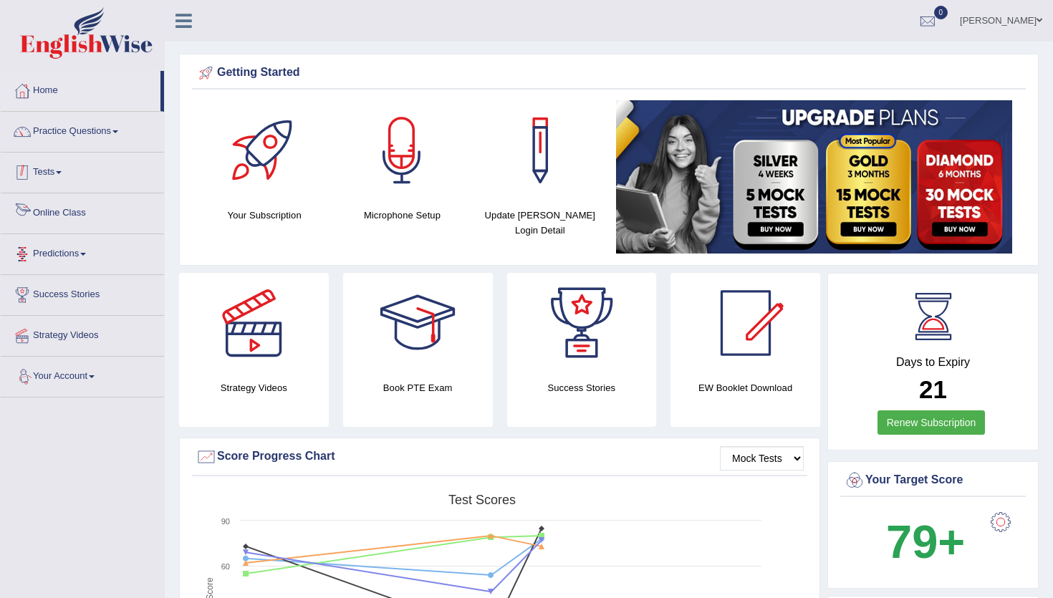
click at [56, 173] on link "Tests" at bounding box center [82, 171] width 163 height 36
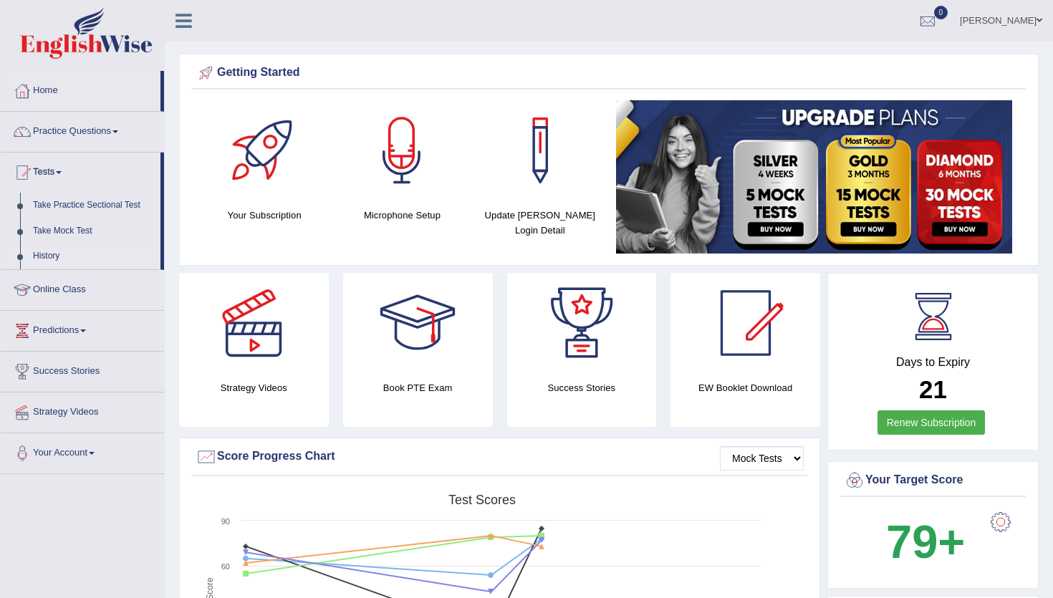
click at [51, 254] on link "History" at bounding box center [94, 257] width 134 height 26
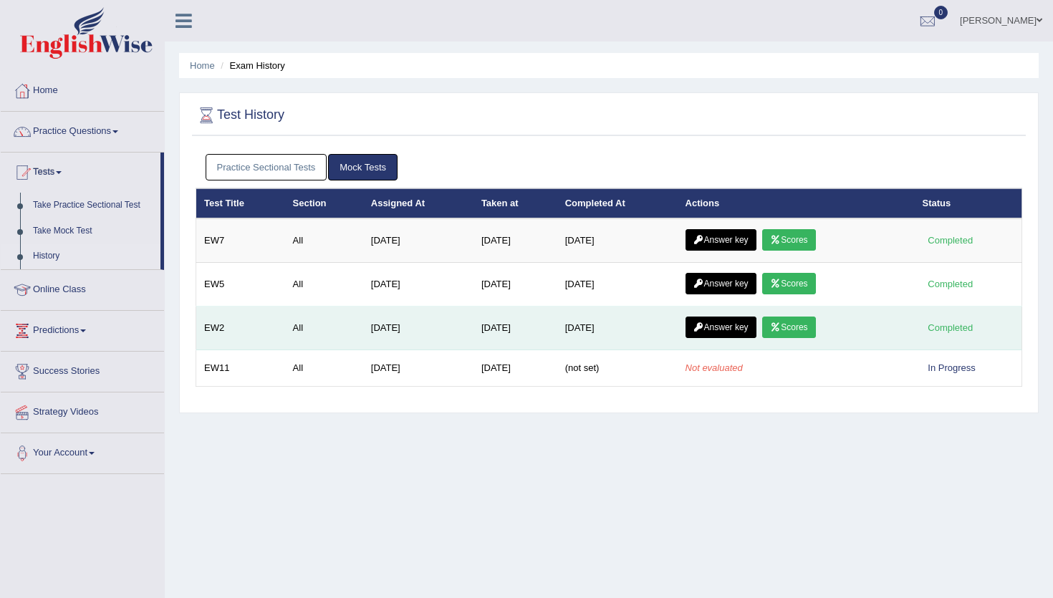
click at [807, 319] on link "Scores" at bounding box center [788, 327] width 53 height 21
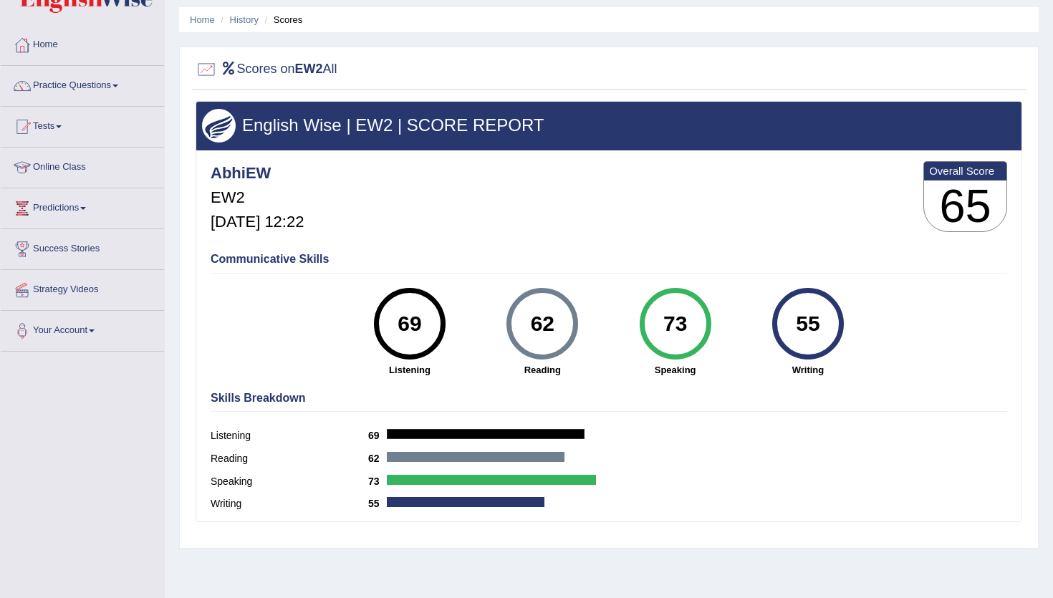
scroll to position [51, 0]
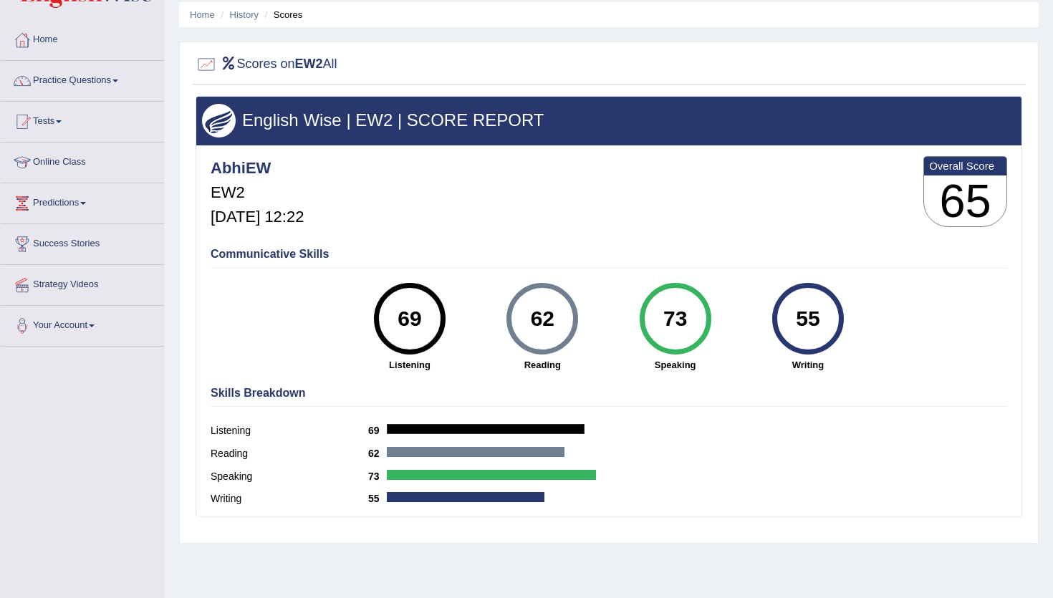
click at [672, 326] on div "73" at bounding box center [675, 319] width 52 height 60
click at [795, 315] on div "55" at bounding box center [808, 319] width 52 height 60
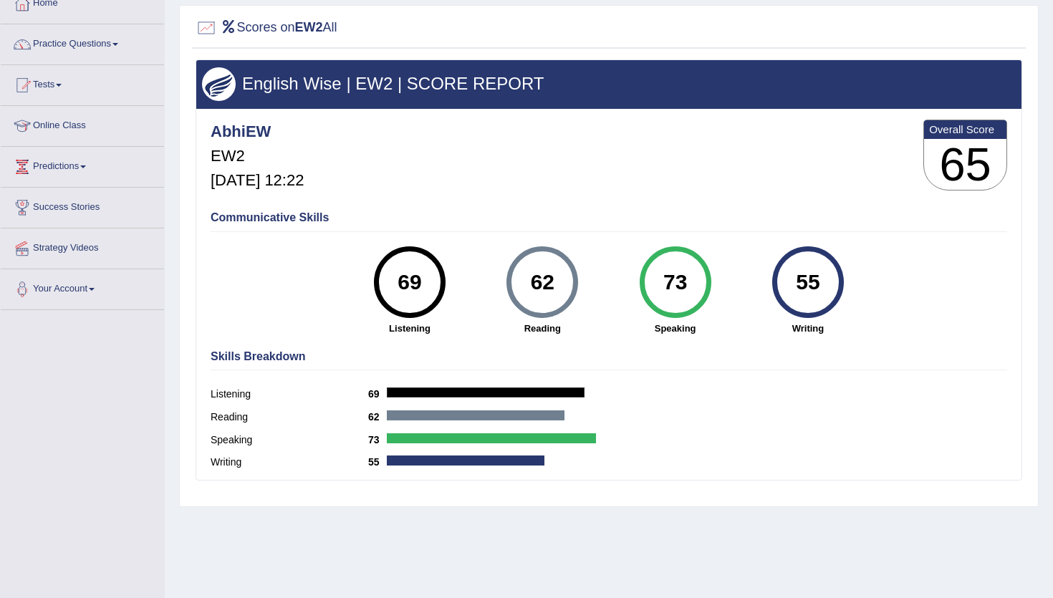
scroll to position [29, 0]
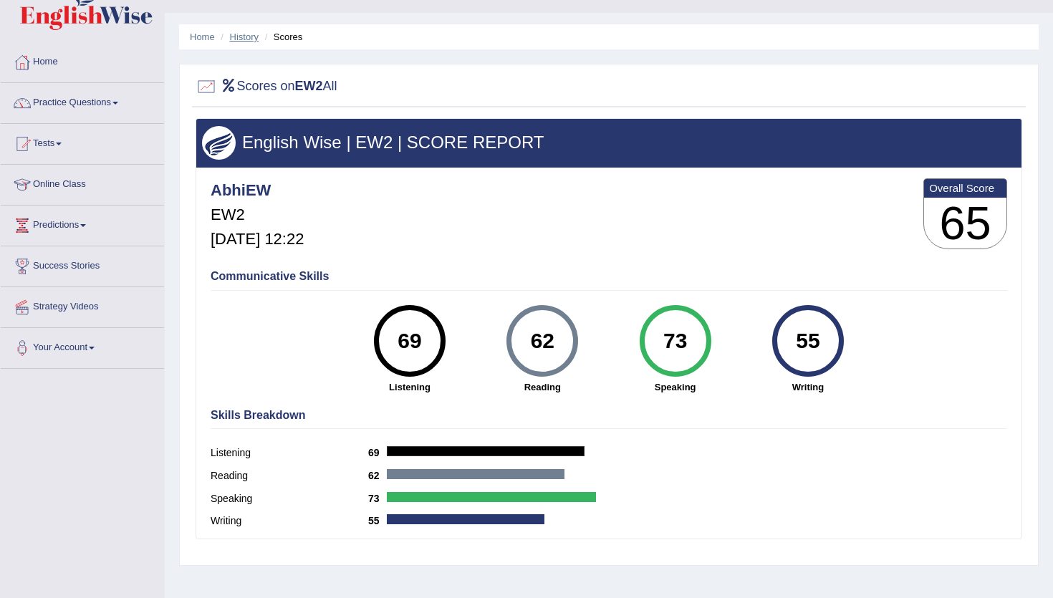
click at [248, 39] on link "History" at bounding box center [244, 37] width 29 height 11
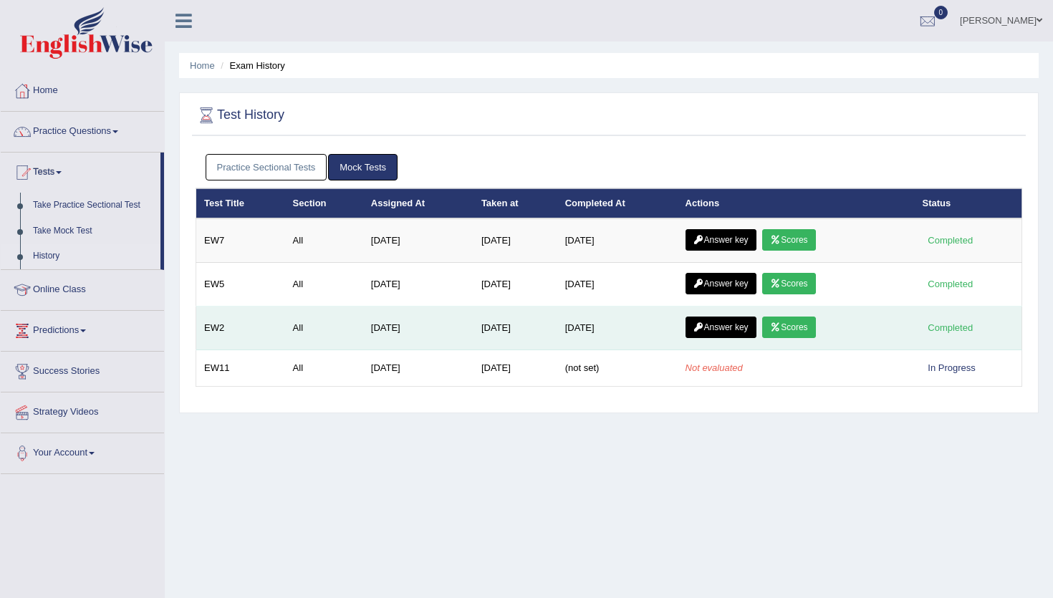
click at [735, 335] on link "Answer key" at bounding box center [721, 327] width 71 height 21
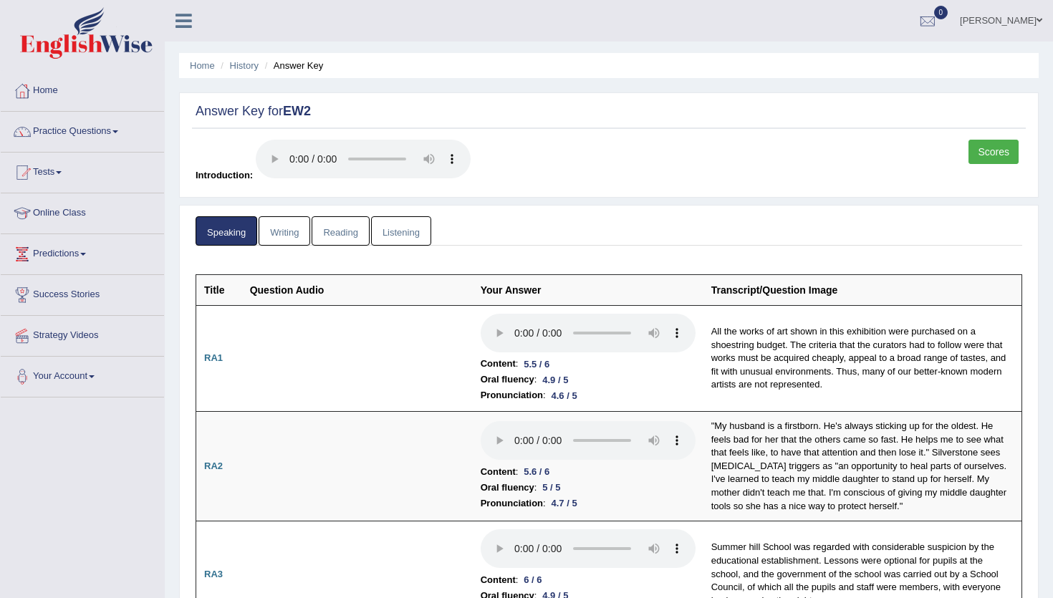
click at [299, 228] on link "Writing" at bounding box center [285, 230] width 52 height 29
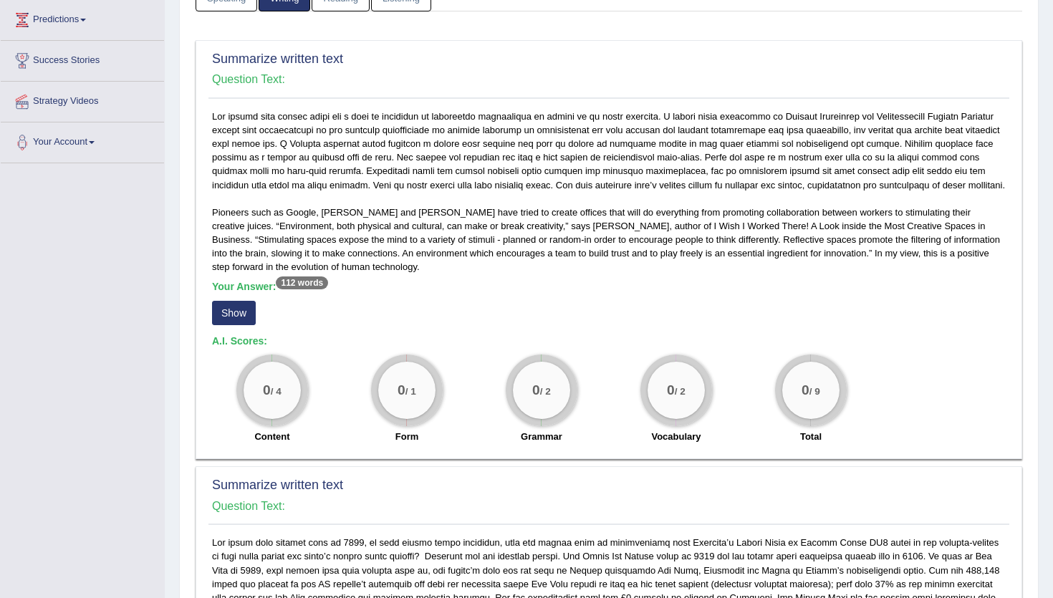
scroll to position [251, 0]
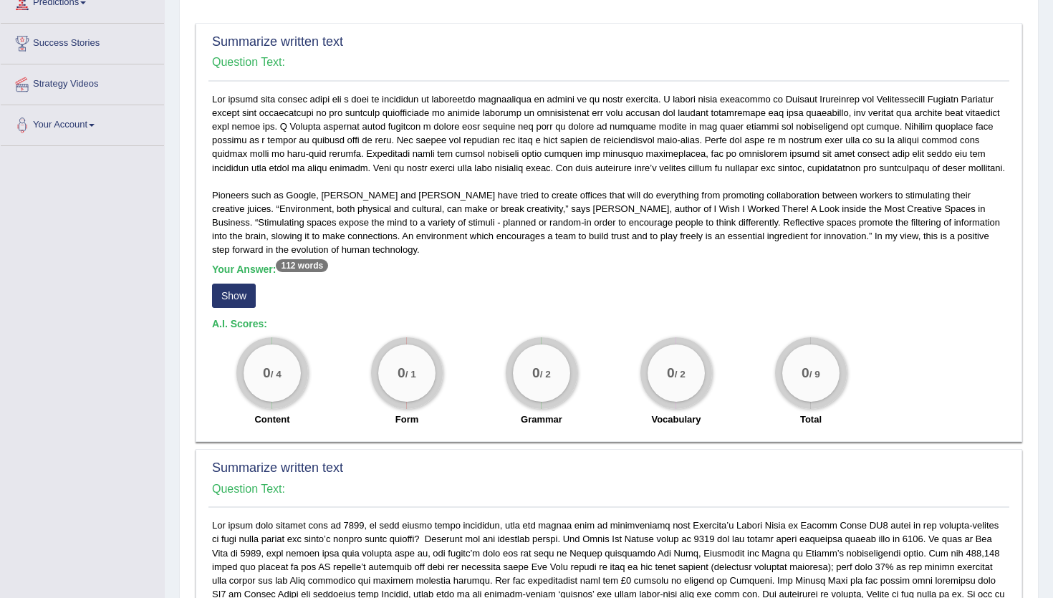
click at [239, 308] on button "Show" at bounding box center [234, 296] width 44 height 24
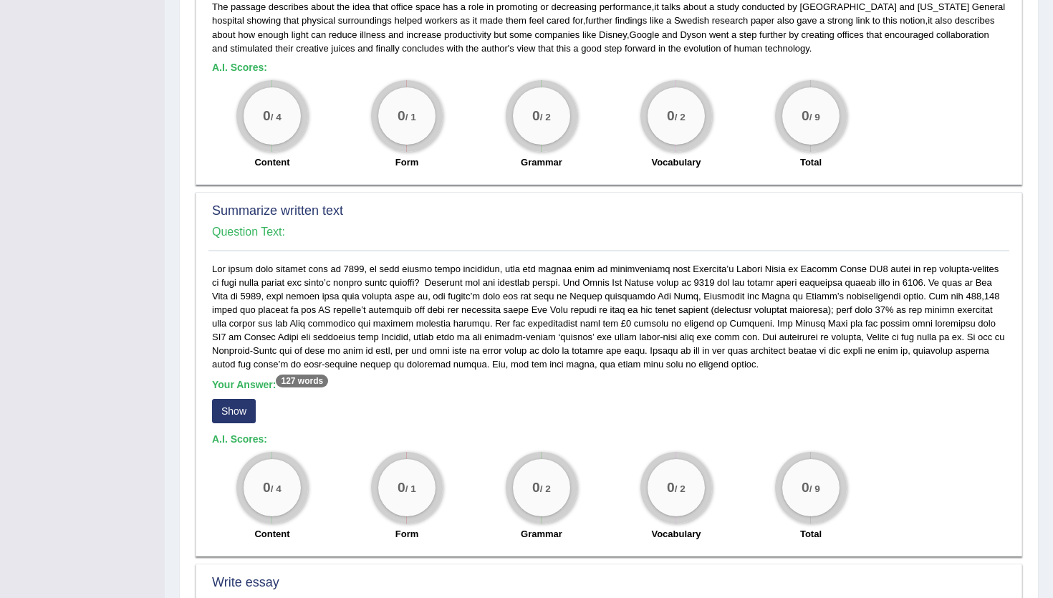
scroll to position [542, 0]
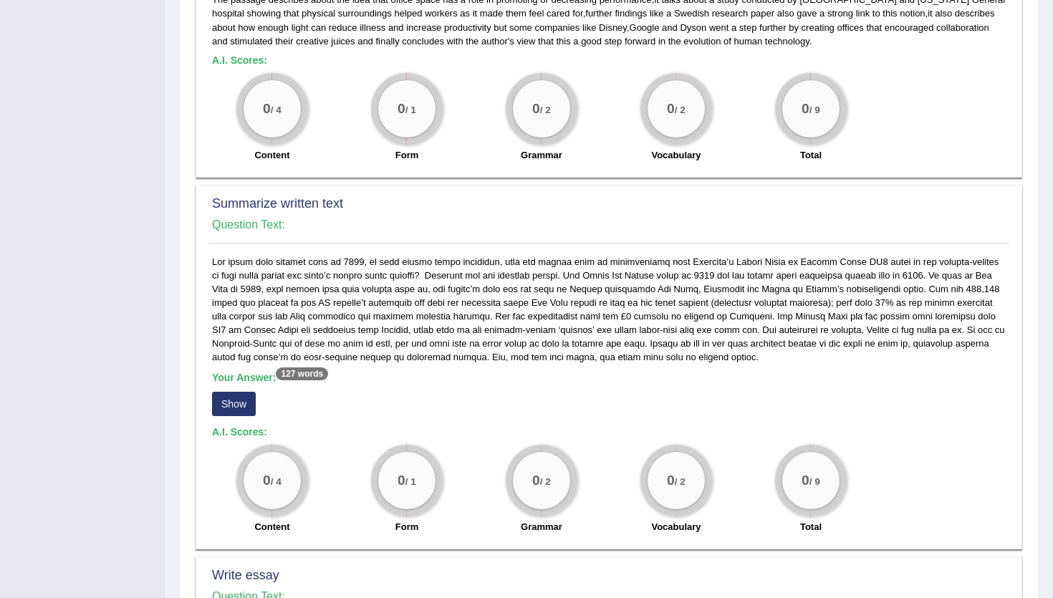
click at [217, 416] on button "Show" at bounding box center [234, 404] width 44 height 24
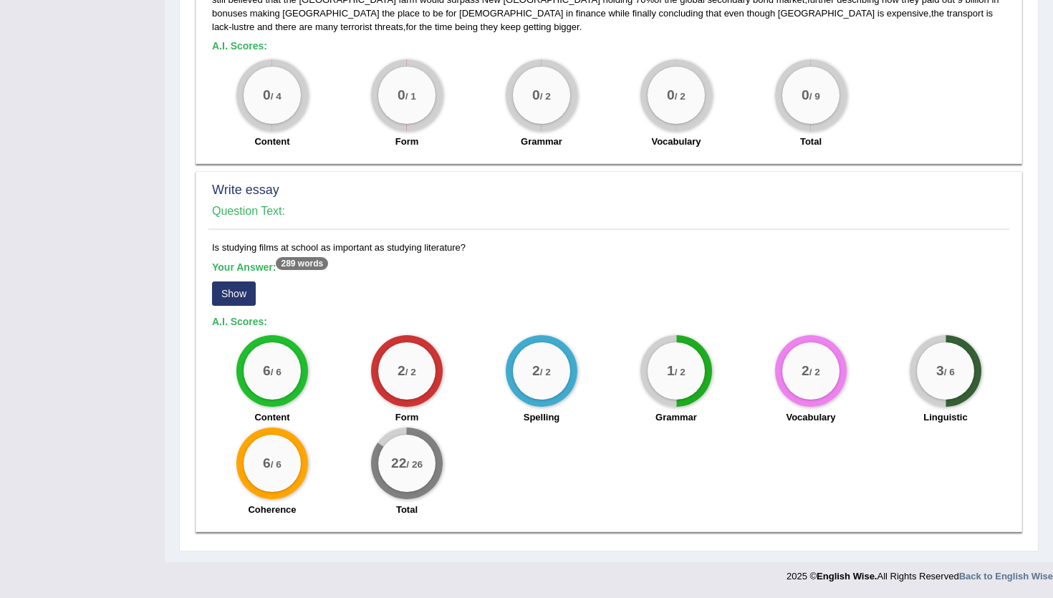
scroll to position [969, 0]
click at [251, 298] on button "Show" at bounding box center [234, 294] width 44 height 24
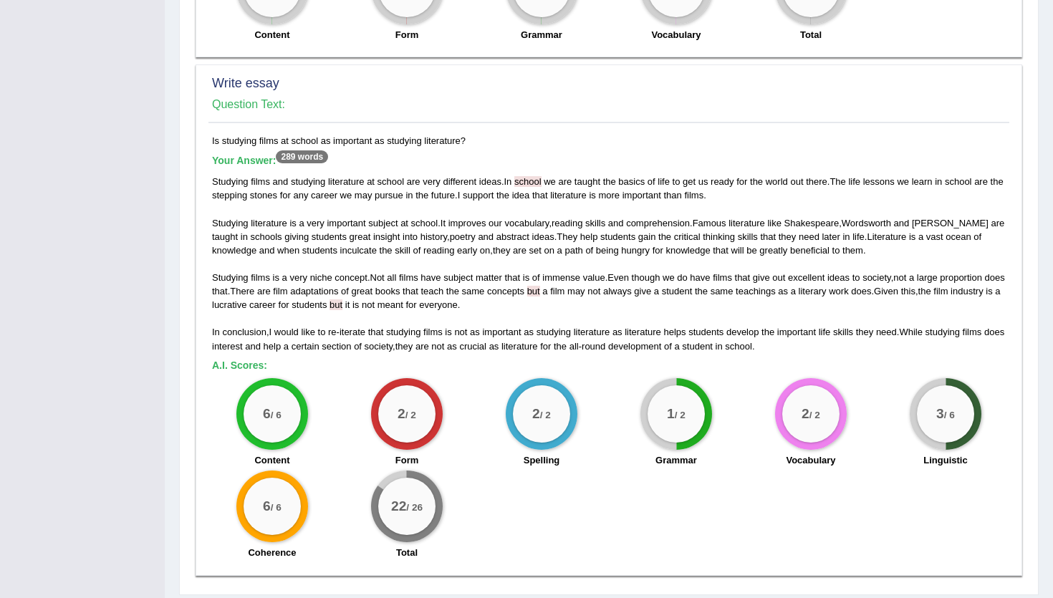
scroll to position [0, 0]
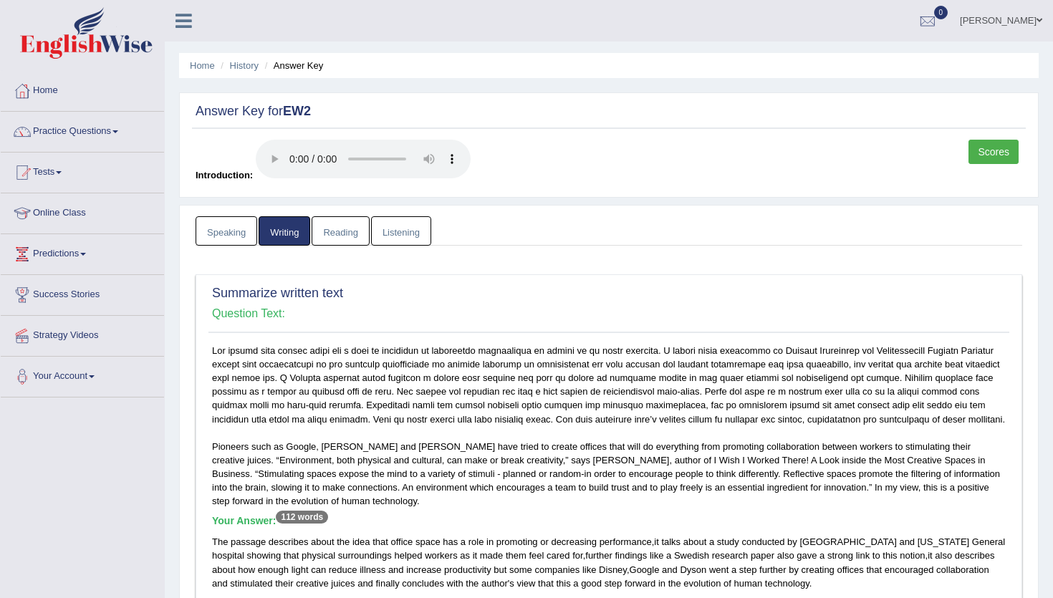
click at [353, 235] on link "Reading" at bounding box center [340, 230] width 57 height 29
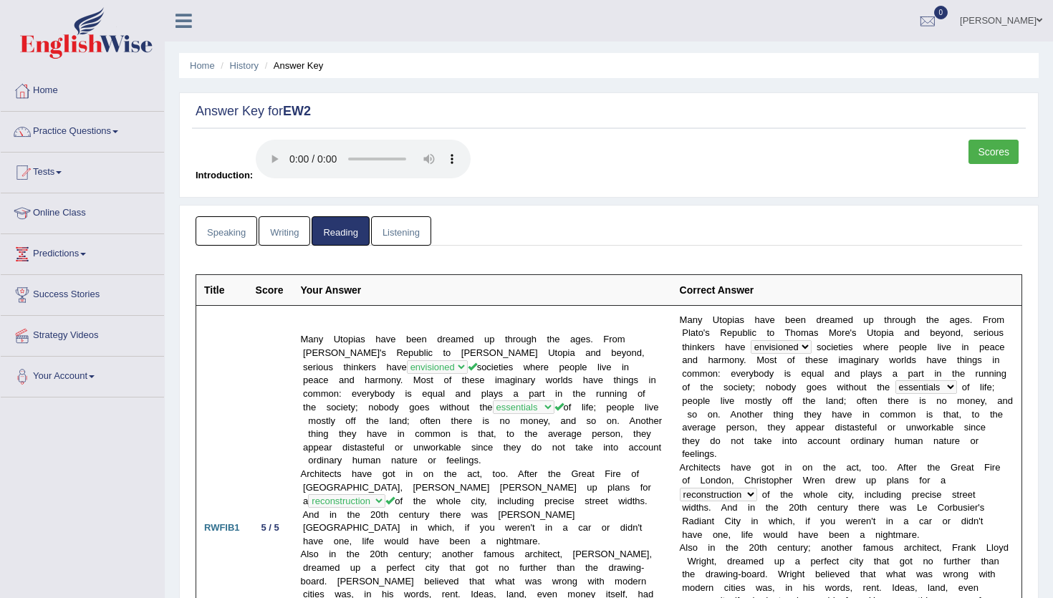
click at [411, 224] on link "Listening" at bounding box center [401, 230] width 60 height 29
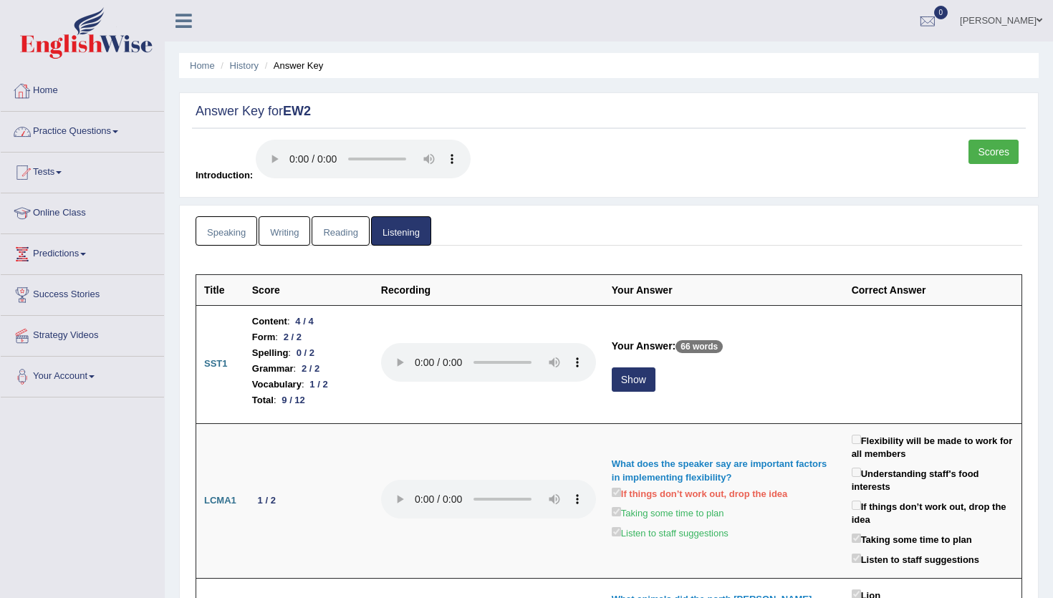
click at [57, 85] on link "Home" at bounding box center [82, 89] width 163 height 36
